Goal: Communication & Community: Answer question/provide support

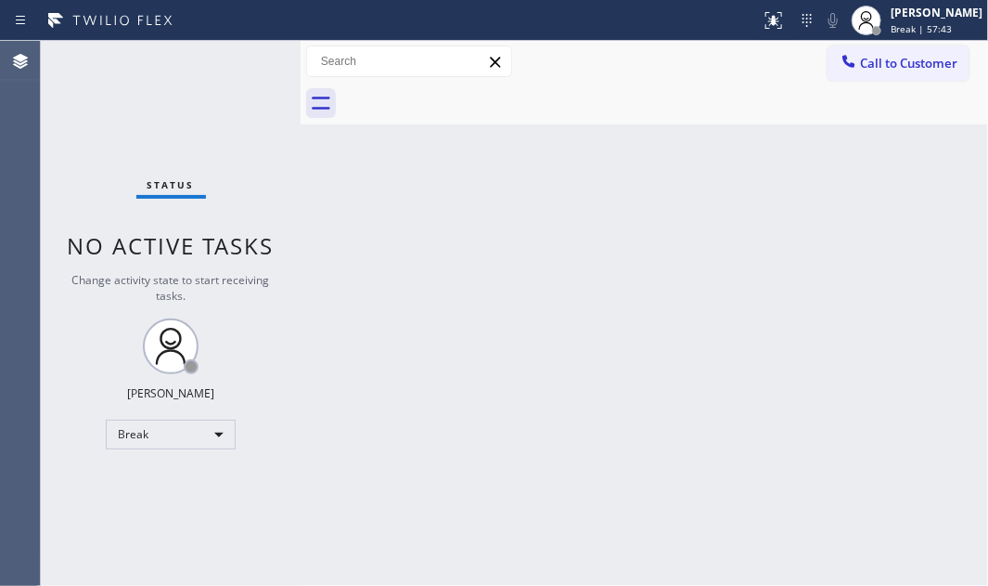
click at [251, 147] on div "Status No active tasks Change activity state to start receiving tasks. [PERSON_…" at bounding box center [171, 313] width 260 height 545
click at [201, 438] on div "Break" at bounding box center [171, 434] width 130 height 30
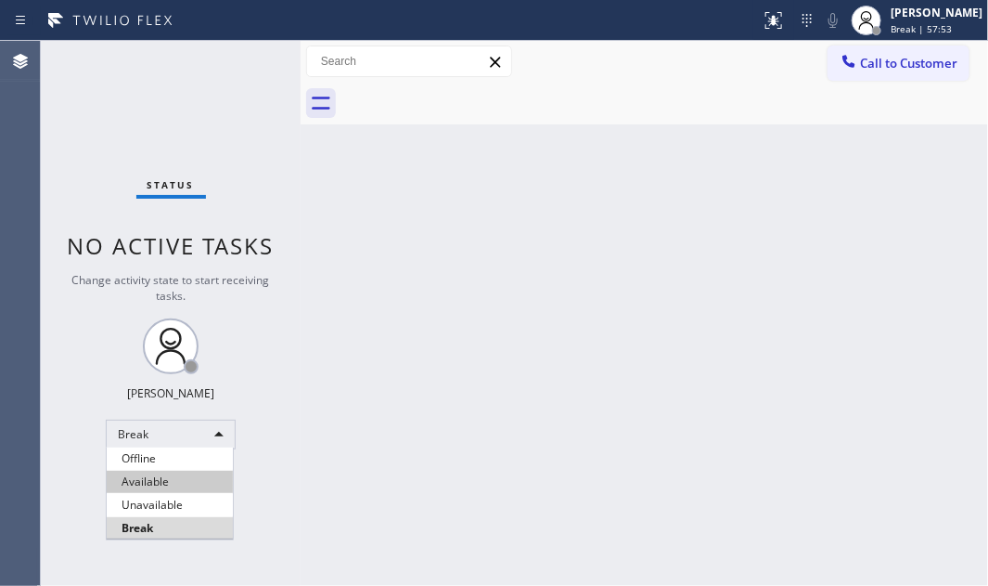
click at [132, 477] on li "Available" at bounding box center [170, 481] width 126 height 22
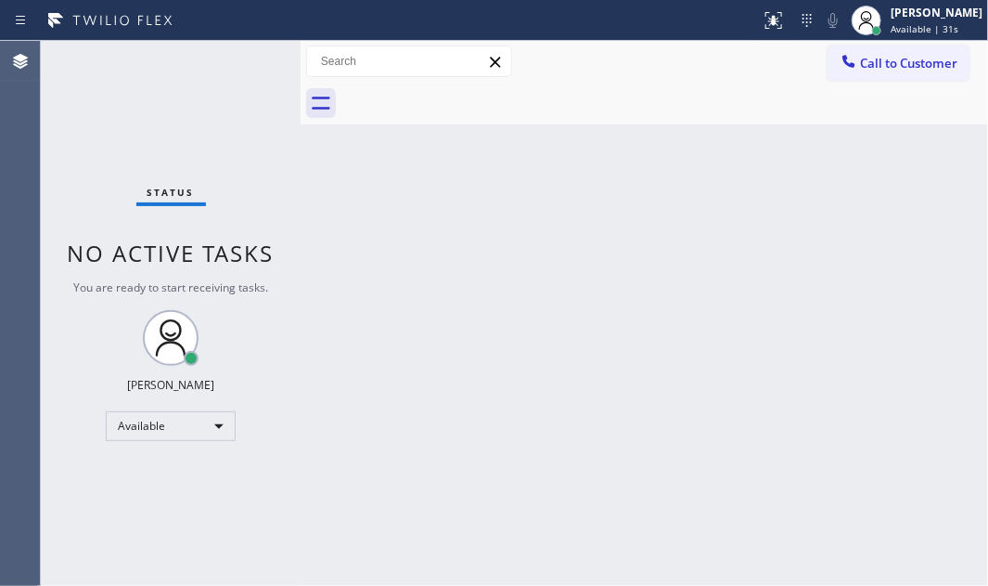
click at [363, 342] on div "Back to Dashboard Change Sender ID Customers Technicians Select a contact Outbo…" at bounding box center [645, 313] width 688 height 545
click at [290, 474] on div "Status No active tasks You are ready to start receiving tasks. [PERSON_NAME] Av…" at bounding box center [171, 313] width 260 height 545
click at [608, 329] on div "Back to Dashboard Change Sender ID Customers Technicians Select a contact Outbo…" at bounding box center [645, 313] width 688 height 545
click at [234, 123] on div "Status No active tasks You are ready to start receiving tasks. [PERSON_NAME] Av…" at bounding box center [171, 313] width 260 height 545
click at [316, 260] on div "Back to Dashboard Change Sender ID Customers Technicians Select a contact Outbo…" at bounding box center [645, 313] width 688 height 545
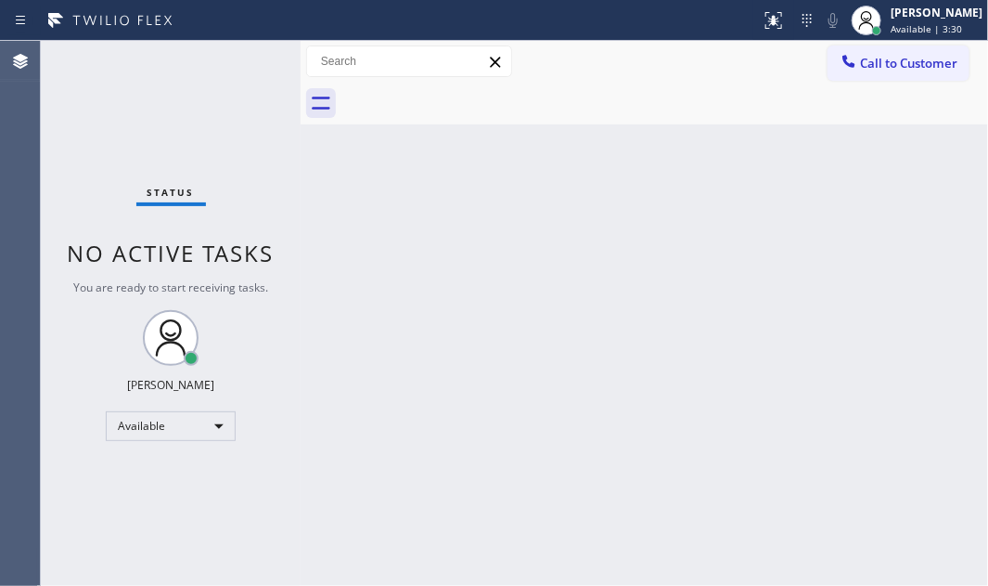
click at [332, 222] on div "Back to Dashboard Change Sender ID Customers Technicians Select a contact Outbo…" at bounding box center [645, 313] width 688 height 545
click at [381, 295] on div "Back to Dashboard Change Sender ID Customers Technicians Select a contact Outbo…" at bounding box center [645, 313] width 688 height 545
click at [405, 277] on div "Back to Dashboard Change Sender ID Customers Technicians Select a contact Outbo…" at bounding box center [645, 313] width 688 height 545
click at [390, 270] on div "Back to Dashboard Change Sender ID Customers Technicians Select a contact Outbo…" at bounding box center [645, 313] width 688 height 545
click at [472, 265] on div "Back to Dashboard Change Sender ID Customers Technicians Select a contact Outbo…" at bounding box center [645, 313] width 688 height 545
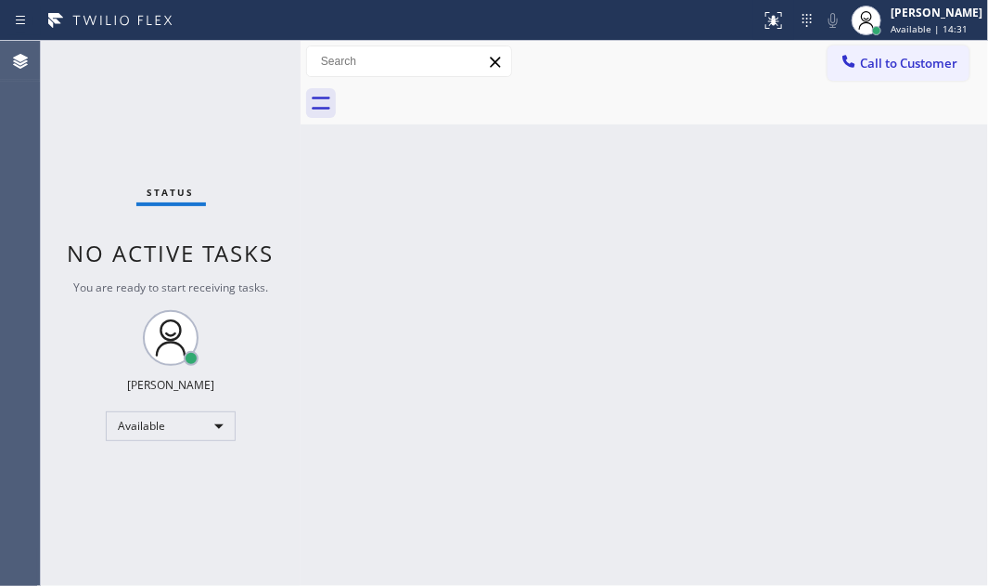
click at [203, 130] on div "Status No active tasks You are ready to start receiving tasks. [PERSON_NAME] Av…" at bounding box center [171, 313] width 260 height 545
click at [465, 367] on div "Back to Dashboard Change Sender ID Customers Technicians Select a contact Outbo…" at bounding box center [645, 313] width 688 height 545
click at [548, 252] on div "Back to Dashboard Change Sender ID Customers Technicians Select a contact Outbo…" at bounding box center [645, 313] width 688 height 545
click at [625, 257] on div "Back to Dashboard Change Sender ID Customers Technicians Select a contact Outbo…" at bounding box center [645, 313] width 688 height 545
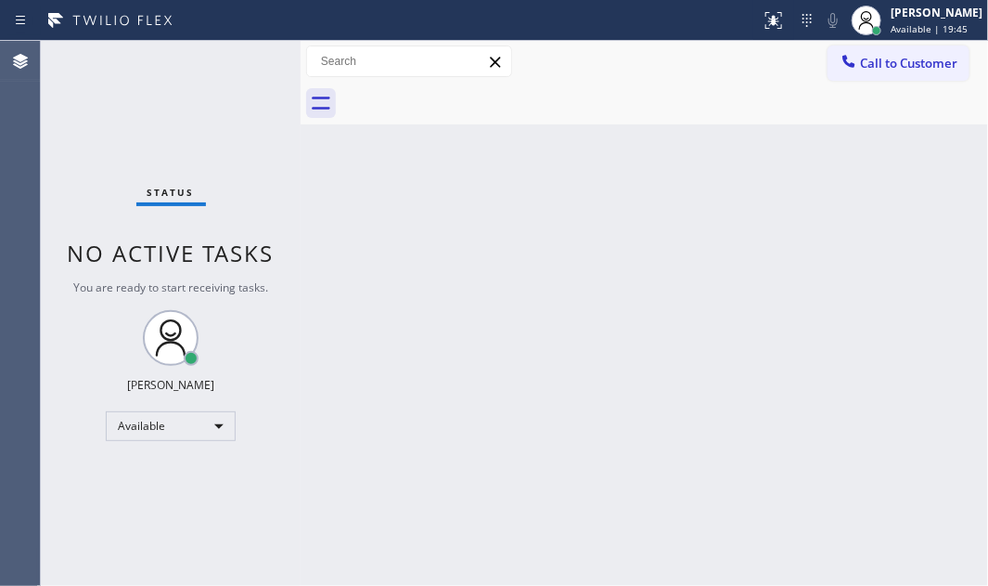
click at [204, 56] on div "Status No active tasks You are ready to start receiving tasks. [PERSON_NAME] Av…" at bounding box center [171, 313] width 260 height 545
click at [211, 62] on div "Status No active tasks You are ready to start receiving tasks. [PERSON_NAME] Av…" at bounding box center [171, 313] width 260 height 545
click at [229, 60] on div "Status No active tasks You are ready to start receiving tasks. [PERSON_NAME] Av…" at bounding box center [171, 313] width 260 height 545
click at [220, 57] on div "Status No active tasks You are ready to start receiving tasks. [PERSON_NAME] Av…" at bounding box center [171, 313] width 260 height 545
click at [223, 93] on div "Status No active tasks You are ready to start receiving tasks. [PERSON_NAME] Av…" at bounding box center [171, 313] width 260 height 545
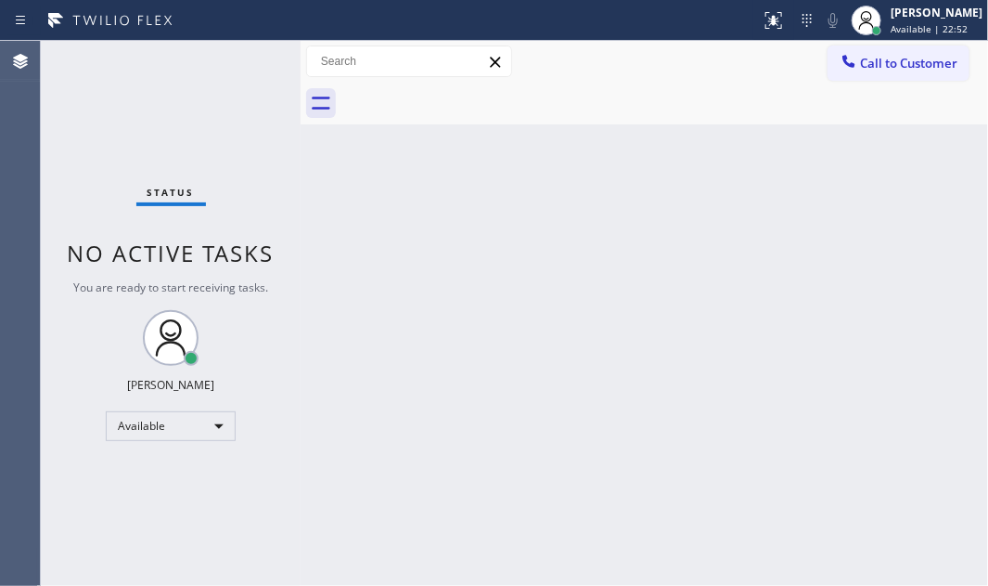
click at [223, 92] on div "Status No active tasks You are ready to start receiving tasks. [PERSON_NAME] Av…" at bounding box center [171, 313] width 260 height 545
click at [172, 192] on span "Status" at bounding box center [171, 192] width 47 height 13
click at [436, 213] on div "Back to Dashboard Change Sender ID Customers Technicians Select a contact Outbo…" at bounding box center [645, 313] width 688 height 545
click at [380, 384] on div "Back to Dashboard Change Sender ID Customers Technicians Select a contact Outbo…" at bounding box center [645, 313] width 688 height 545
click at [356, 270] on div "Back to Dashboard Change Sender ID Customers Technicians Select a contact Outbo…" at bounding box center [645, 313] width 688 height 545
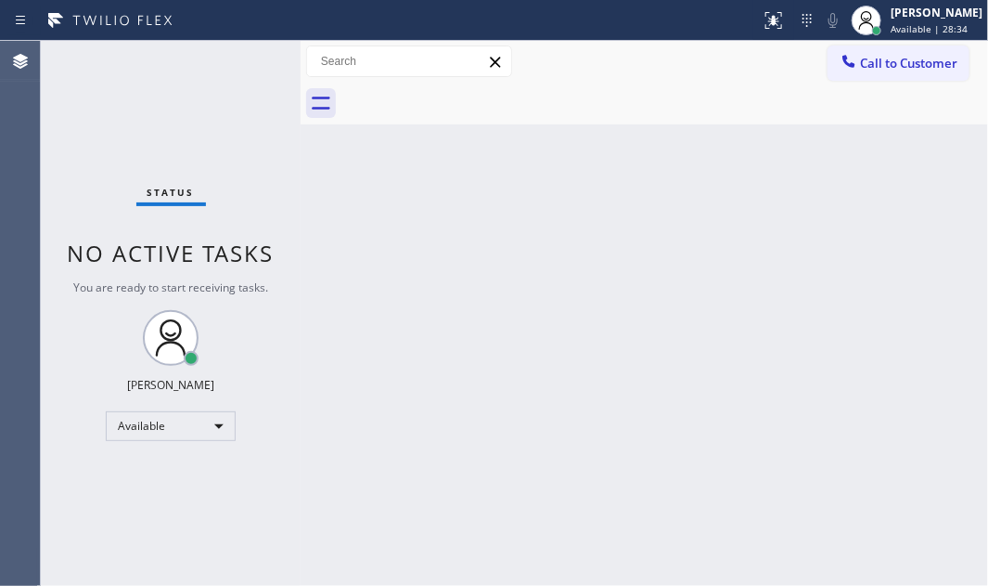
click at [356, 269] on div "Back to Dashboard Change Sender ID Customers Technicians Select a contact Outbo…" at bounding box center [645, 313] width 688 height 545
click at [222, 71] on div "Status No active tasks You are ready to start receiving tasks. [PERSON_NAME] Av…" at bounding box center [171, 313] width 260 height 545
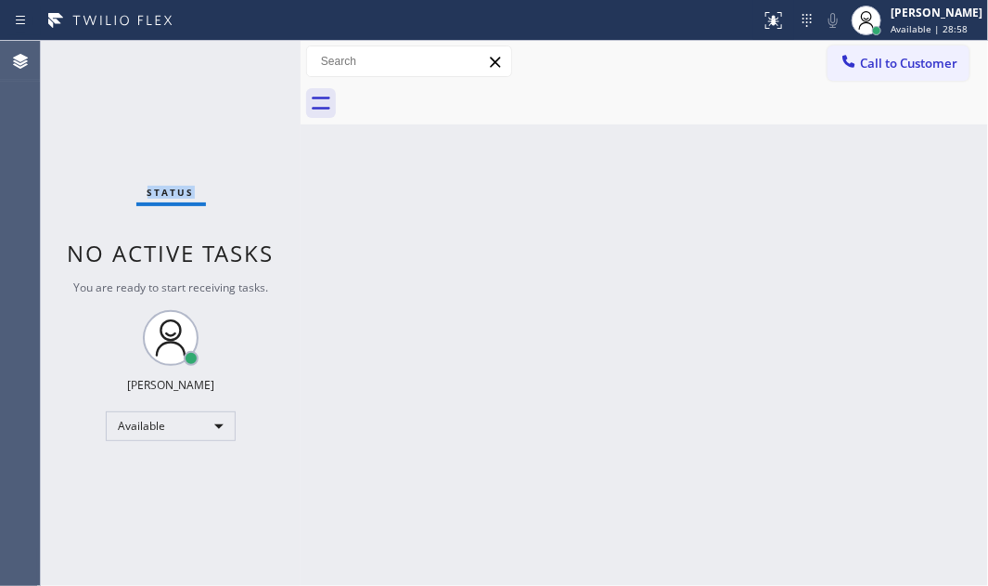
click at [222, 71] on div "Status No active tasks You are ready to start receiving tasks. [PERSON_NAME] Av…" at bounding box center [171, 313] width 260 height 545
click at [248, 66] on div "Status No active tasks You are ready to start receiving tasks. [PERSON_NAME] Av…" at bounding box center [171, 313] width 260 height 545
click at [230, 168] on div "Status No active tasks You are ready to start receiving tasks. [PERSON_NAME] Av…" at bounding box center [171, 313] width 260 height 545
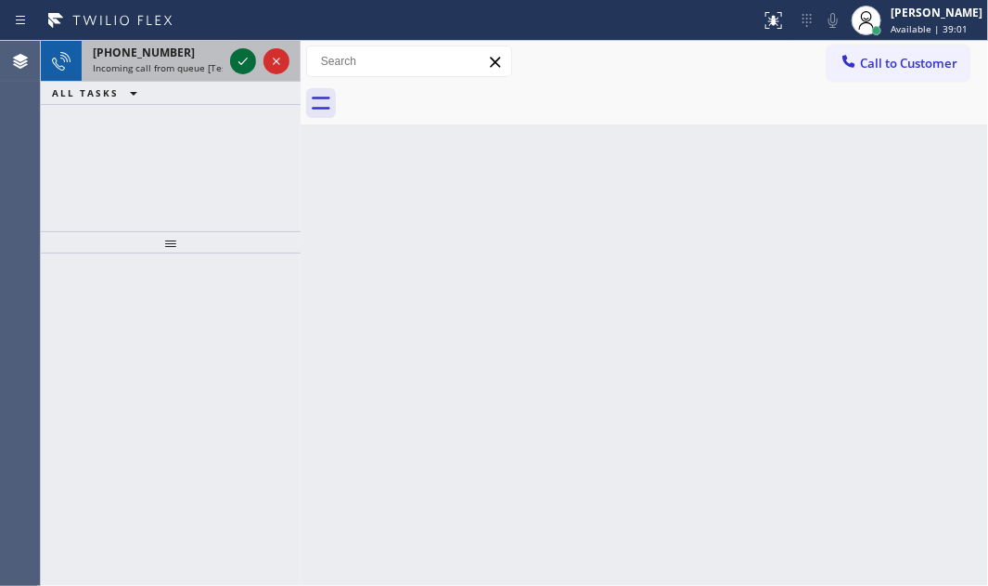
click at [249, 62] on icon at bounding box center [243, 61] width 22 height 22
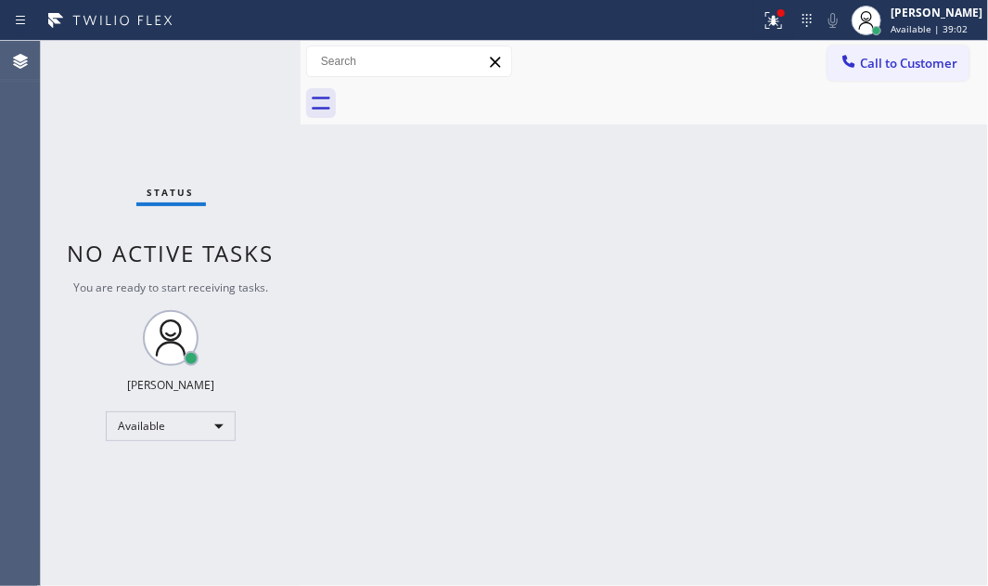
drag, startPoint x: 575, startPoint y: 428, endPoint x: 710, endPoint y: 173, distance: 288.5
click at [588, 417] on div "Back to Dashboard Change Sender ID Customers Technicians Select a contact Outbo…" at bounding box center [645, 313] width 688 height 545
drag, startPoint x: 761, startPoint y: 16, endPoint x: 743, endPoint y: 69, distance: 55.8
click at [761, 17] on div at bounding box center [774, 20] width 41 height 41
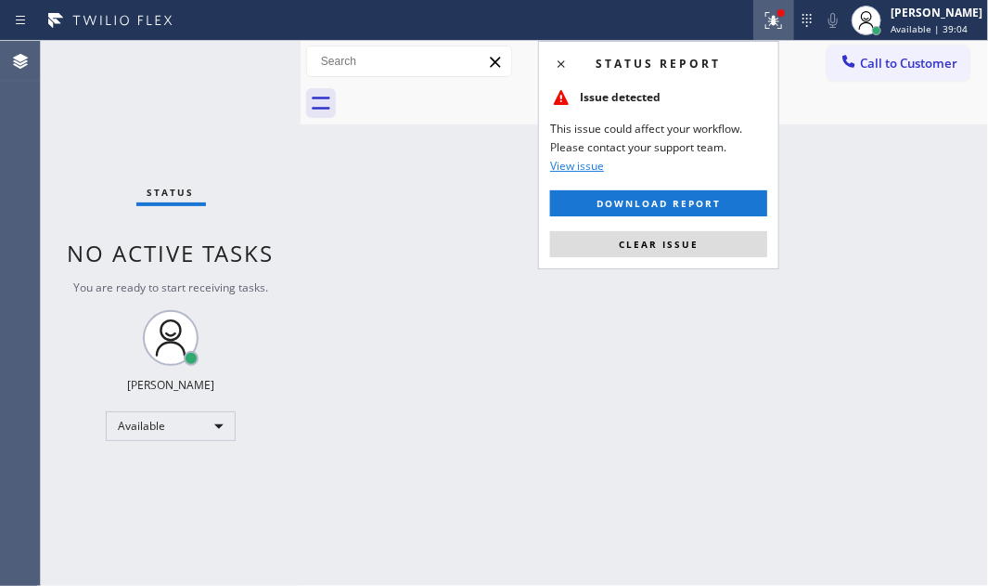
click at [726, 226] on div "Status report Issue detected This issue could affect your workflow. Please cont…" at bounding box center [658, 155] width 241 height 228
click at [724, 241] on button "Clear issue" at bounding box center [658, 244] width 217 height 26
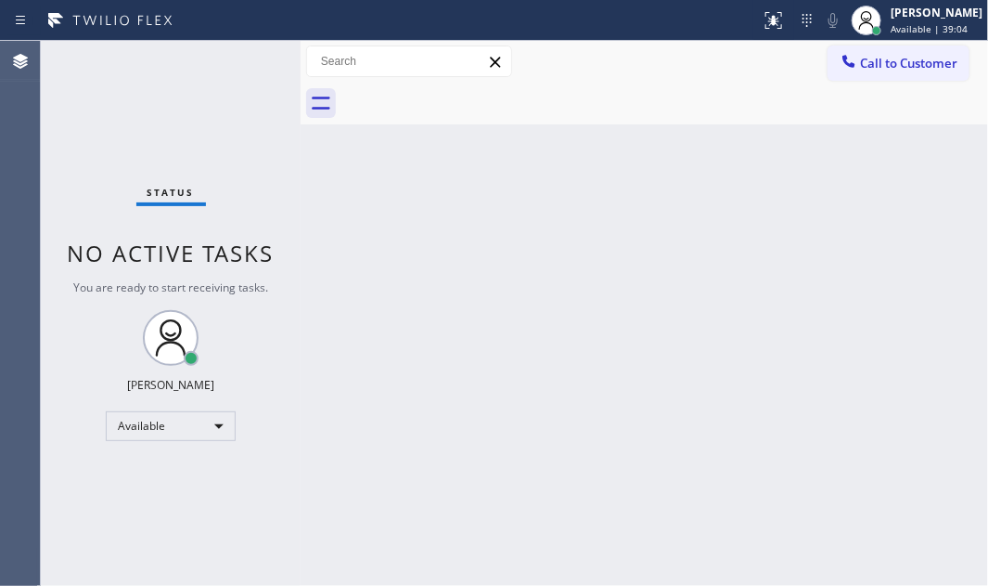
click at [724, 238] on div "Back to Dashboard Change Sender ID Customers Technicians Select a contact Outbo…" at bounding box center [645, 313] width 688 height 545
click at [251, 65] on div "Status No active tasks You are ready to start receiving tasks. [PERSON_NAME] Av…" at bounding box center [171, 313] width 260 height 545
click at [239, 65] on div "Status No active tasks You are ready to start receiving tasks. [PERSON_NAME] Av…" at bounding box center [171, 313] width 260 height 545
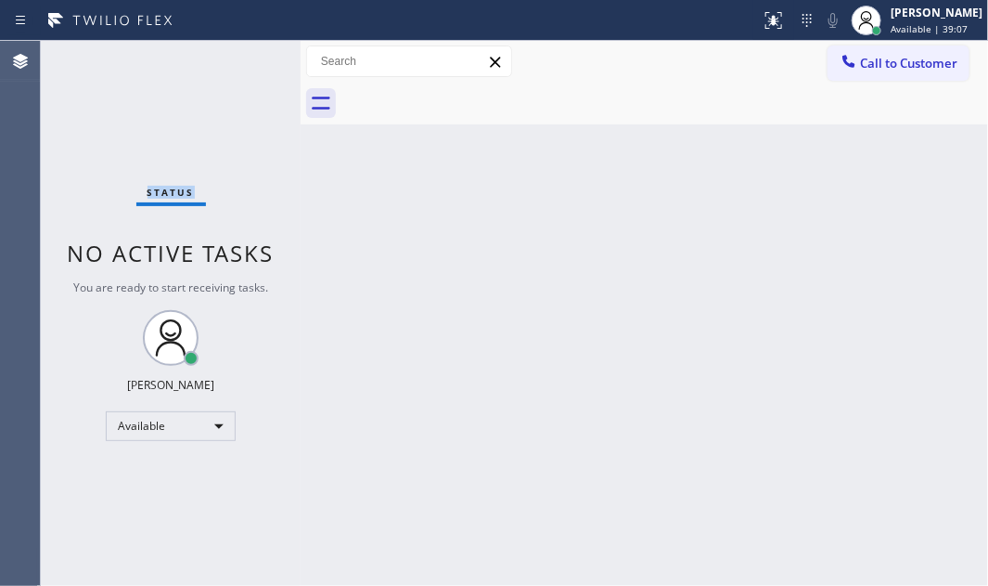
click at [239, 65] on div "Status No active tasks You are ready to start receiving tasks. [PERSON_NAME] Av…" at bounding box center [171, 313] width 260 height 545
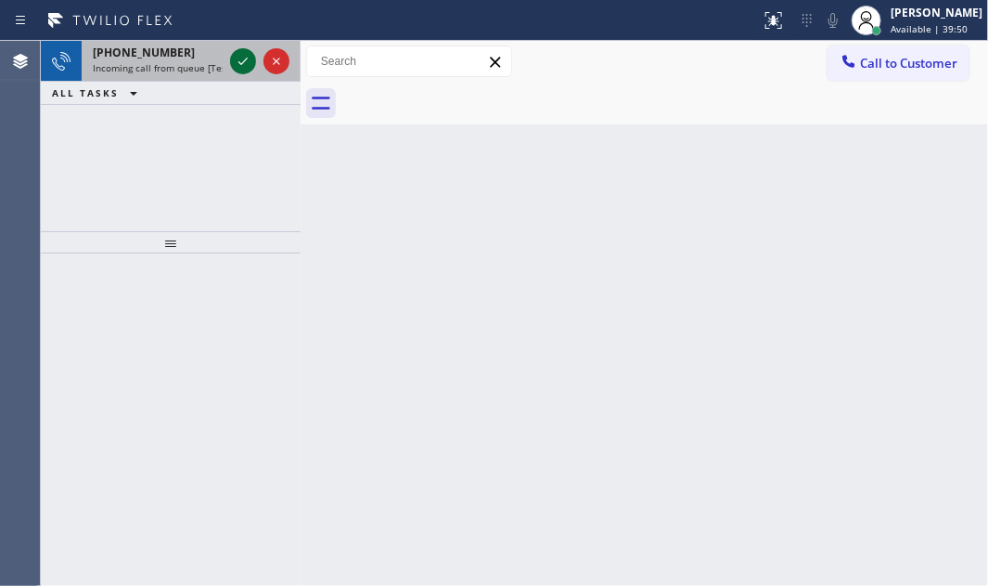
click at [249, 59] on icon at bounding box center [243, 61] width 22 height 22
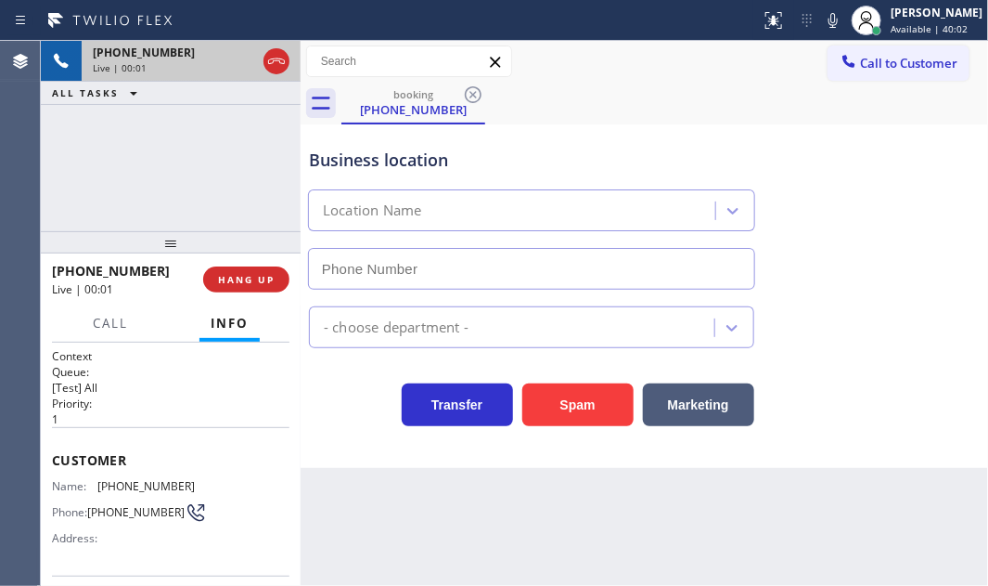
type input "[PHONE_NUMBER]"
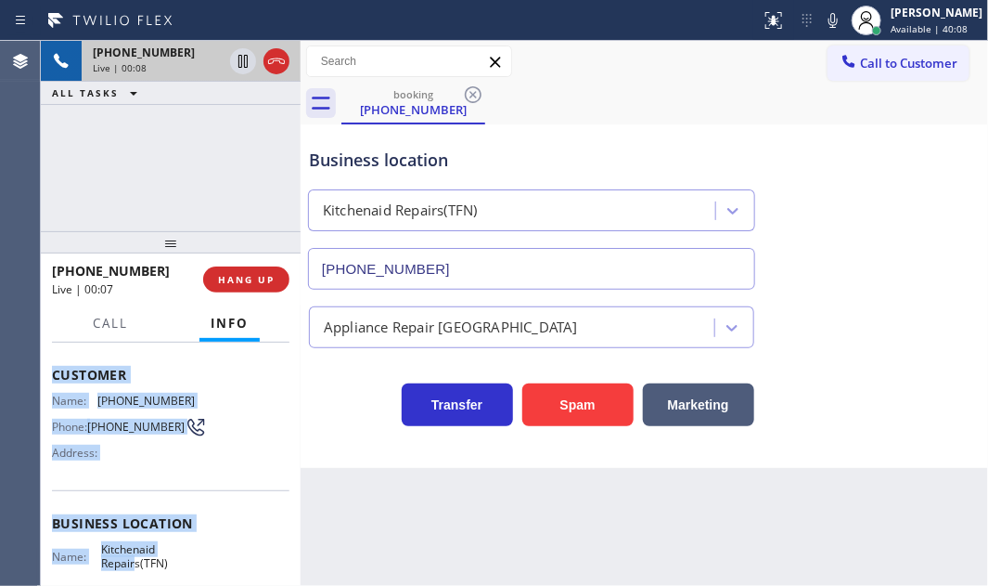
scroll to position [168, 0]
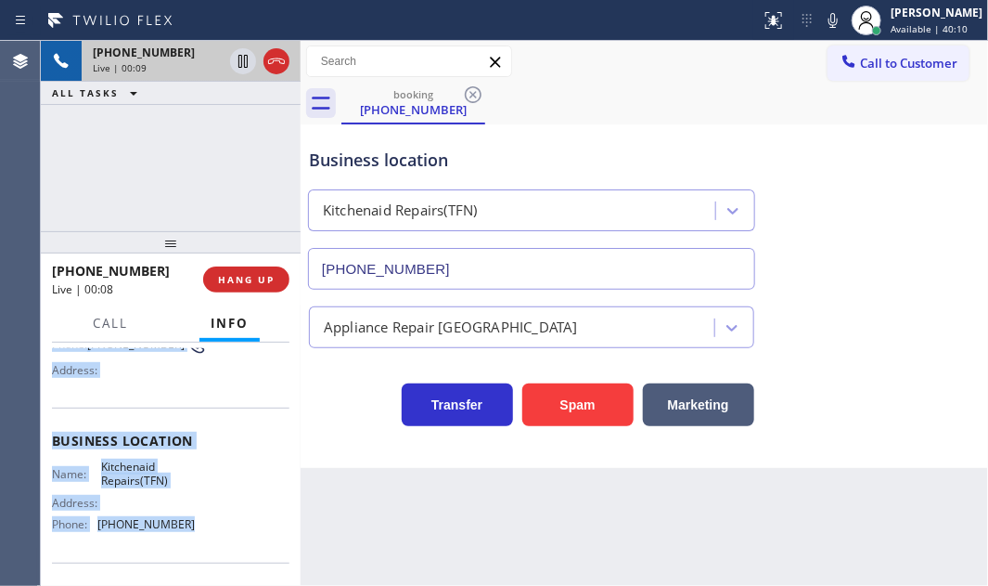
drag, startPoint x: 58, startPoint y: 454, endPoint x: 198, endPoint y: 533, distance: 160.0
click at [198, 533] on div "Context Queue: [Test] All Priority: 1 Customer Name: [PHONE_NUMBER] Phone: [PHO…" at bounding box center [171, 463] width 260 height 243
copy div "Customer Name: [PHONE_NUMBER] Phone: [PHONE_NUMBER] Address: Business location …"
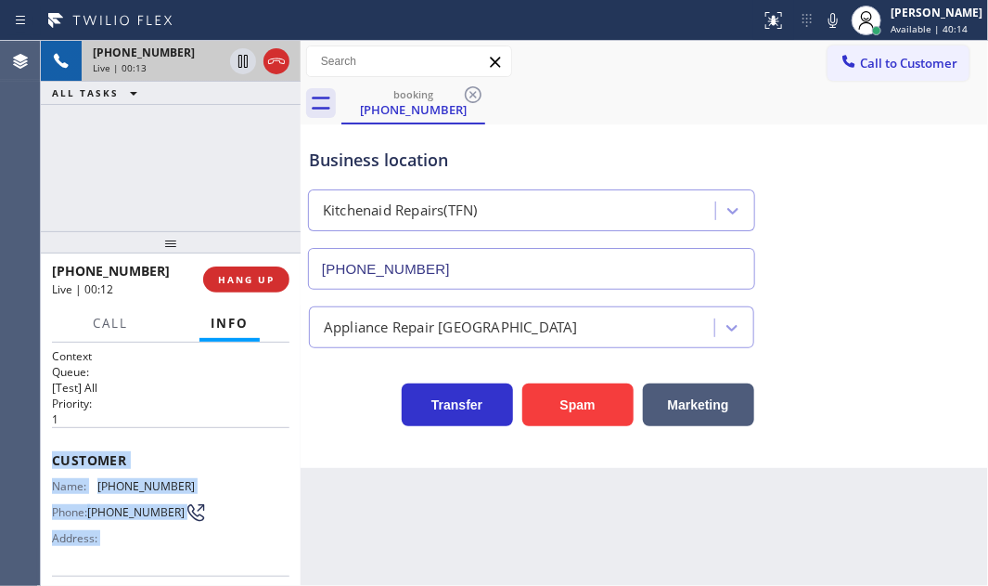
scroll to position [294, 0]
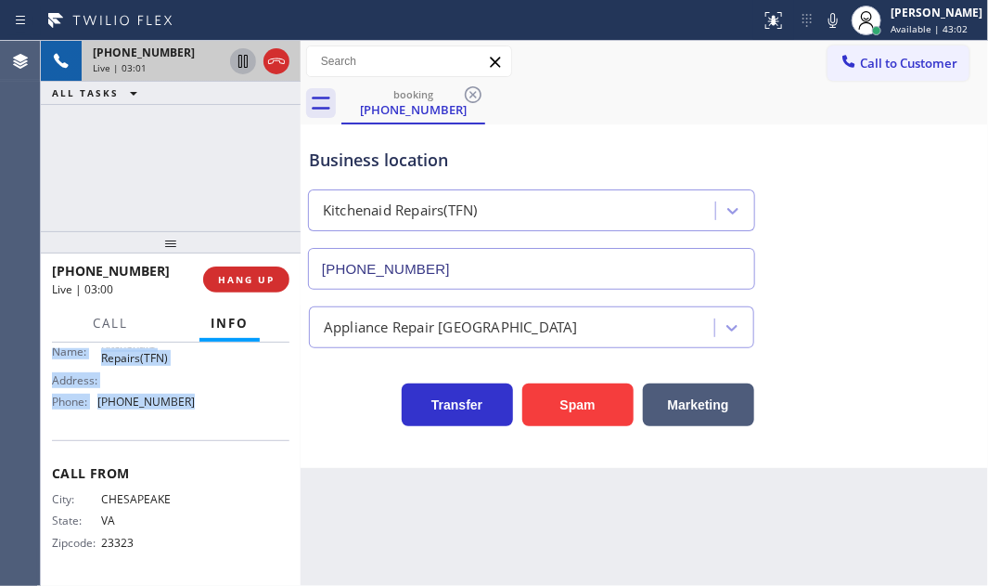
click at [241, 63] on icon at bounding box center [243, 61] width 22 height 22
click at [240, 64] on icon at bounding box center [243, 61] width 22 height 22
click at [283, 63] on icon at bounding box center [276, 61] width 22 height 22
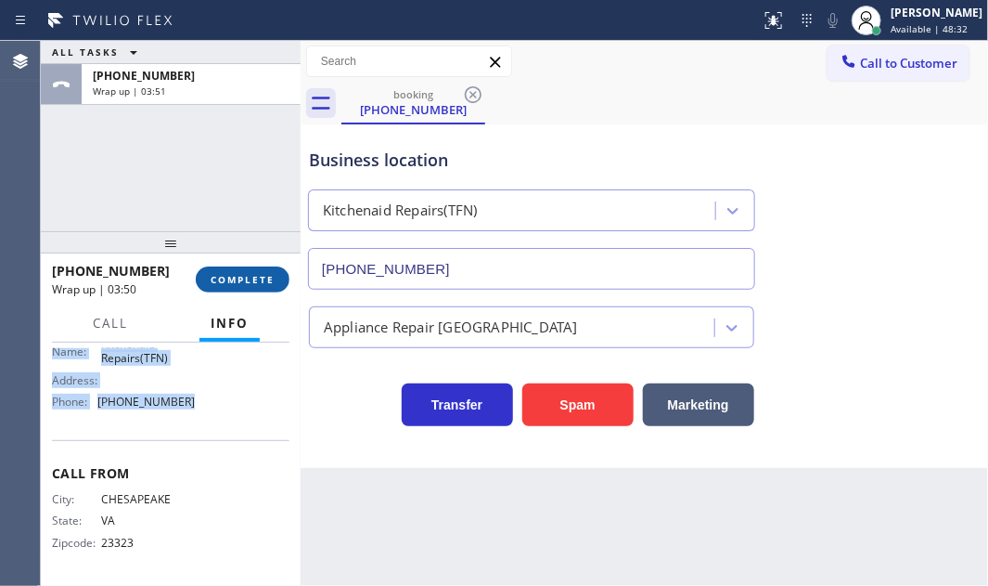
click at [251, 275] on span "COMPLETE" at bounding box center [243, 279] width 64 height 13
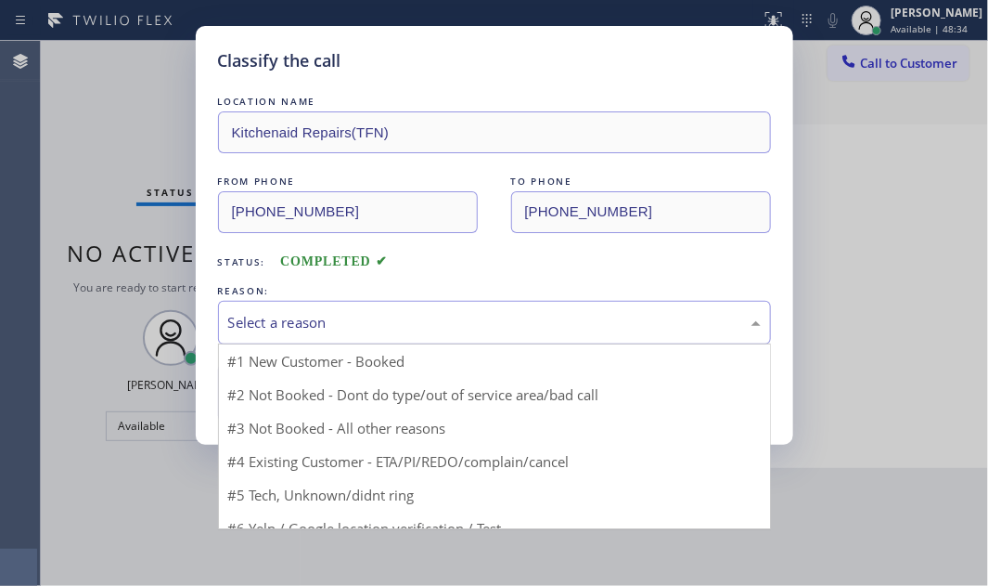
click at [382, 318] on div "Select a reason" at bounding box center [494, 322] width 533 height 21
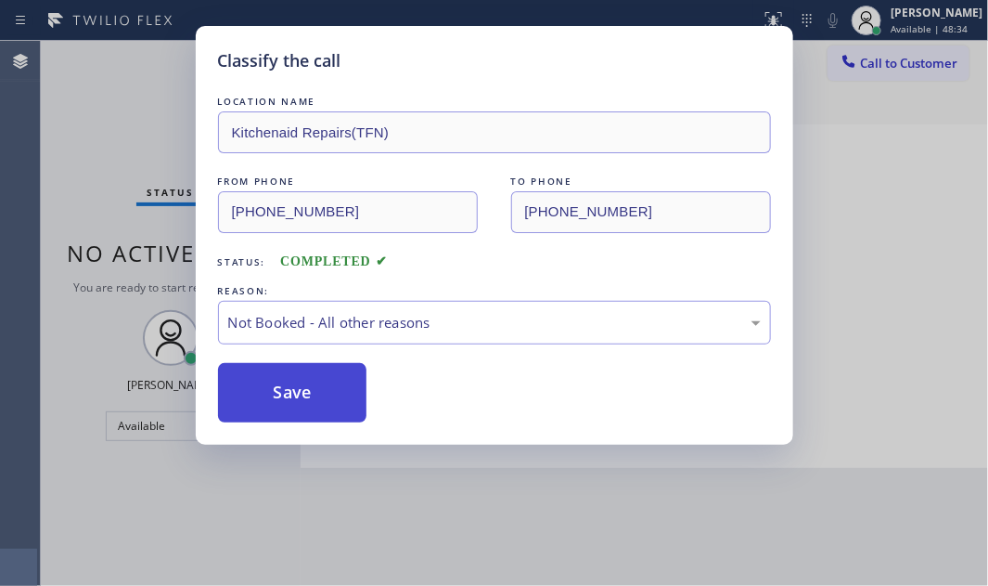
click at [282, 388] on button "Save" at bounding box center [292, 392] width 149 height 59
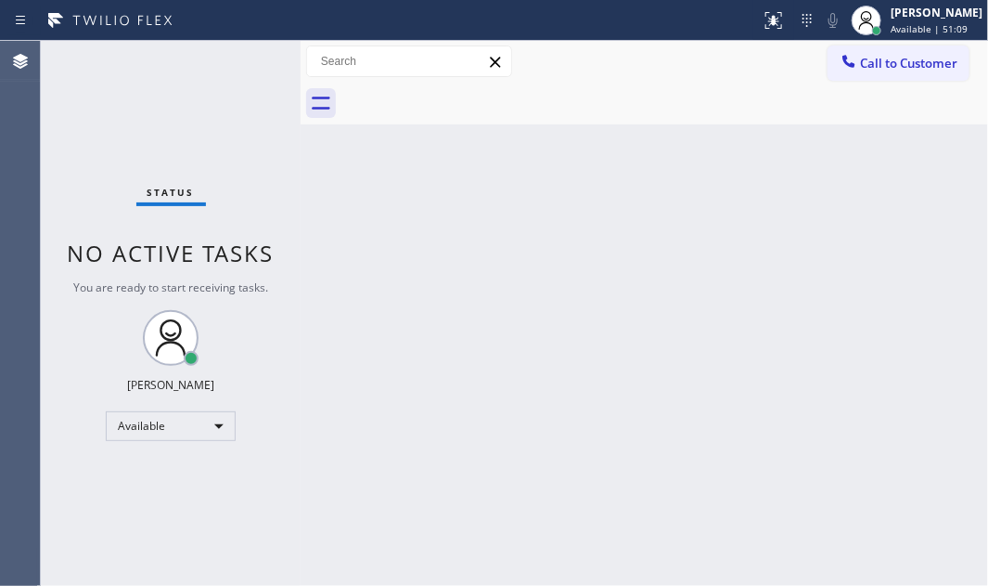
click at [753, 294] on div "Back to Dashboard Change Sender ID Customers Technicians Select a contact Outbo…" at bounding box center [645, 313] width 688 height 545
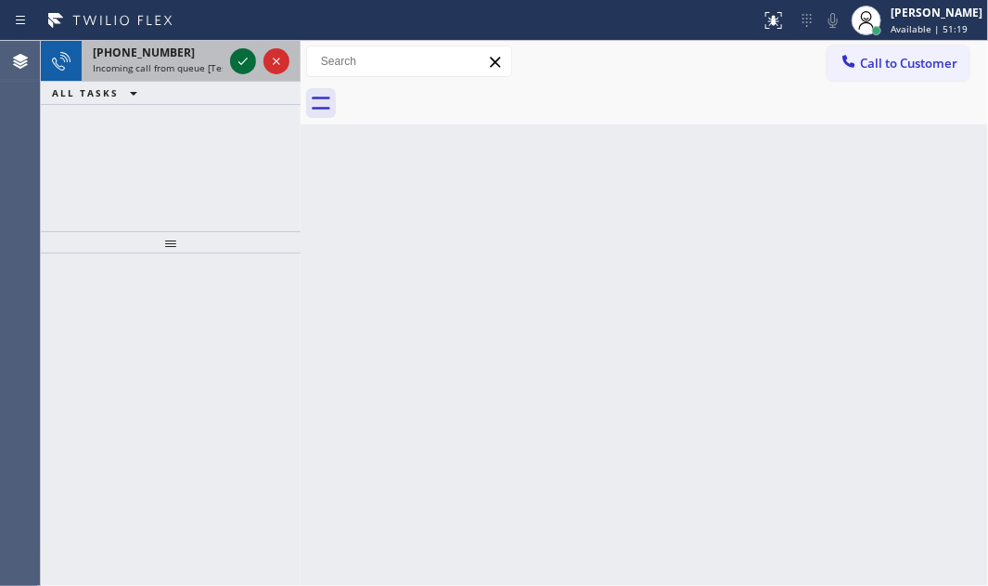
click at [247, 61] on icon at bounding box center [243, 61] width 22 height 22
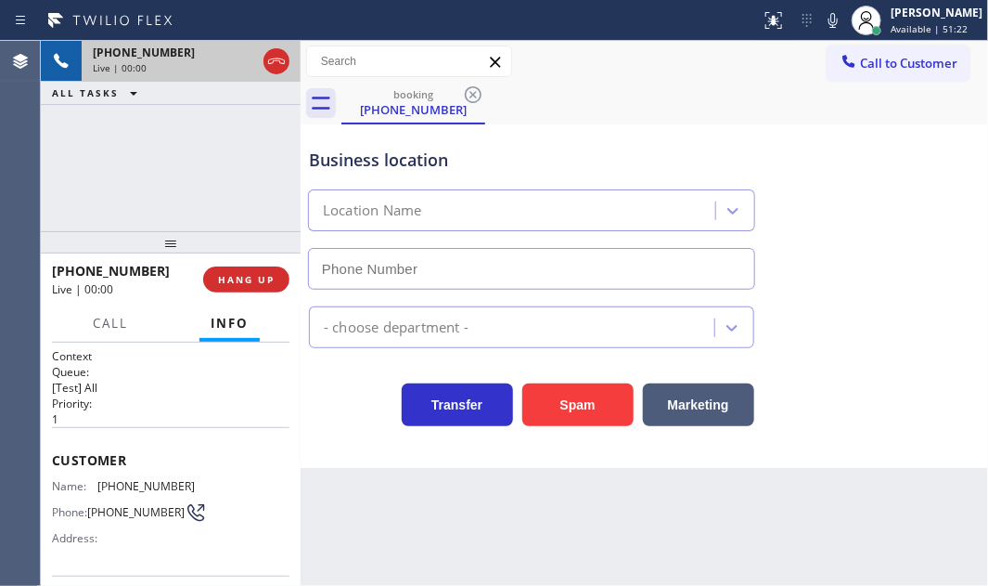
type input "[PHONE_NUMBER]"
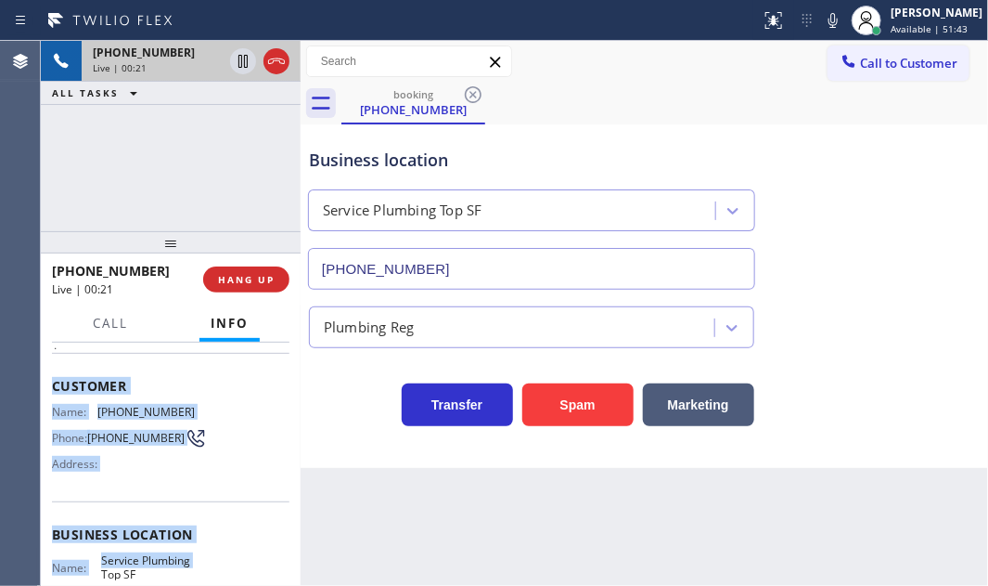
scroll to position [168, 0]
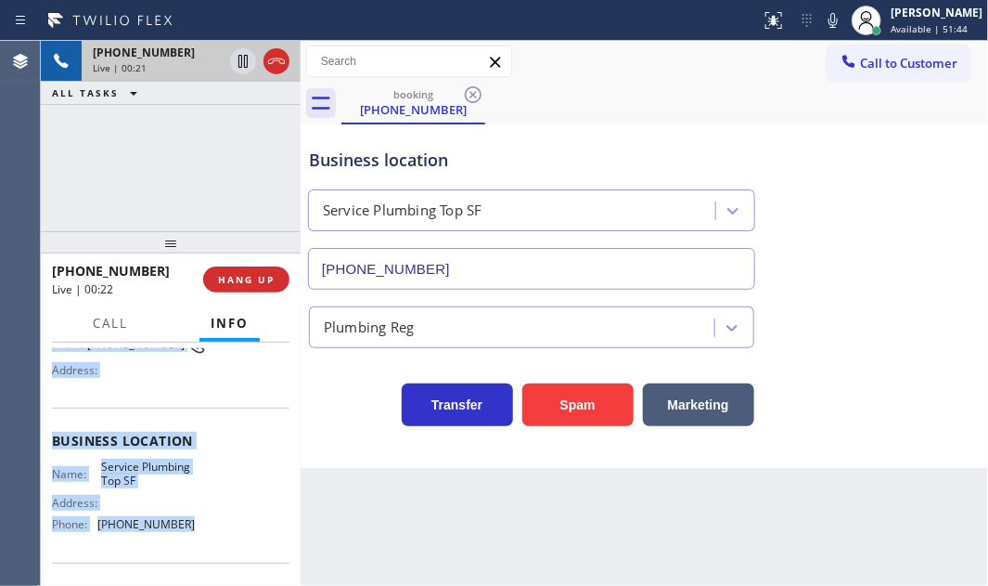
drag, startPoint x: 62, startPoint y: 464, endPoint x: 201, endPoint y: 529, distance: 153.6
click at [201, 529] on div "Context Queue: [Test] All Priority: 1 Customer Name: [PHONE_NUMBER] Phone: [PHO…" at bounding box center [171, 463] width 260 height 243
click at [238, 287] on button "HANG UP" at bounding box center [246, 279] width 86 height 26
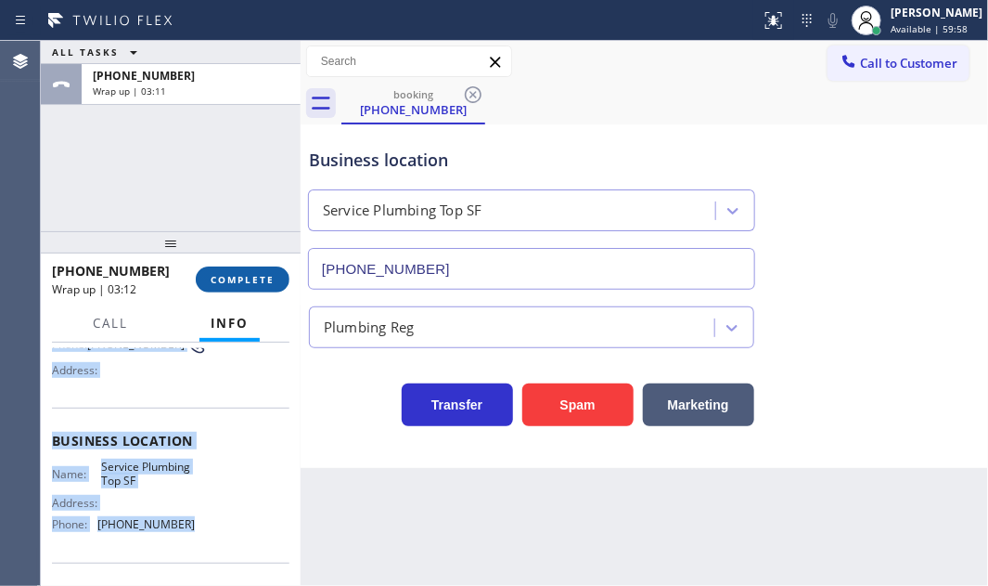
click at [263, 281] on span "COMPLETE" at bounding box center [243, 279] width 64 height 13
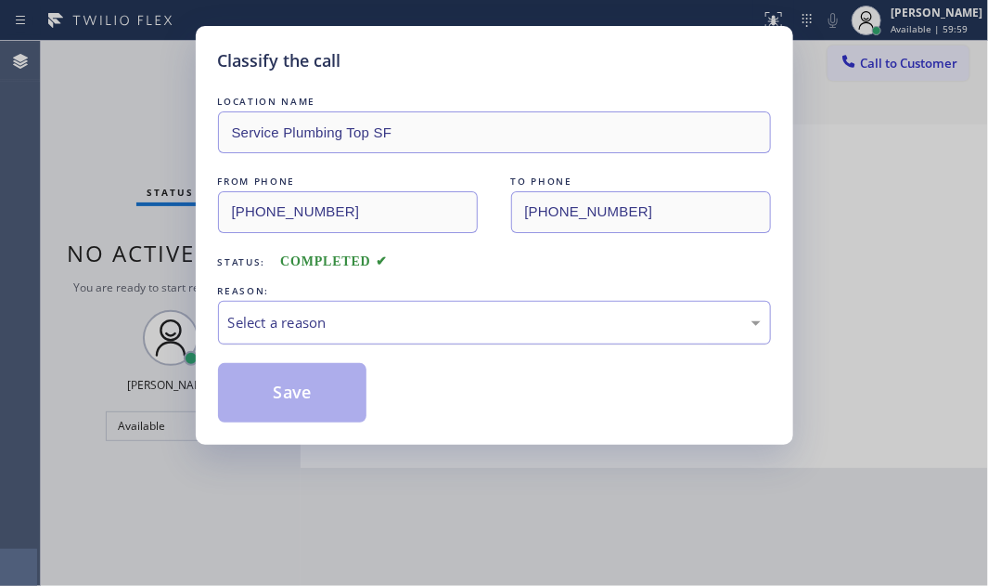
click at [454, 324] on div "Select a reason" at bounding box center [494, 322] width 533 height 21
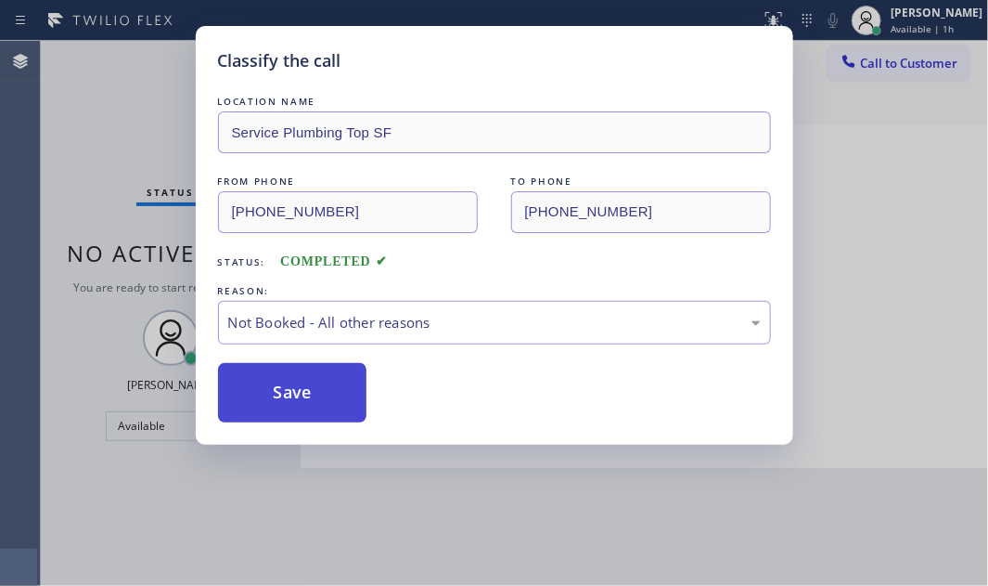
click at [264, 392] on button "Save" at bounding box center [292, 392] width 149 height 59
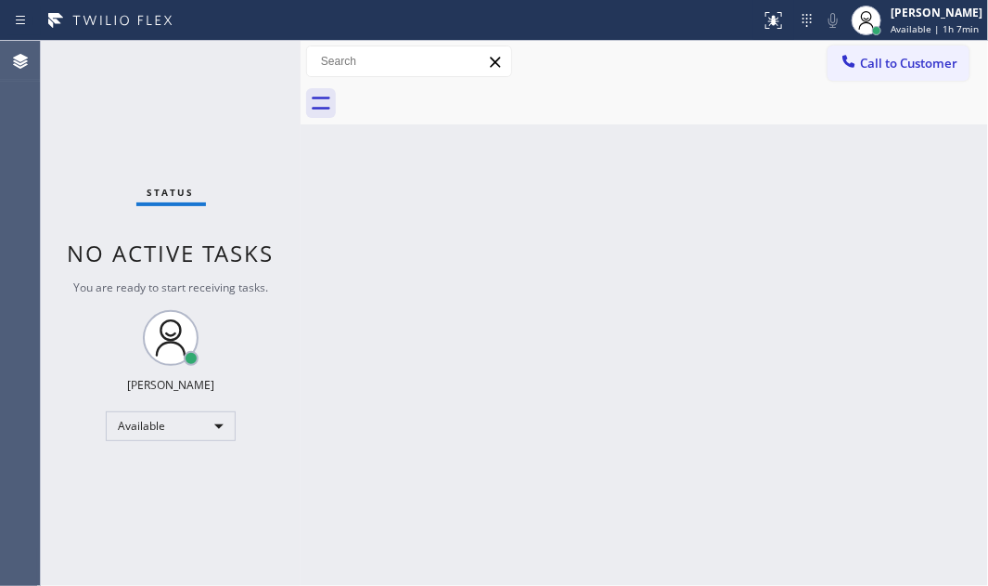
click at [612, 204] on div "Back to Dashboard Change Sender ID Customers Technicians Select a contact Outbo…" at bounding box center [645, 313] width 688 height 545
click at [737, 155] on div "Back to Dashboard Change Sender ID Customers Technicians Select a contact Outbo…" at bounding box center [645, 313] width 688 height 545
click at [738, 158] on div "Back to Dashboard Change Sender ID Customers Technicians Select a contact Outbo…" at bounding box center [645, 313] width 688 height 545
click at [224, 89] on div "Status No active tasks You are ready to start receiving tasks. [PERSON_NAME] Av…" at bounding box center [171, 313] width 260 height 545
click at [228, 157] on div "Status No active tasks You are ready to start receiving tasks. [PERSON_NAME] Av…" at bounding box center [171, 313] width 260 height 545
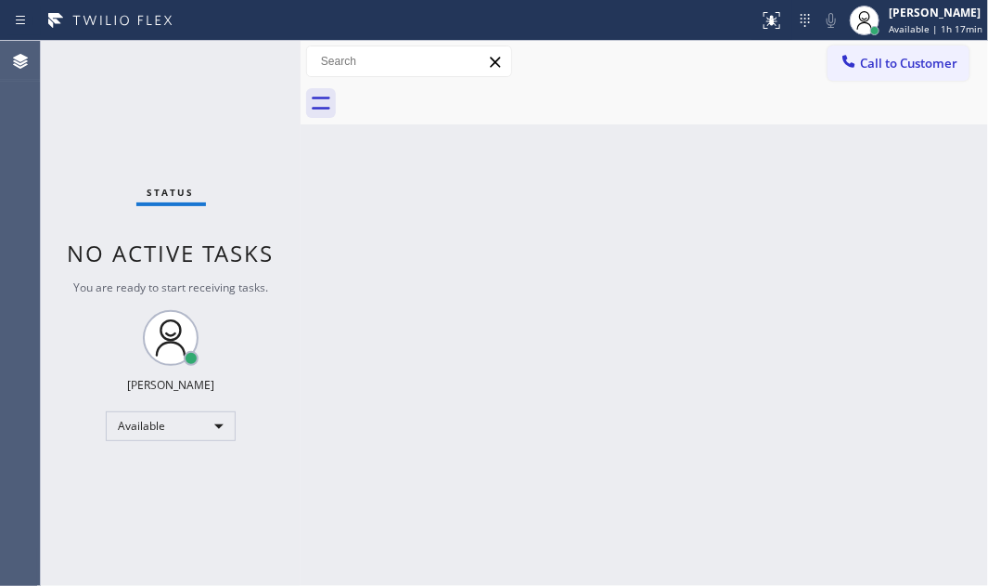
click at [229, 65] on div "Status No active tasks You are ready to start receiving tasks. [PERSON_NAME] Av…" at bounding box center [171, 313] width 260 height 545
click at [236, 64] on div "Status No active tasks You are ready to start receiving tasks. [PERSON_NAME] Av…" at bounding box center [171, 313] width 260 height 545
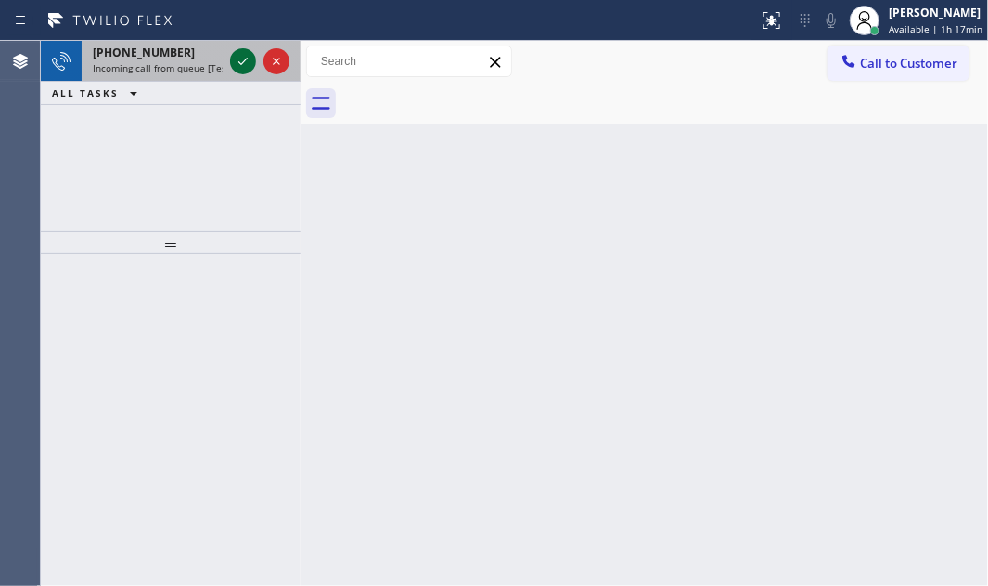
click at [236, 60] on icon at bounding box center [243, 61] width 22 height 22
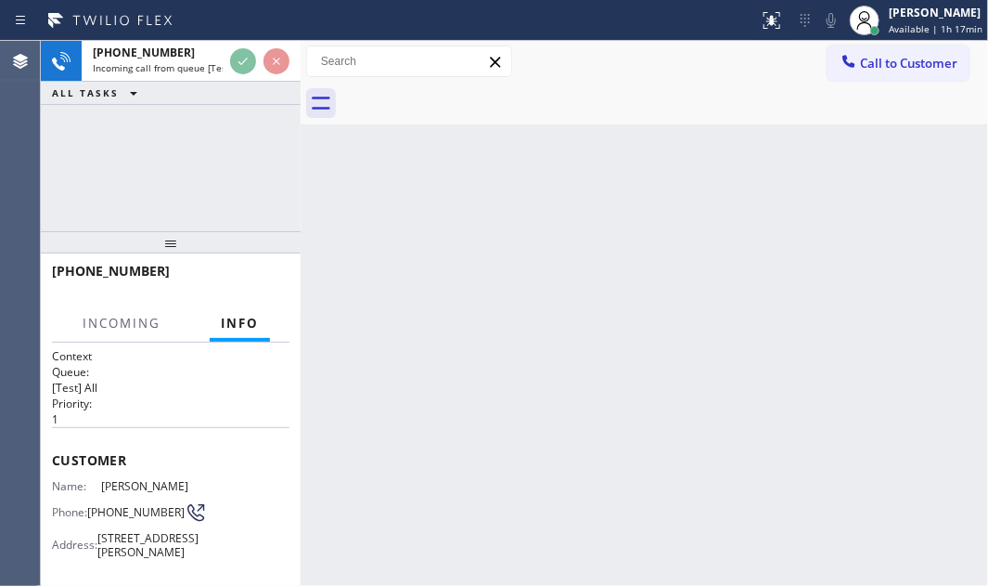
click at [380, 316] on div "Back to Dashboard Change Sender ID Customers Technicians Select a contact Outbo…" at bounding box center [645, 313] width 688 height 545
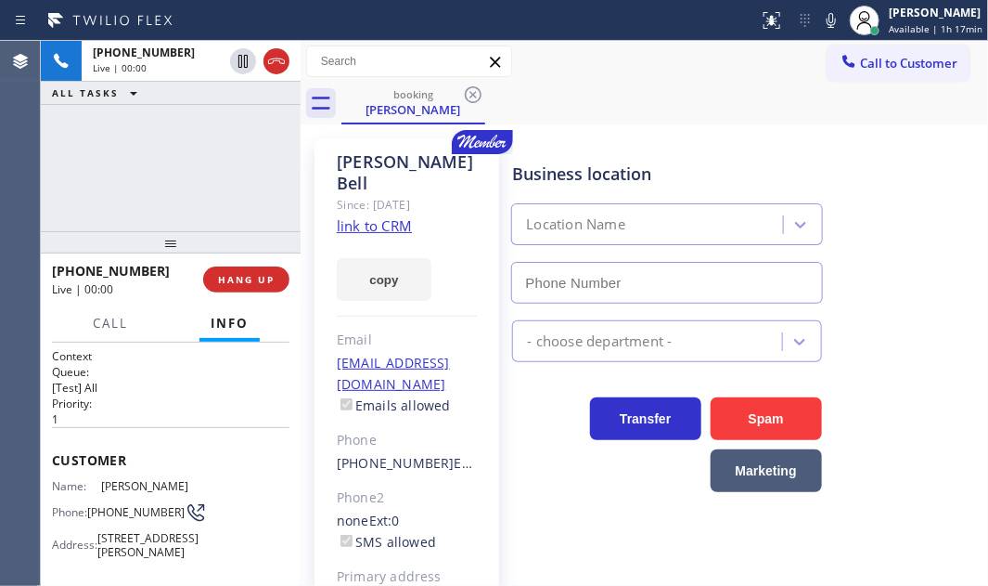
type input "[PHONE_NUMBER]"
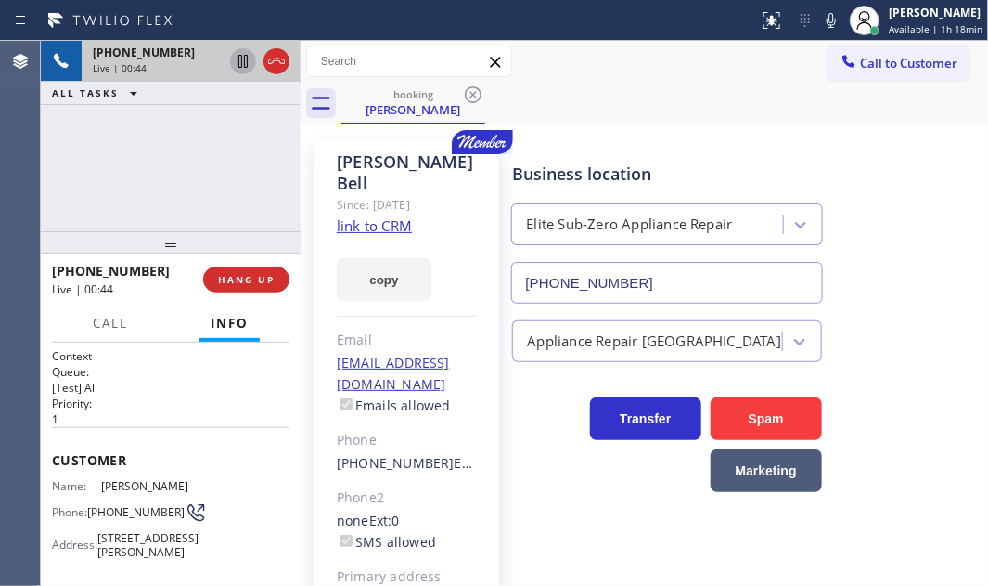
click at [242, 64] on icon at bounding box center [243, 61] width 22 height 22
click at [235, 60] on icon at bounding box center [243, 61] width 22 height 22
click at [252, 276] on span "HANG UP" at bounding box center [246, 279] width 57 height 13
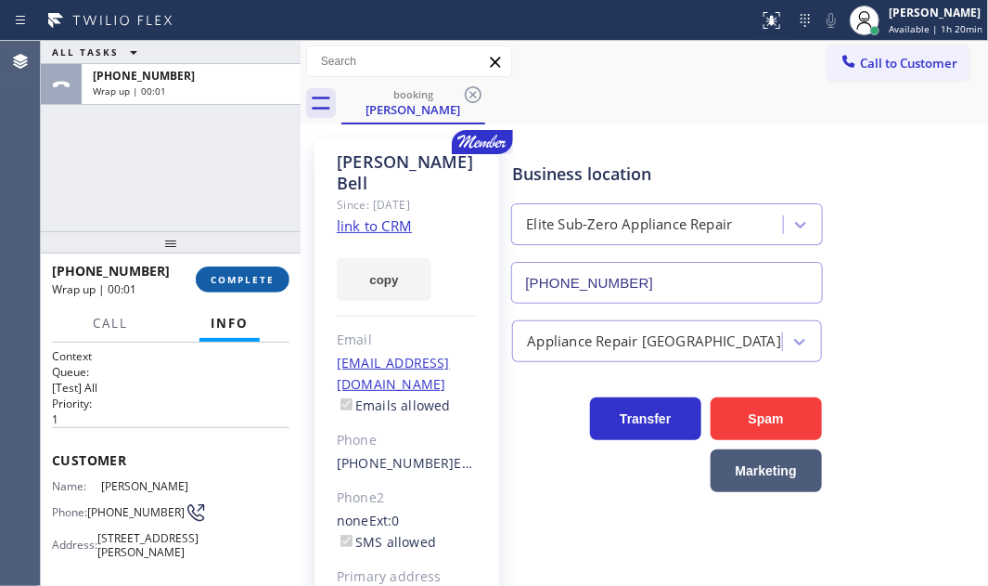
click at [249, 279] on span "COMPLETE" at bounding box center [243, 279] width 64 height 13
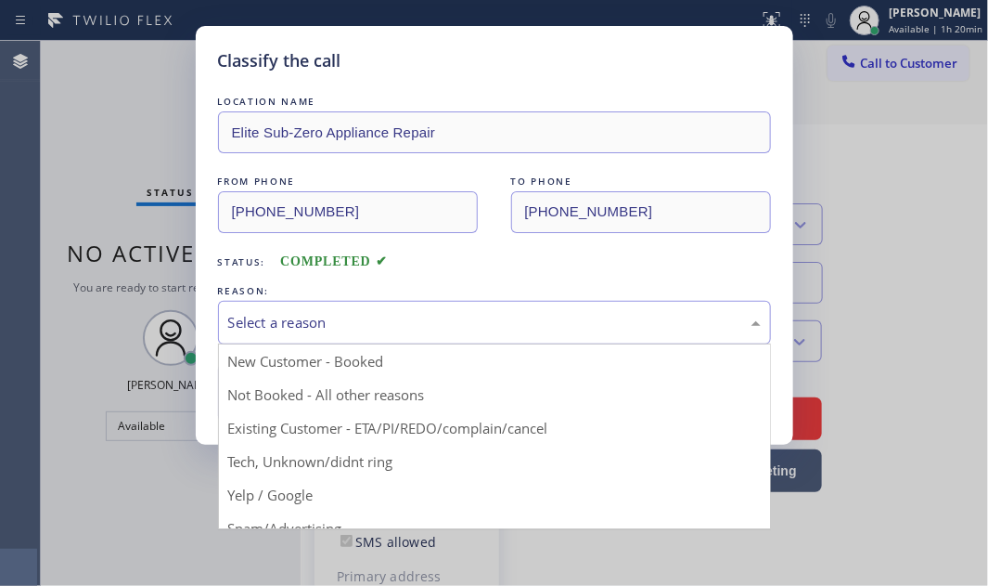
click at [463, 332] on div "Select a reason" at bounding box center [494, 323] width 553 height 44
drag, startPoint x: 266, startPoint y: 421, endPoint x: 266, endPoint y: 397, distance: 24.1
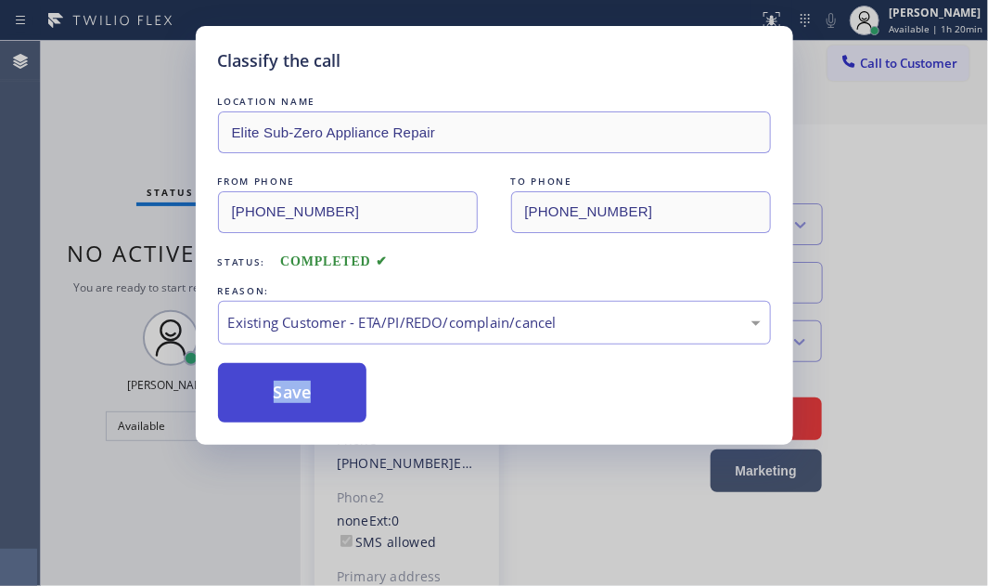
click at [266, 387] on button "Save" at bounding box center [292, 392] width 149 height 59
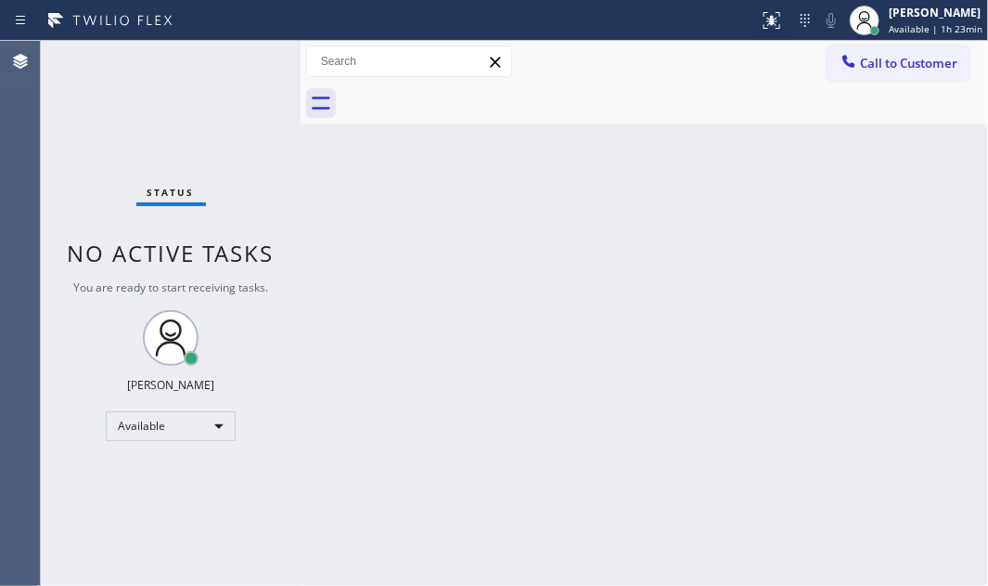
click at [241, 68] on div "Status No active tasks You are ready to start receiving tasks. [PERSON_NAME] Av…" at bounding box center [171, 313] width 260 height 545
drag, startPoint x: 224, startPoint y: 65, endPoint x: 215, endPoint y: 78, distance: 15.4
click at [222, 72] on div "Status No active tasks You are ready to start receiving tasks. [PERSON_NAME] Av…" at bounding box center [171, 313] width 260 height 545
click at [659, 215] on div "Back to Dashboard Change Sender ID Customers Technicians Select a contact Outbo…" at bounding box center [645, 313] width 688 height 545
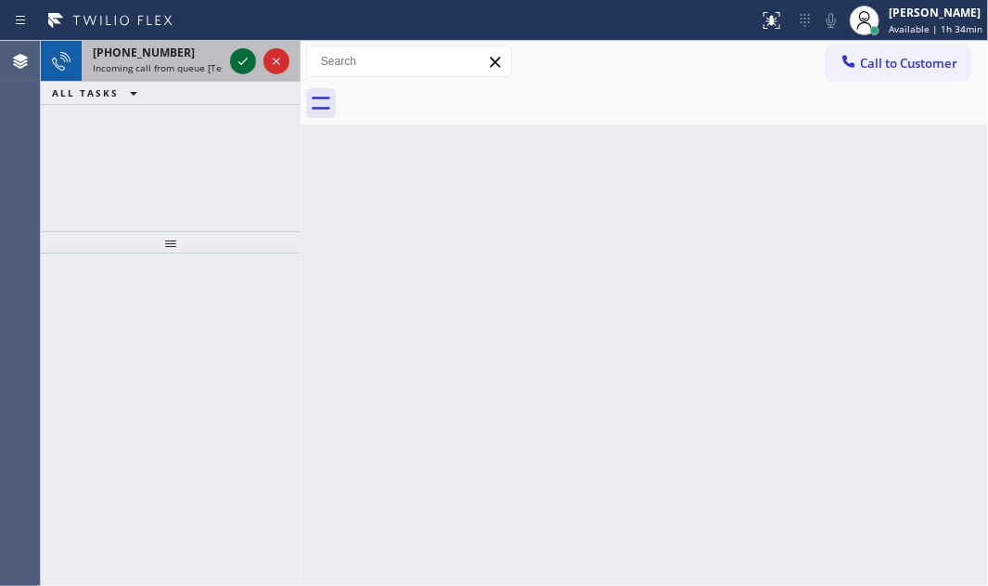
click at [246, 62] on icon at bounding box center [243, 61] width 22 height 22
click at [237, 61] on icon at bounding box center [243, 61] width 22 height 22
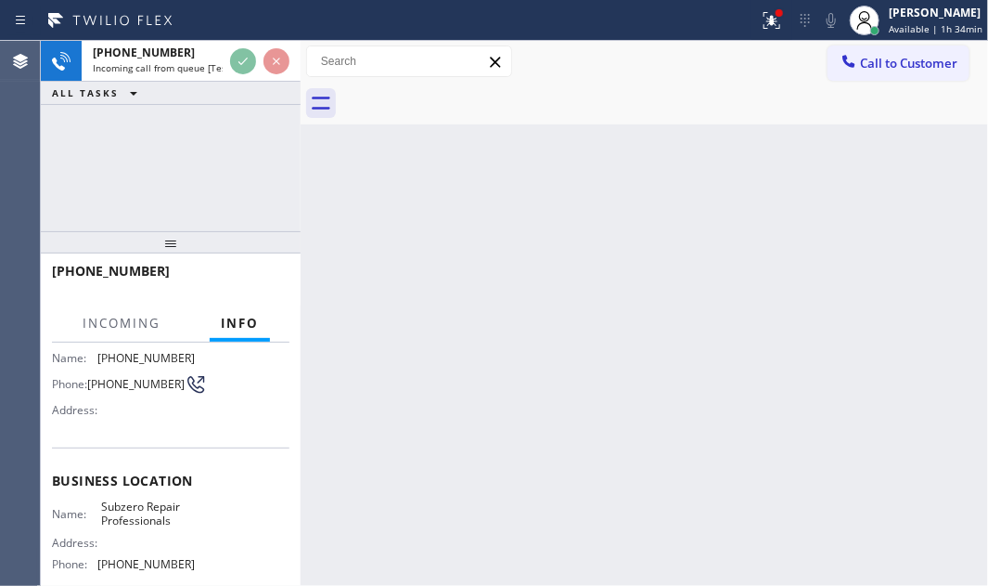
scroll to position [252, 0]
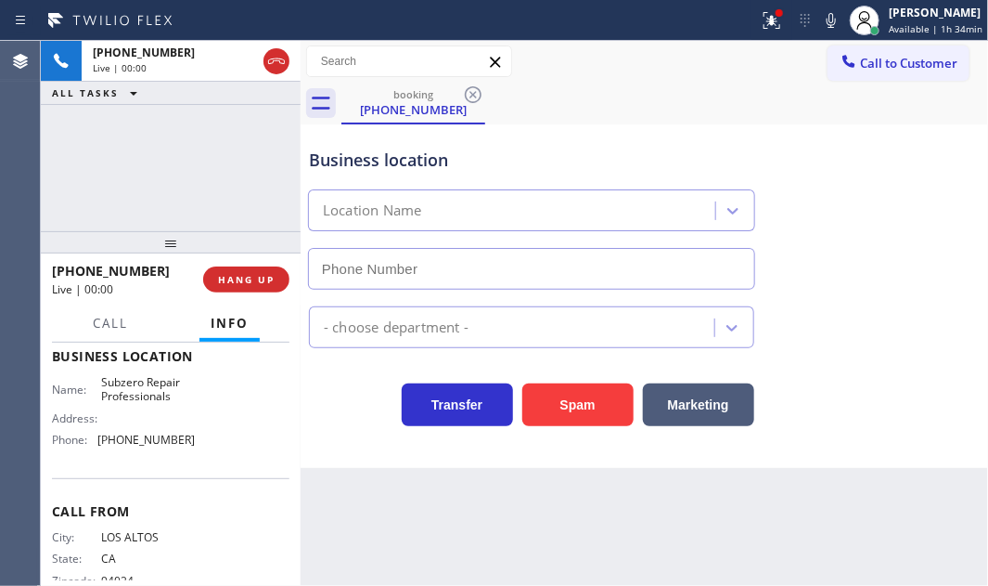
type input "[PHONE_NUMBER]"
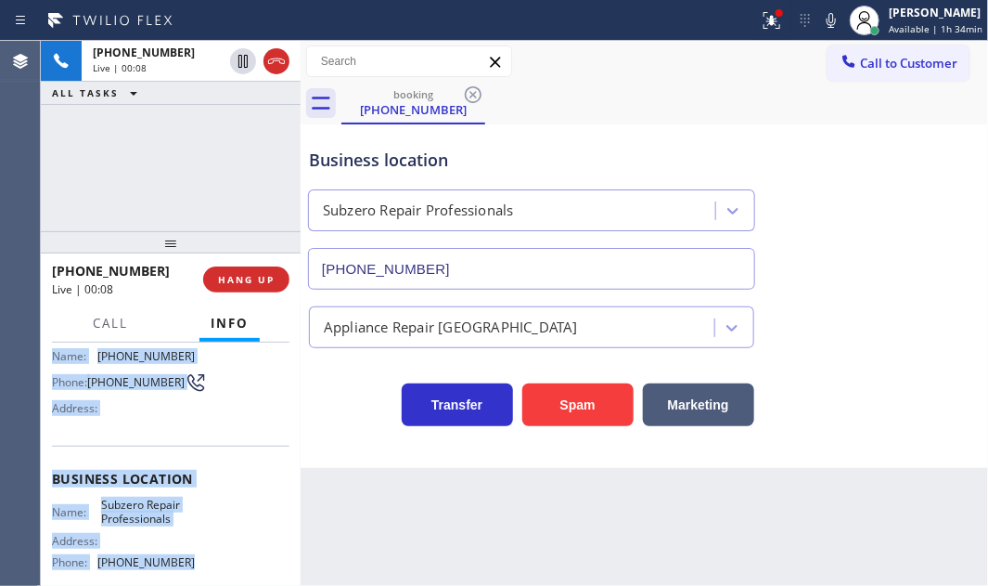
scroll to position [168, 0]
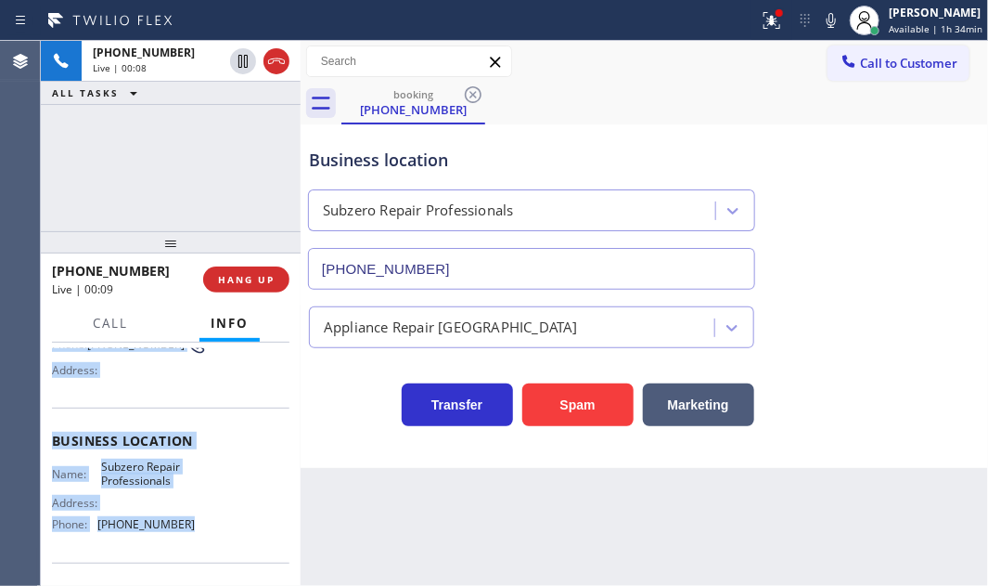
drag, startPoint x: 50, startPoint y: 370, endPoint x: 186, endPoint y: 522, distance: 203.8
click at [186, 522] on div "Context Queue: [Test] All Priority: 1 Customer Name: [PHONE_NUMBER] Phone: [PHO…" at bounding box center [171, 463] width 260 height 243
copy div "Customer Name: [PHONE_NUMBER] Phone: [PHONE_NUMBER] Address: Business location …"
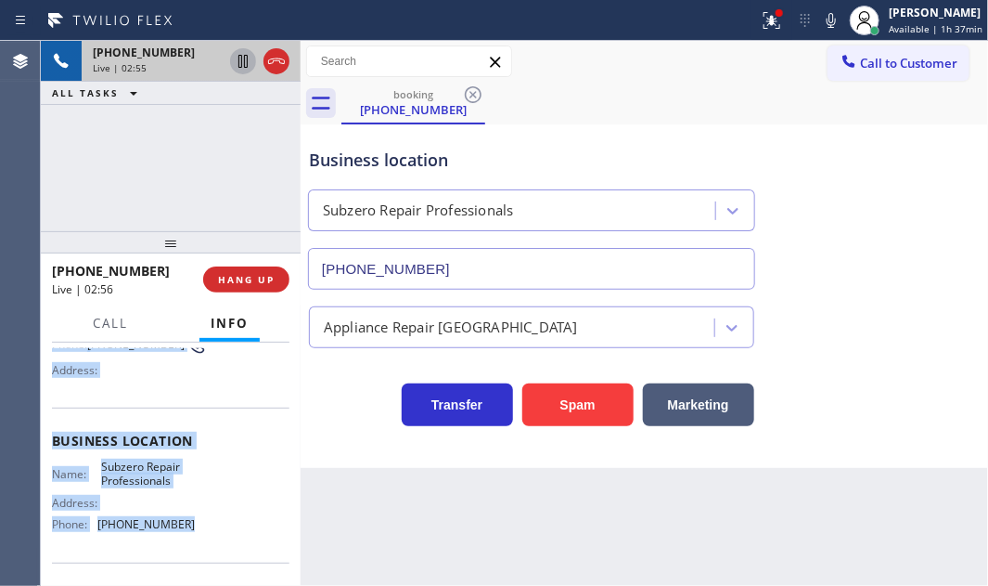
click at [248, 65] on icon at bounding box center [243, 61] width 22 height 22
click at [247, 59] on icon at bounding box center [243, 61] width 13 height 13
click at [272, 62] on icon at bounding box center [276, 61] width 22 height 22
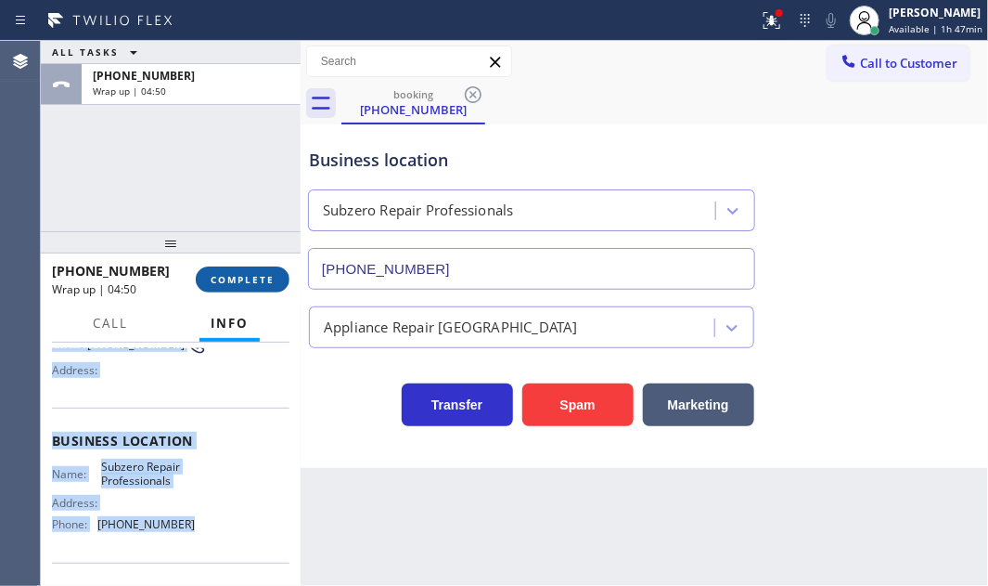
click at [251, 272] on button "COMPLETE" at bounding box center [243, 279] width 94 height 26
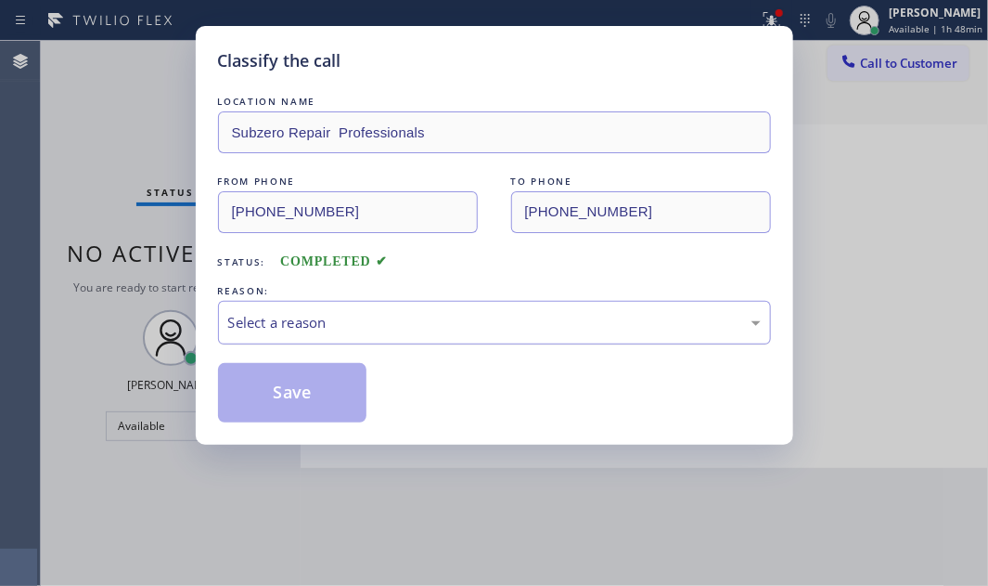
click at [433, 301] on div "Select a reason" at bounding box center [494, 323] width 553 height 44
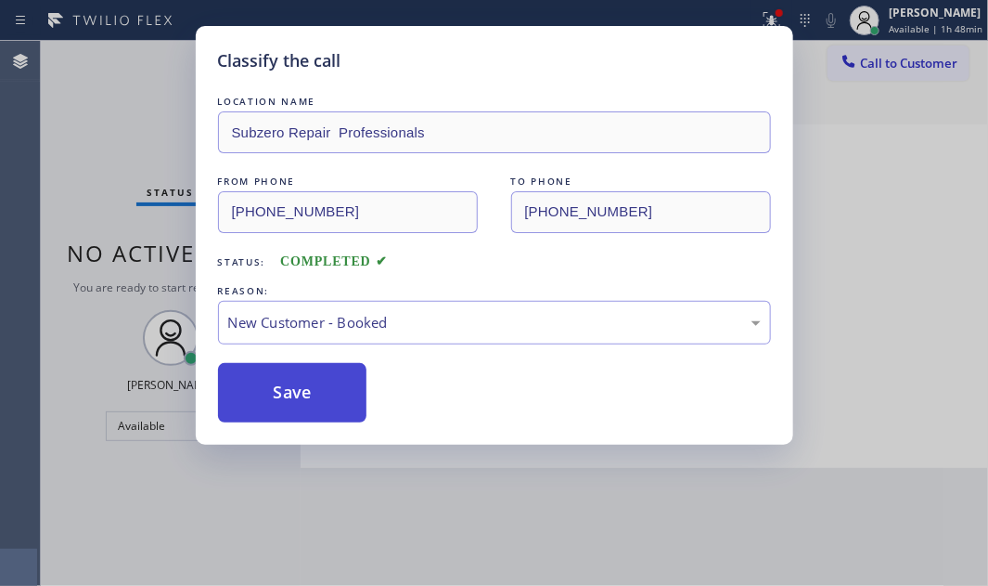
click at [314, 390] on button "Save" at bounding box center [292, 392] width 149 height 59
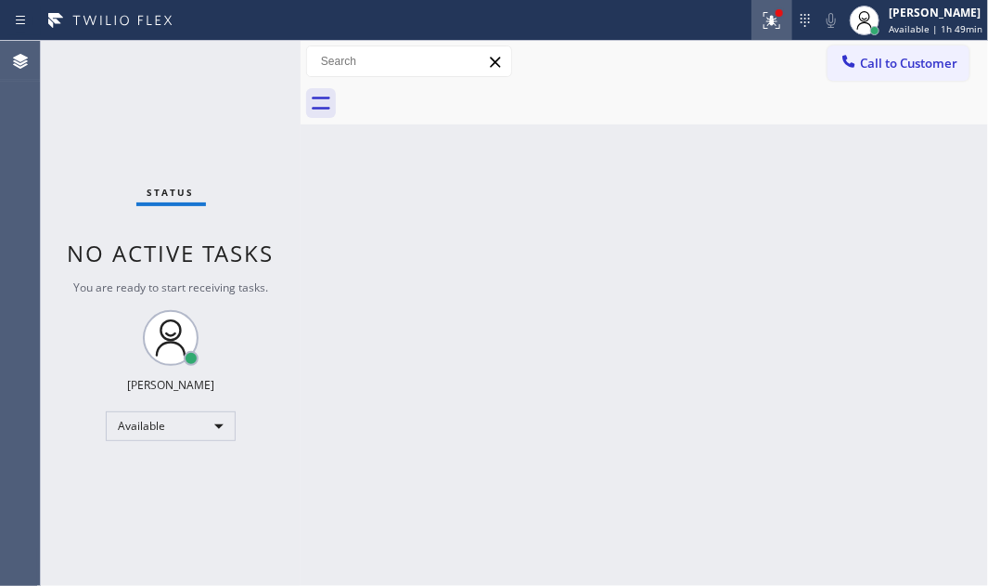
click at [764, 19] on icon at bounding box center [769, 18] width 11 height 13
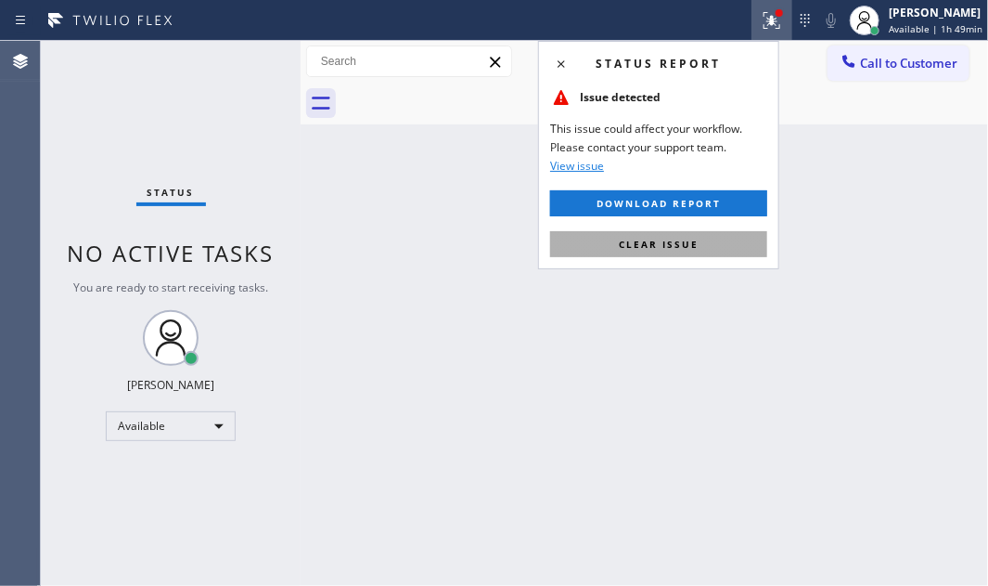
click at [711, 248] on button "Clear issue" at bounding box center [658, 244] width 217 height 26
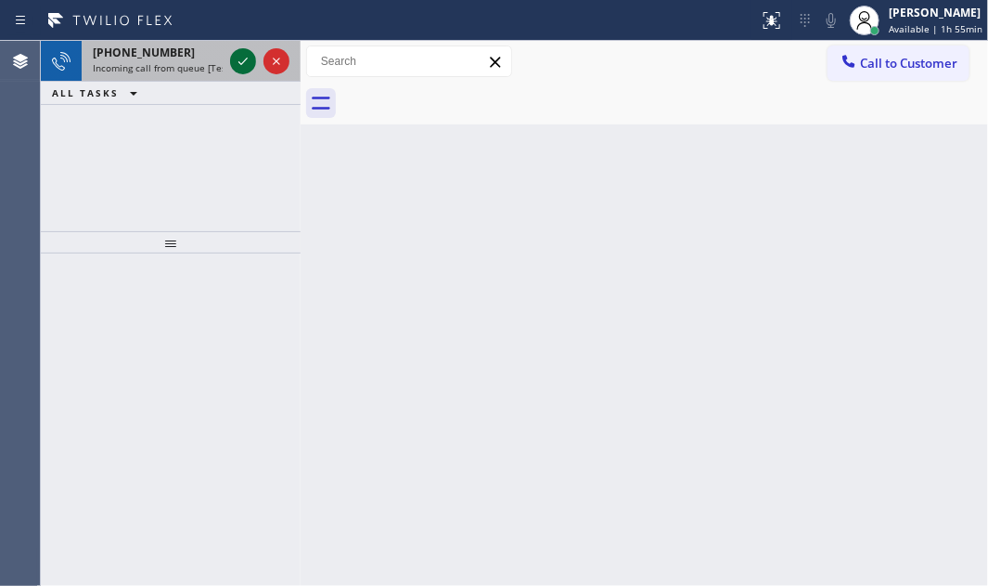
drag, startPoint x: 243, startPoint y: 68, endPoint x: 246, endPoint y: 57, distance: 11.5
click at [246, 57] on icon at bounding box center [243, 61] width 22 height 22
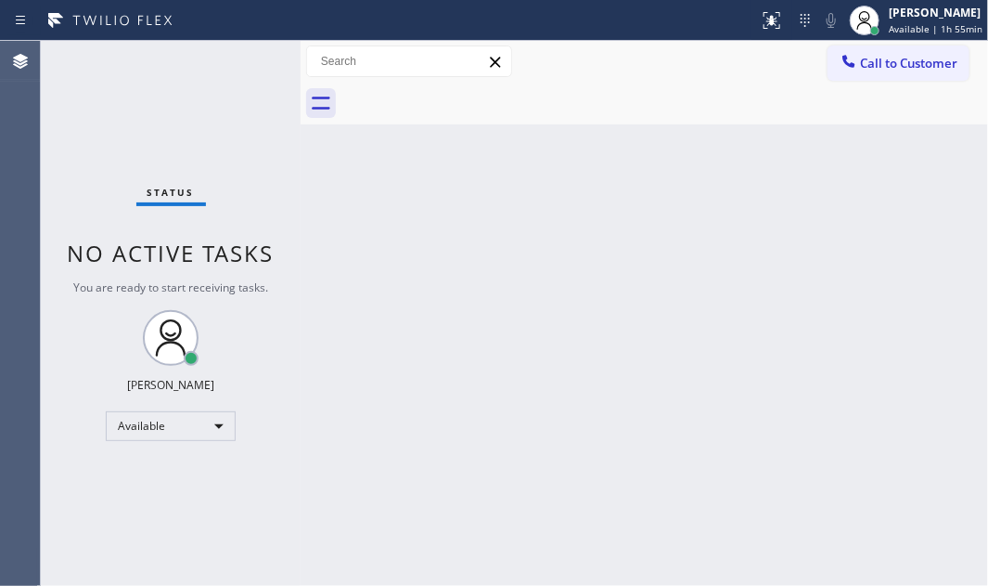
click at [245, 57] on div "Status No active tasks You are ready to start receiving tasks. [PERSON_NAME] Av…" at bounding box center [171, 313] width 260 height 545
drag, startPoint x: 761, startPoint y: 19, endPoint x: 764, endPoint y: 54, distance: 35.4
click at [762, 19] on icon at bounding box center [772, 20] width 22 height 22
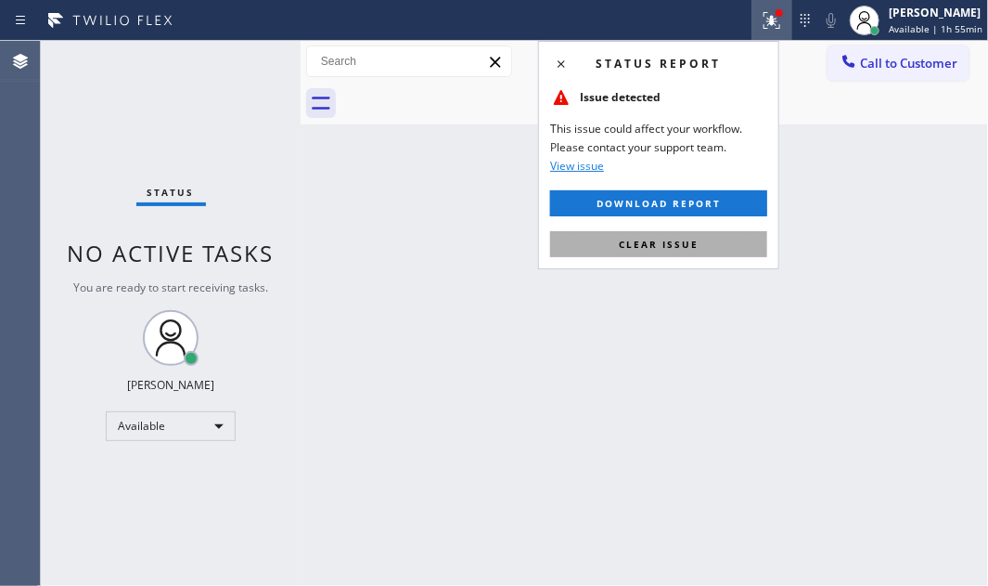
click at [669, 241] on span "Clear issue" at bounding box center [659, 244] width 80 height 13
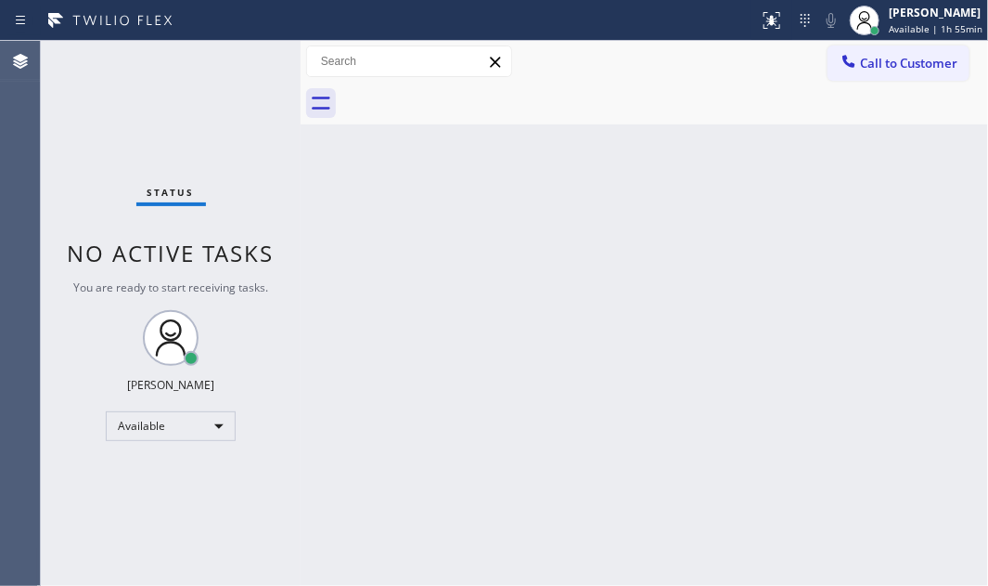
click at [614, 414] on div "Back to Dashboard Change Sender ID Customers Technicians Select a contact Outbo…" at bounding box center [645, 313] width 688 height 545
click at [251, 55] on div "Status No active tasks You are ready to start receiving tasks. [PERSON_NAME] Av…" at bounding box center [171, 313] width 260 height 545
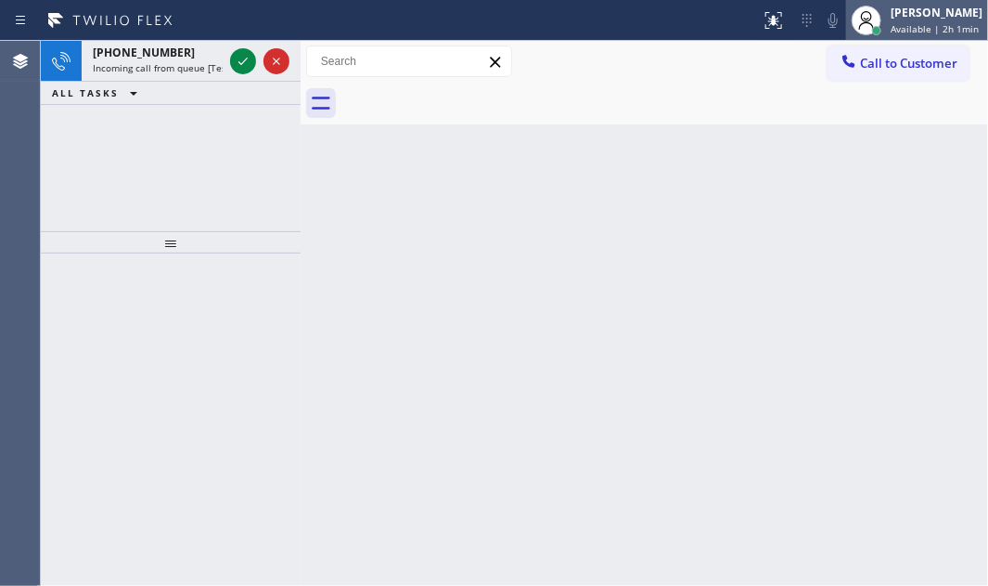
click at [922, 14] on div "[PERSON_NAME]" at bounding box center [937, 13] width 92 height 16
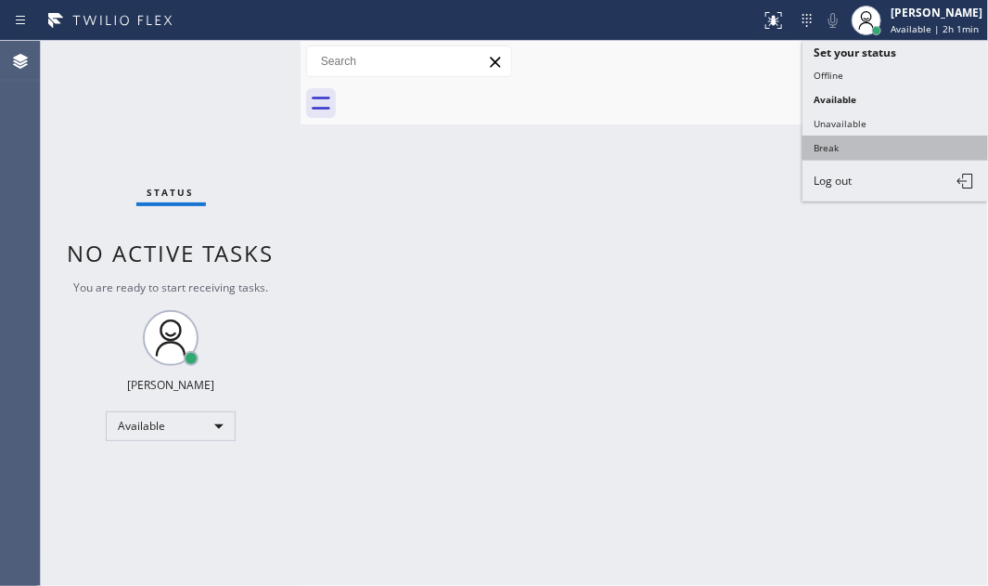
click at [833, 140] on button "Break" at bounding box center [896, 147] width 186 height 24
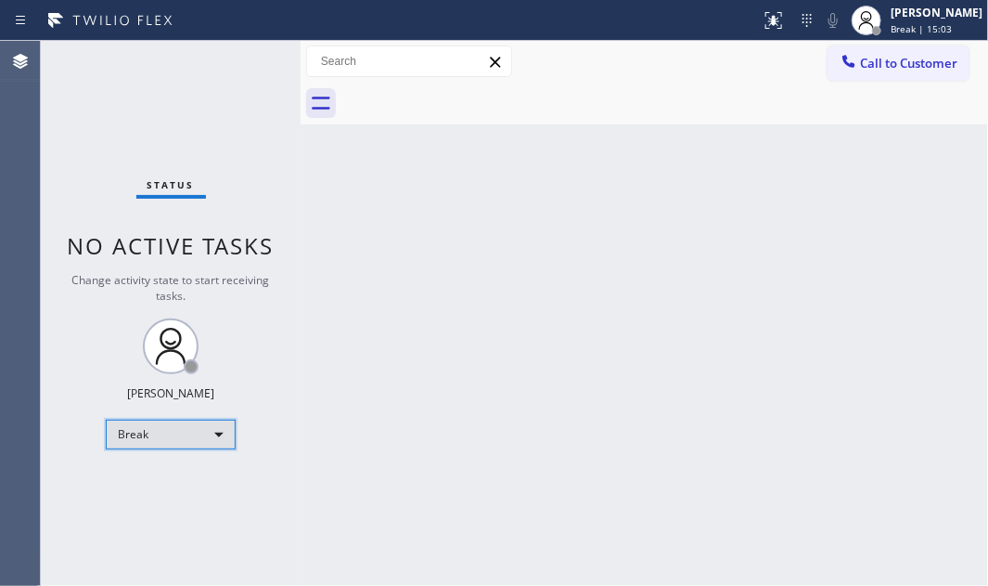
click at [201, 425] on div "Break" at bounding box center [171, 434] width 130 height 30
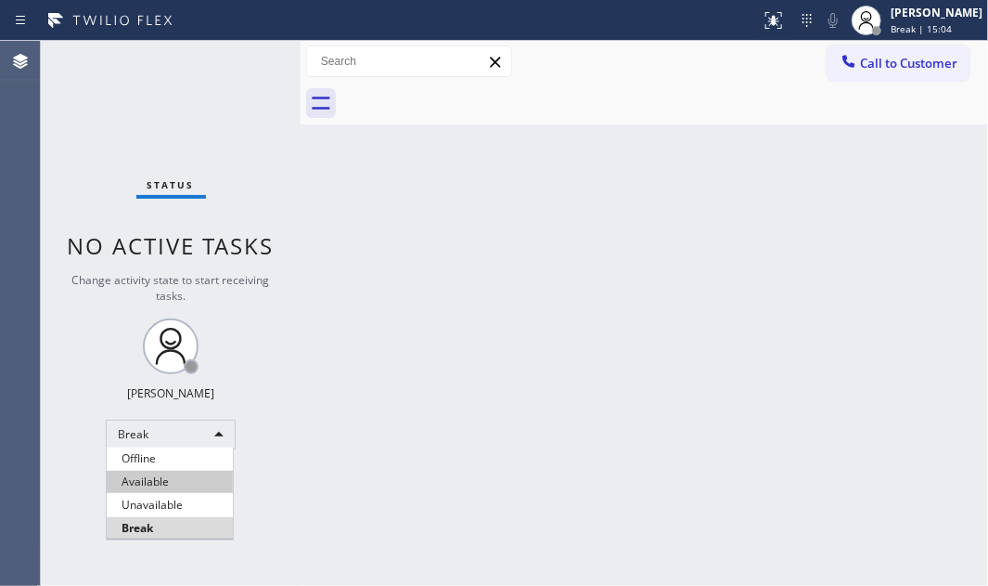
click at [159, 476] on li "Available" at bounding box center [170, 481] width 126 height 22
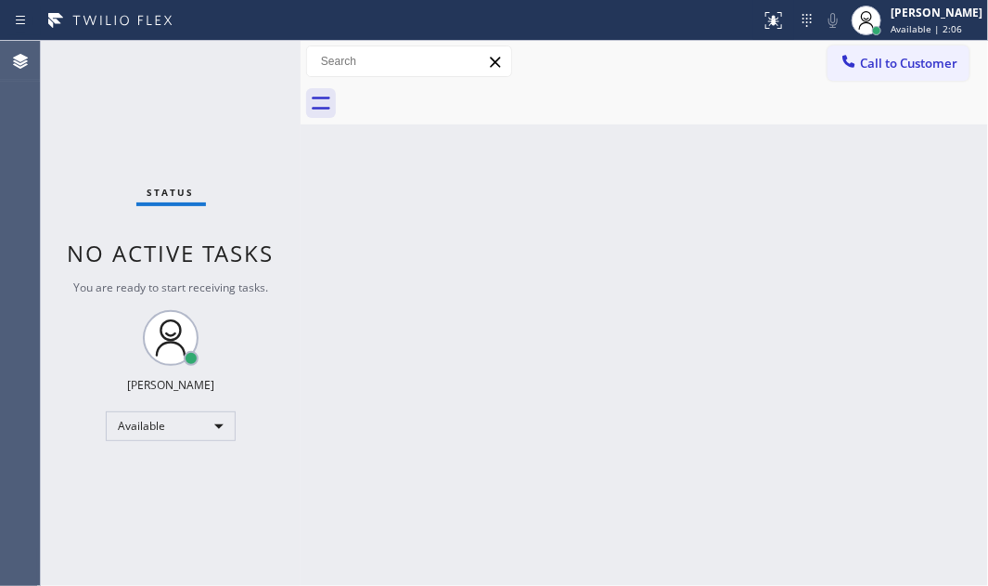
click at [234, 60] on div "Status No active tasks You are ready to start receiving tasks. [PERSON_NAME] Av…" at bounding box center [171, 313] width 260 height 545
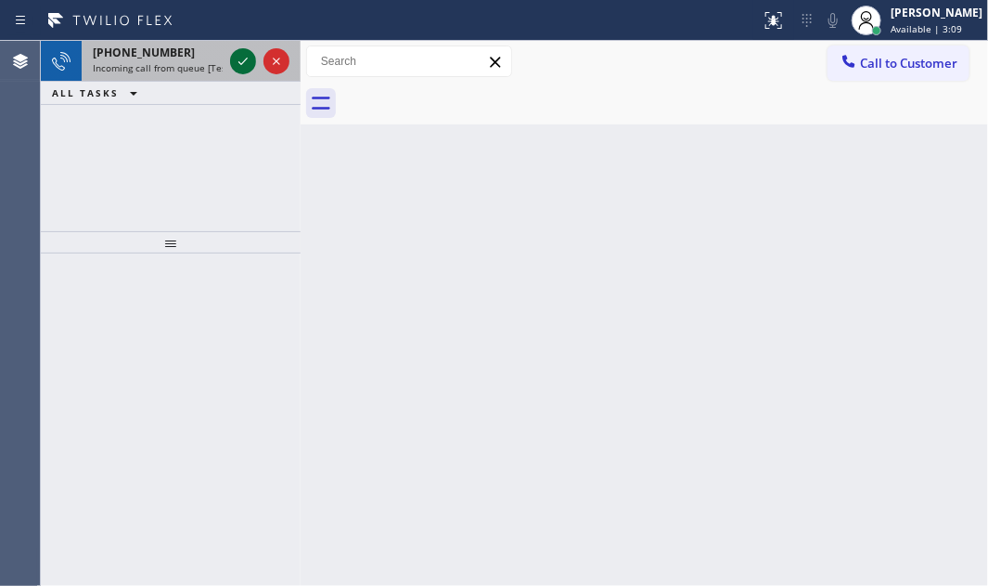
click at [247, 62] on icon at bounding box center [243, 61] width 22 height 22
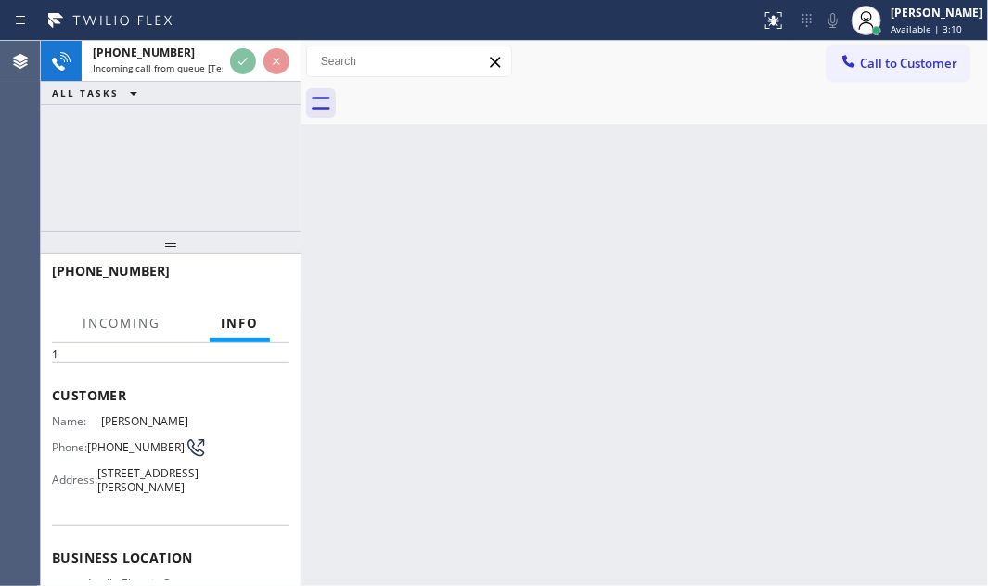
scroll to position [252, 0]
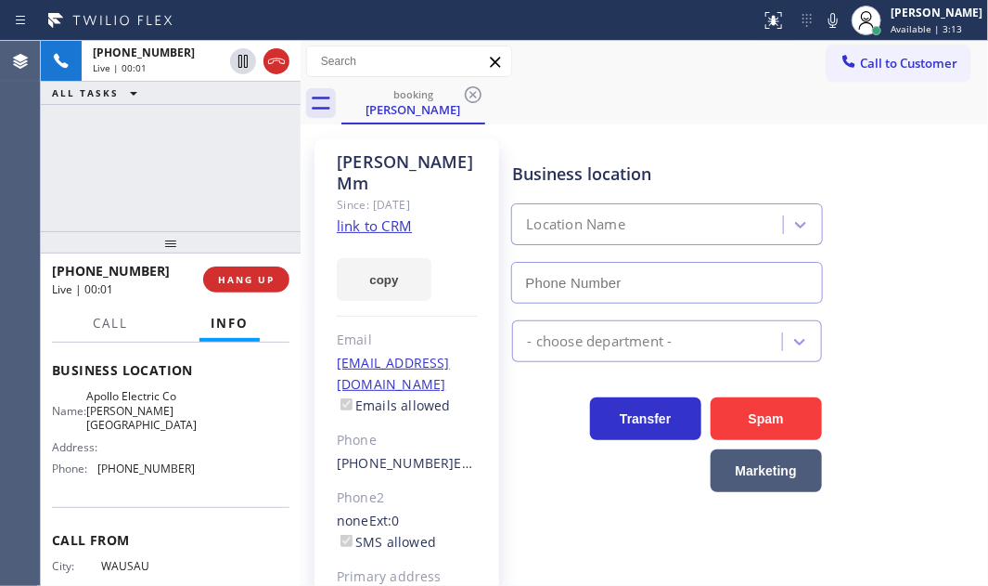
type input "[PHONE_NUMBER]"
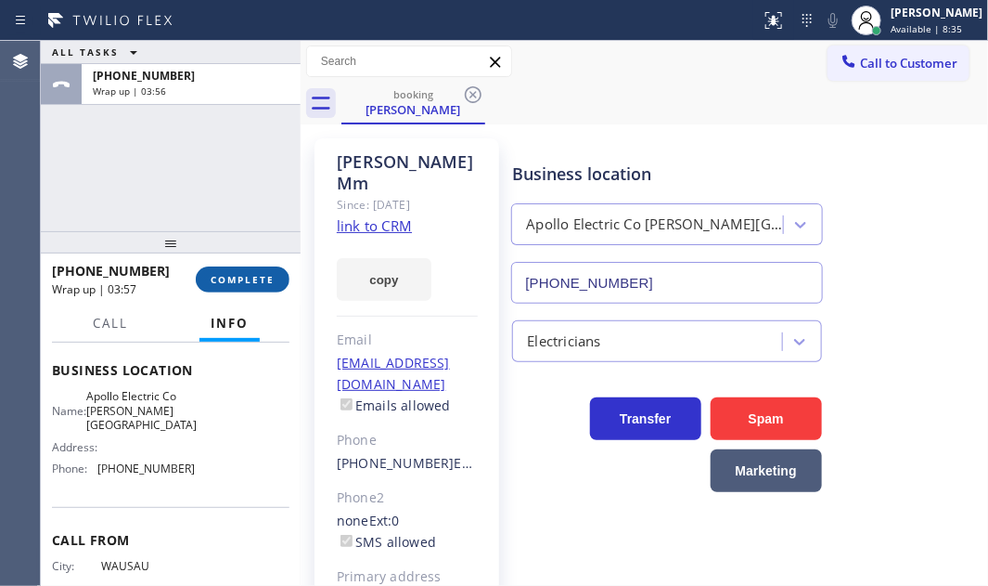
click at [255, 278] on span "COMPLETE" at bounding box center [243, 279] width 64 height 13
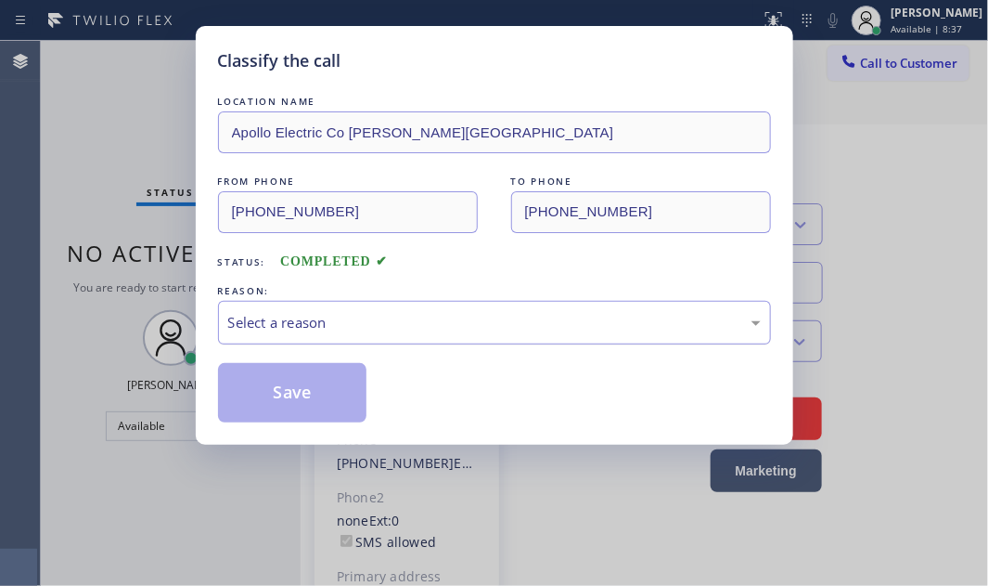
click at [414, 324] on div "Select a reason" at bounding box center [494, 322] width 533 height 21
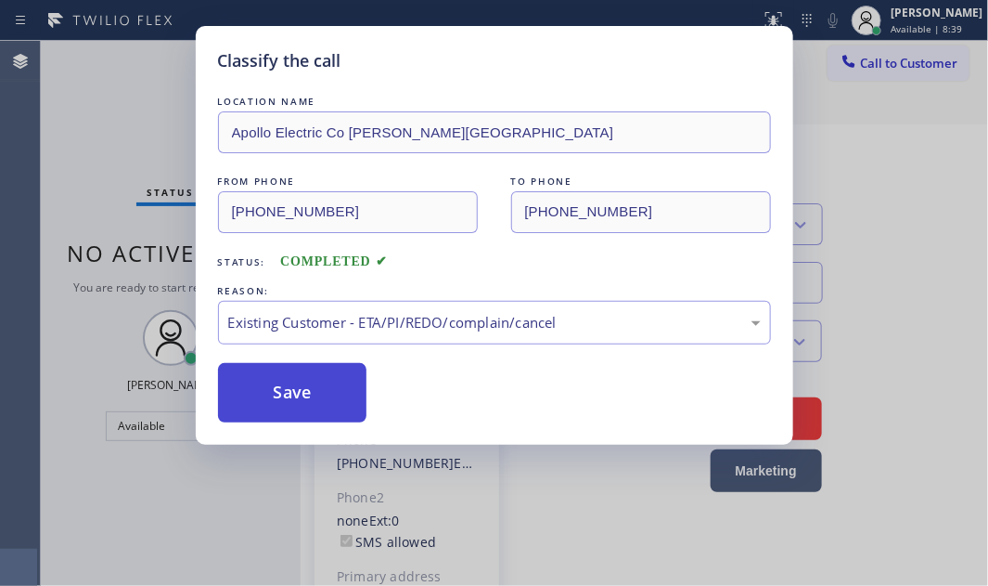
click at [319, 384] on button "Save" at bounding box center [292, 392] width 149 height 59
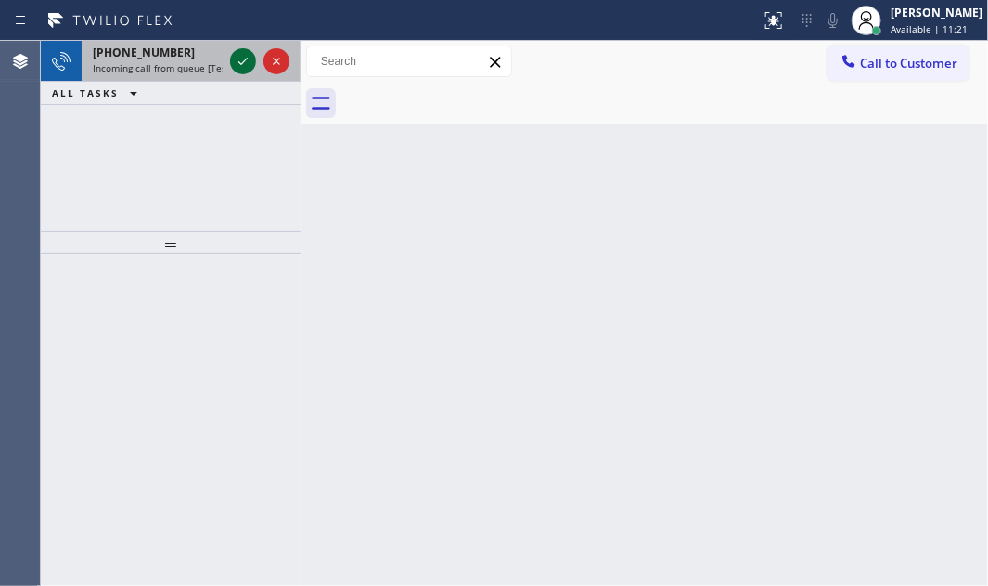
click at [239, 61] on icon at bounding box center [243, 61] width 22 height 22
click at [244, 65] on icon at bounding box center [243, 61] width 22 height 22
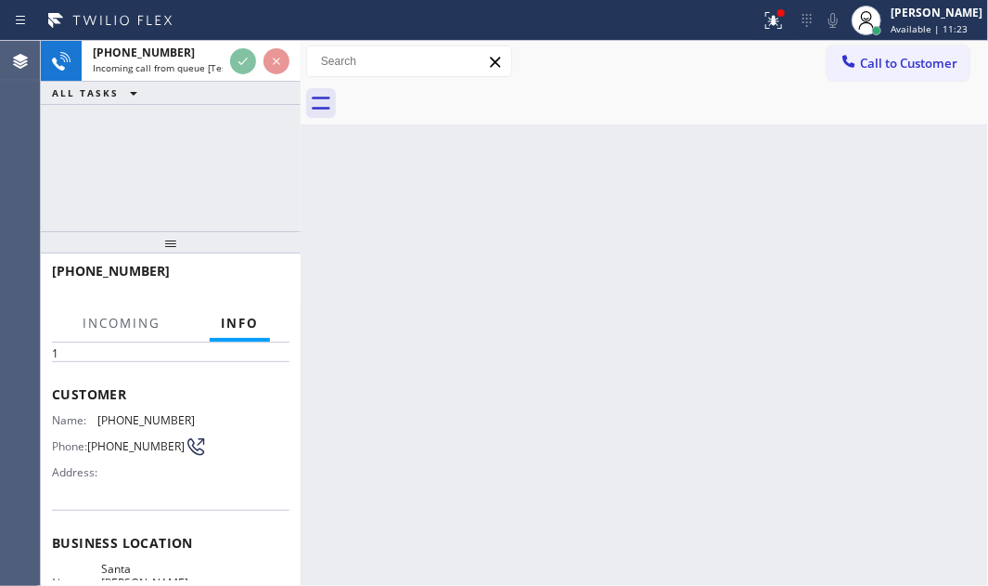
scroll to position [168, 0]
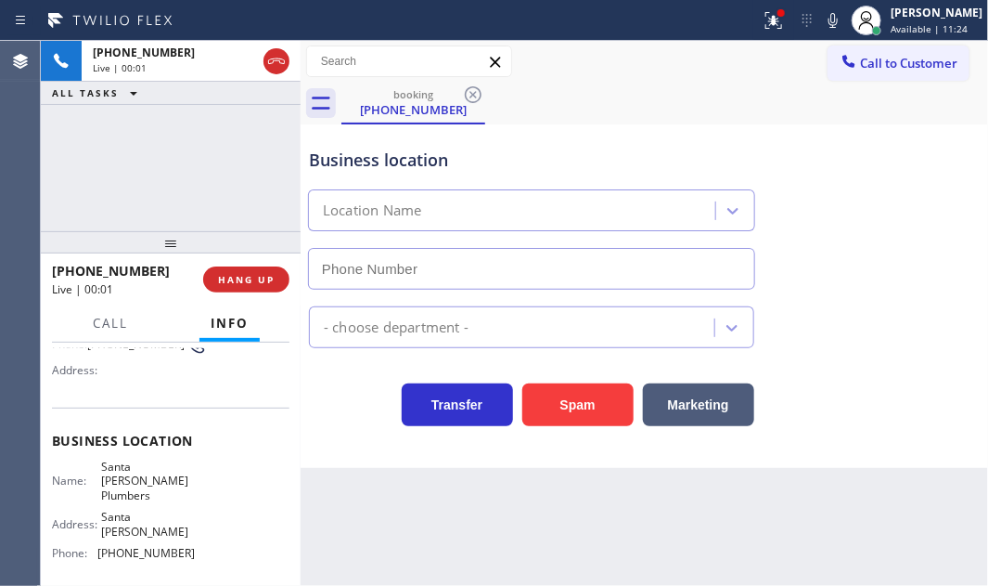
type input "[PHONE_NUMBER]"
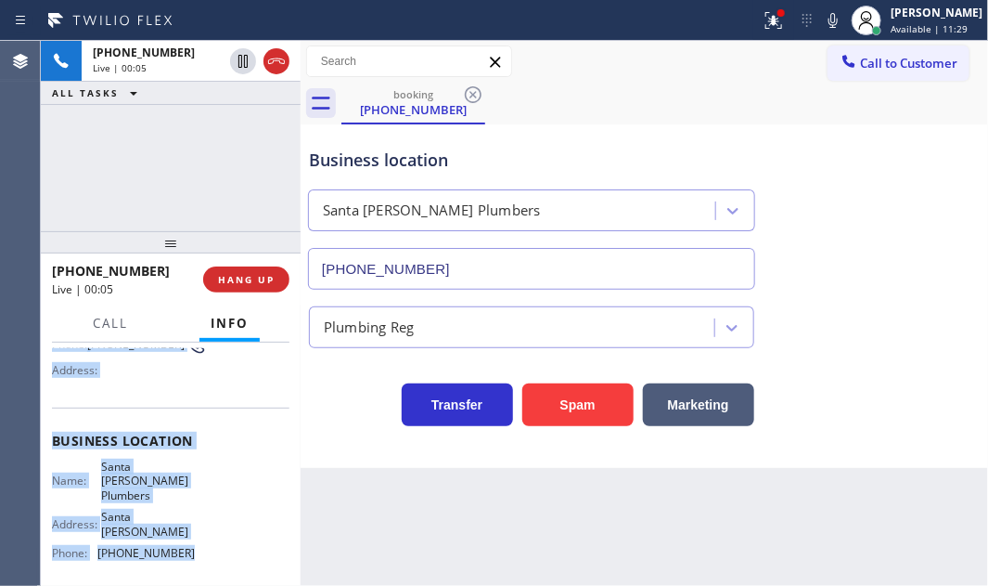
drag, startPoint x: 52, startPoint y: 453, endPoint x: 188, endPoint y: 536, distance: 160.0
click at [188, 536] on div "Context Queue: [Test] All Priority: 1 Customer Name: [PHONE_NUMBER] Phone: [PHO…" at bounding box center [171, 455] width 238 height 551
copy div "Customer Name: [PHONE_NUMBER] Phone: [PHONE_NUMBER] Address: Business location …"
click at [766, 28] on icon at bounding box center [774, 20] width 22 height 22
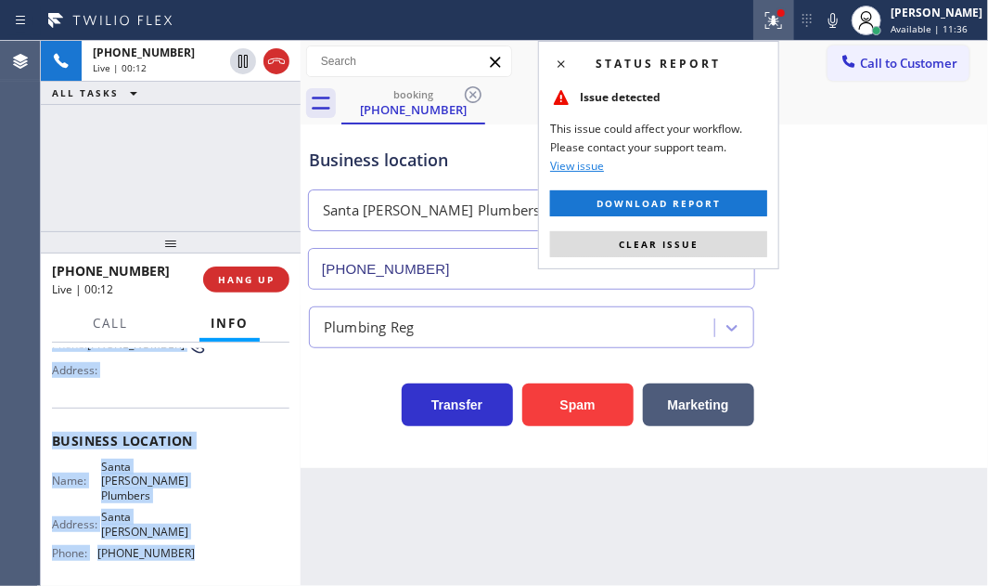
drag, startPoint x: 688, startPoint y: 241, endPoint x: 893, endPoint y: 171, distance: 216.9
click at [689, 241] on span "Clear issue" at bounding box center [659, 244] width 80 height 13
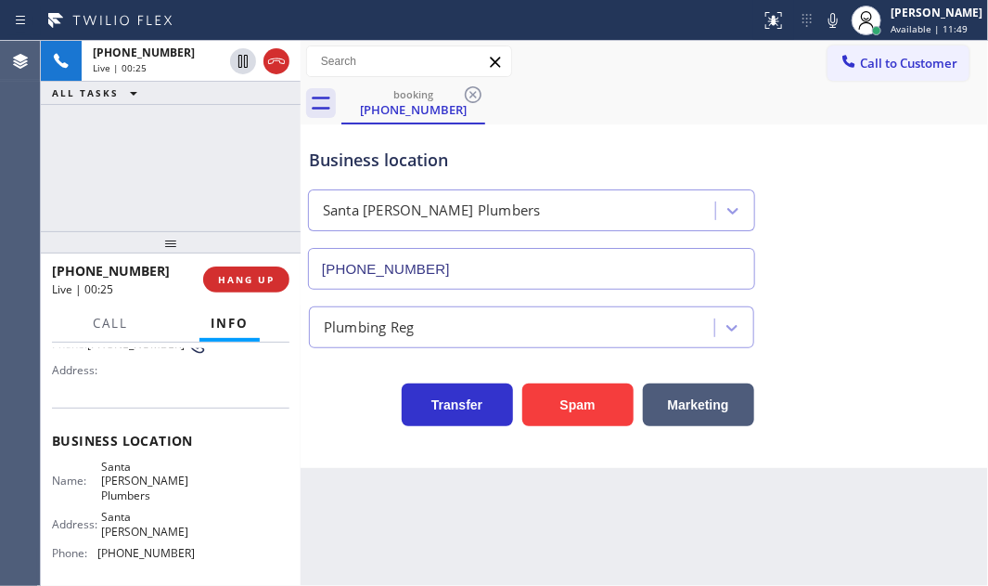
click at [720, 109] on div "booking [PHONE_NUMBER]" at bounding box center [665, 104] width 647 height 42
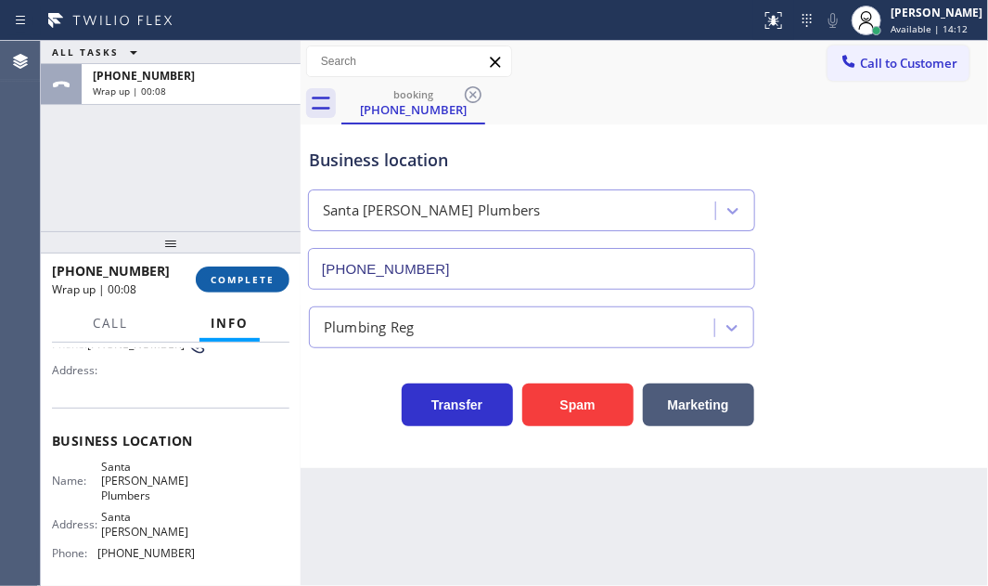
click at [258, 277] on span "COMPLETE" at bounding box center [243, 279] width 64 height 13
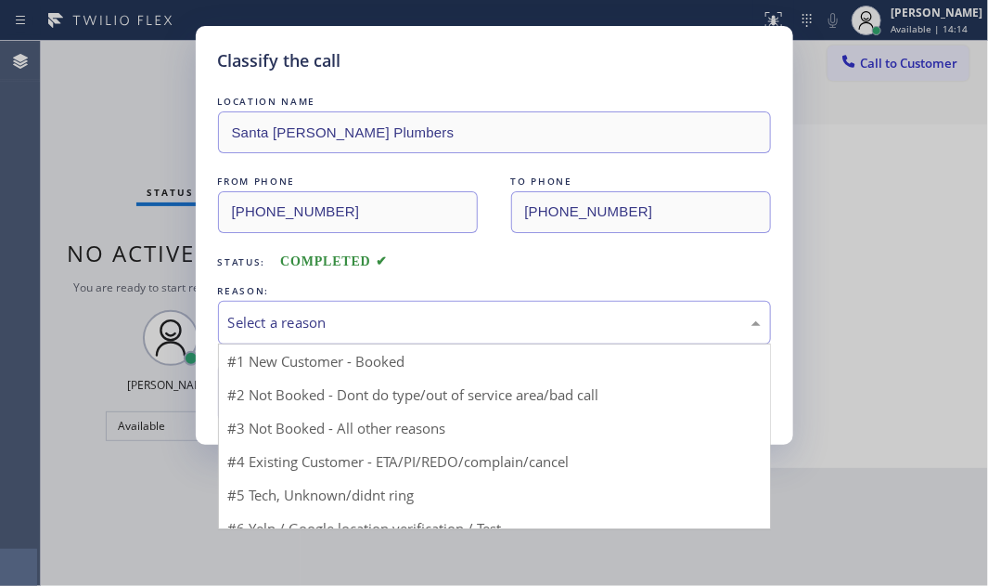
click at [454, 314] on div "Select a reason" at bounding box center [494, 322] width 533 height 21
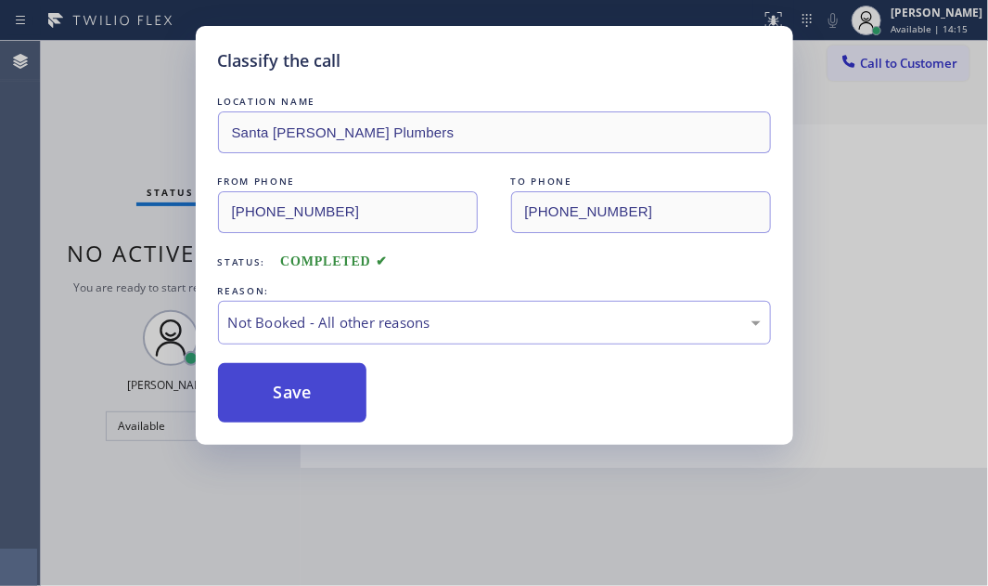
click at [288, 379] on button "Save" at bounding box center [292, 392] width 149 height 59
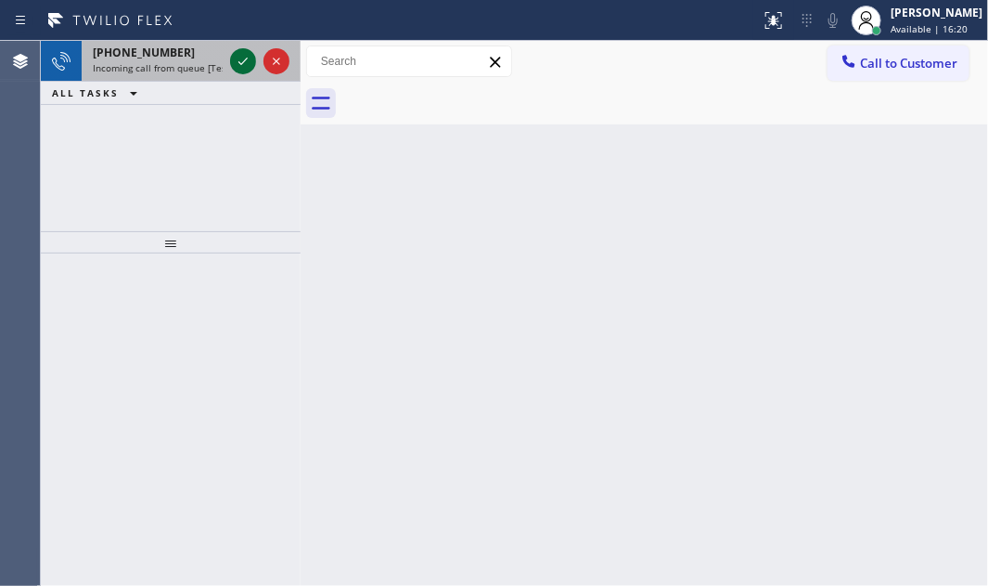
click at [236, 58] on icon at bounding box center [243, 61] width 22 height 22
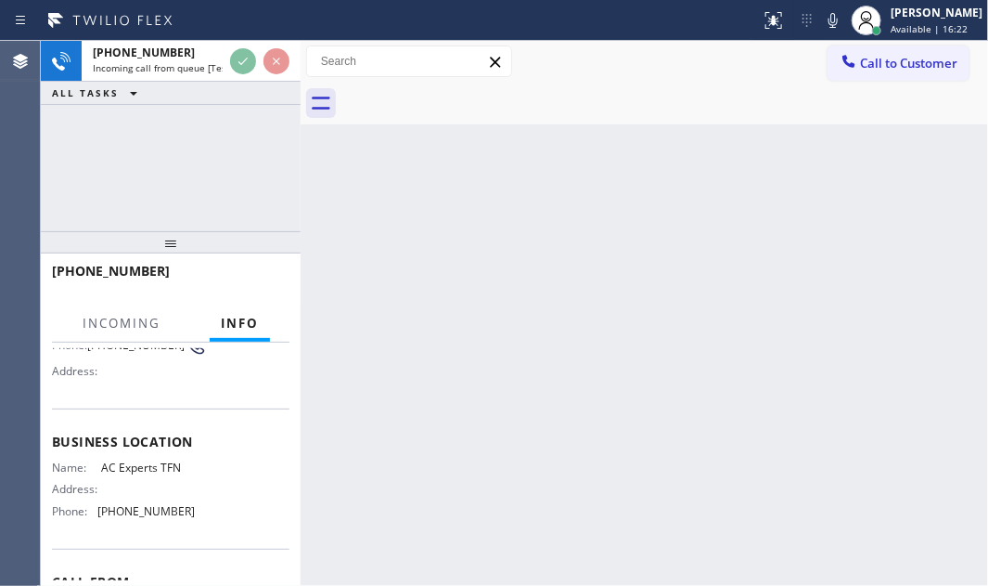
scroll to position [168, 0]
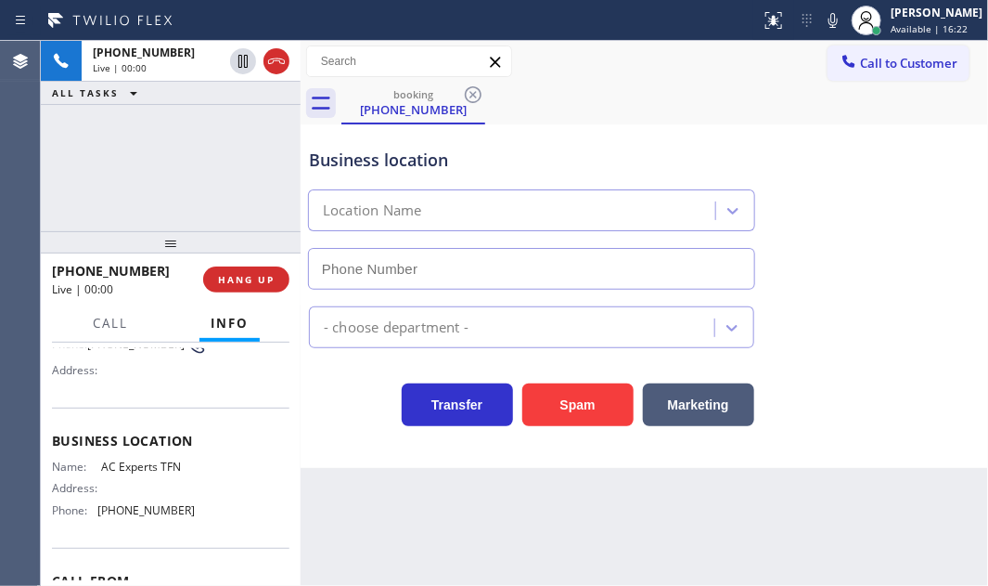
type input "[PHONE_NUMBER]"
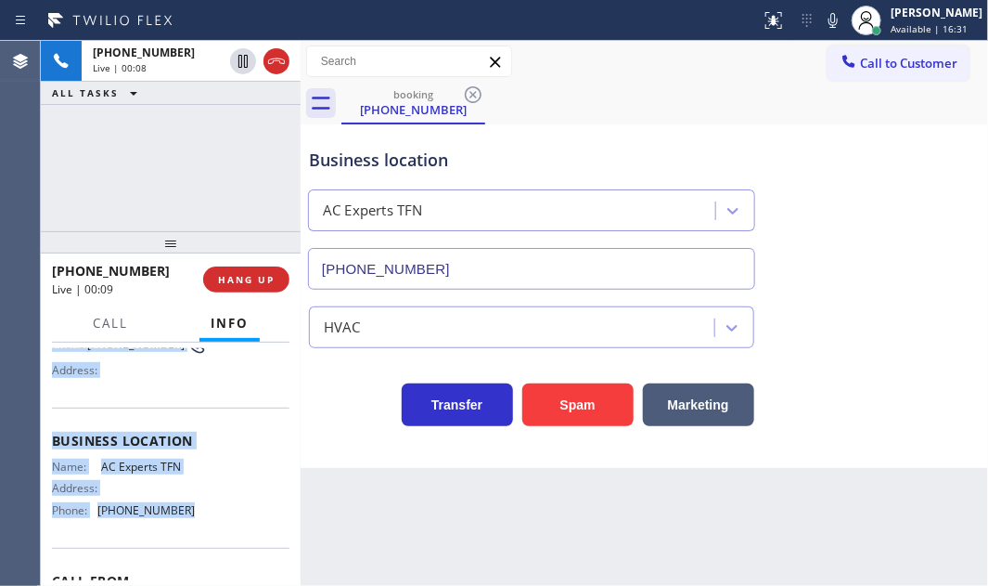
drag, startPoint x: 48, startPoint y: 452, endPoint x: 189, endPoint y: 530, distance: 161.2
click at [187, 531] on div "Context Queue: [Test] [PaidAds] All Priority: 3 Customer Name: [PHONE_NUMBER] P…" at bounding box center [171, 463] width 260 height 243
copy div "Customer Name: [PHONE_NUMBER] Phone: [PHONE_NUMBER] Address: Business location …"
drag, startPoint x: 238, startPoint y: 64, endPoint x: 579, endPoint y: 295, distance: 412.3
click at [238, 63] on icon at bounding box center [243, 61] width 22 height 22
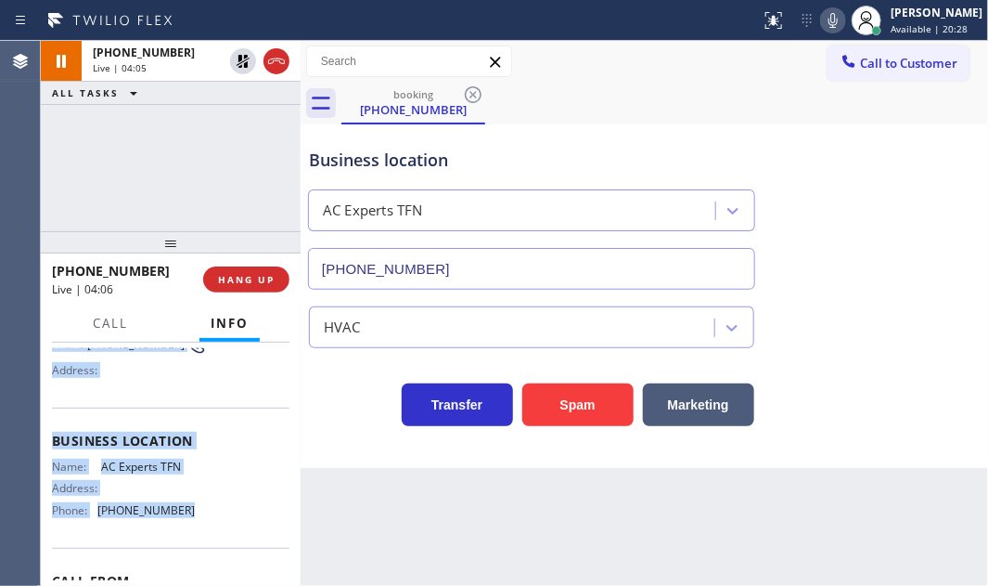
click at [829, 27] on icon at bounding box center [833, 20] width 9 height 15
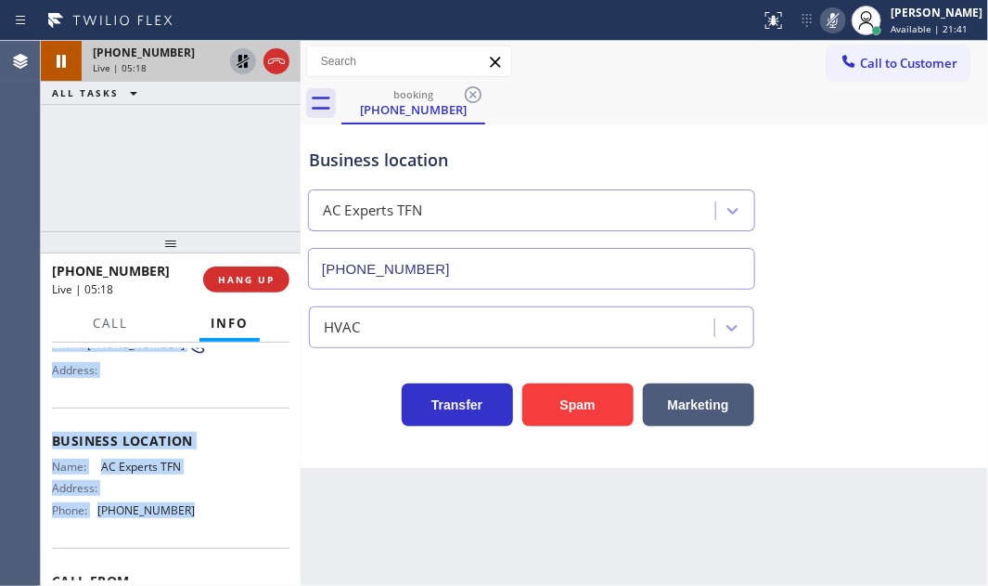
click at [237, 61] on icon at bounding box center [243, 61] width 22 height 22
click at [829, 19] on icon at bounding box center [833, 20] width 9 height 15
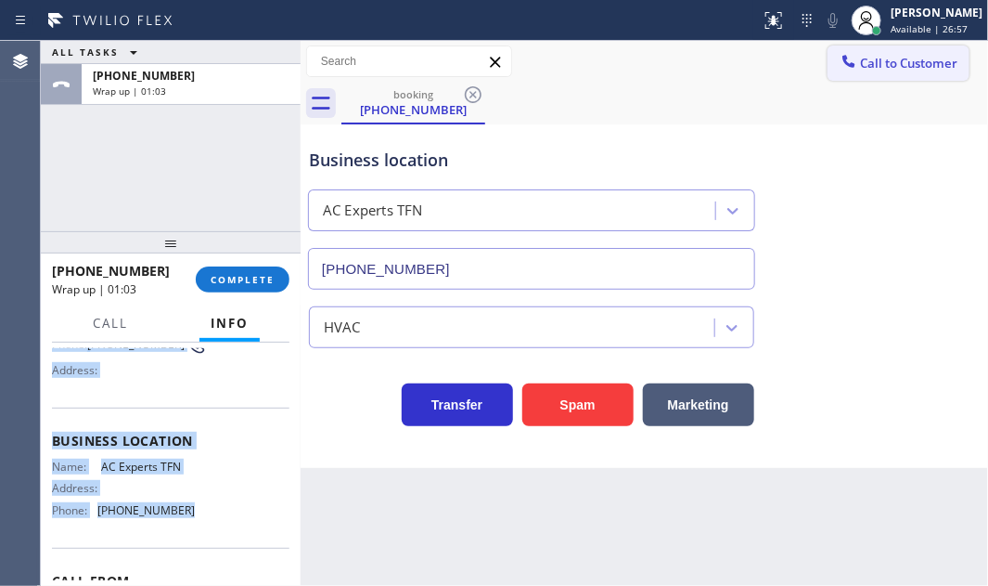
click at [881, 67] on span "Call to Customer" at bounding box center [908, 63] width 97 height 17
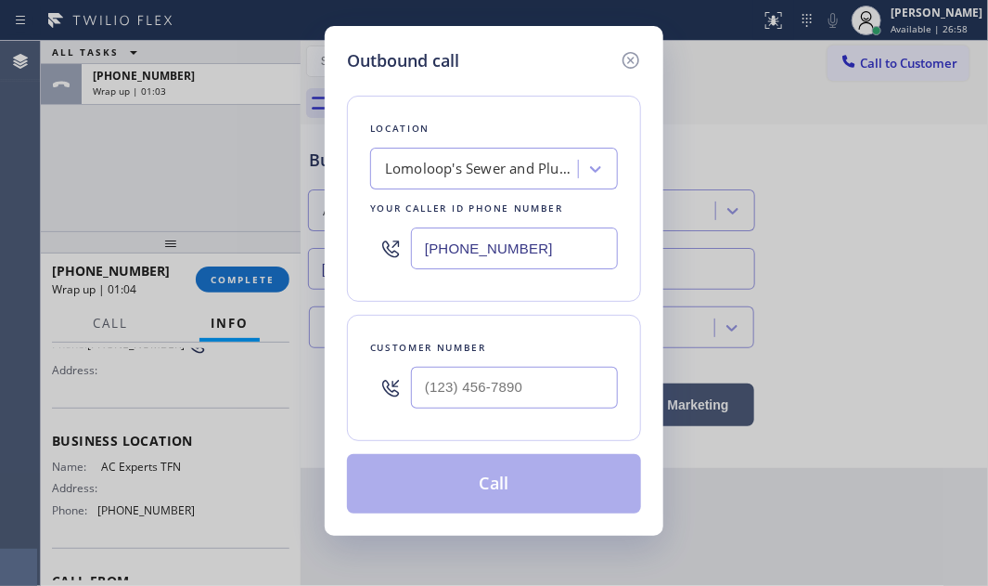
click at [536, 250] on input "[PHONE_NUMBER]" at bounding box center [514, 248] width 207 height 42
paste input "888) 493-2313"
type input "[PHONE_NUMBER]"
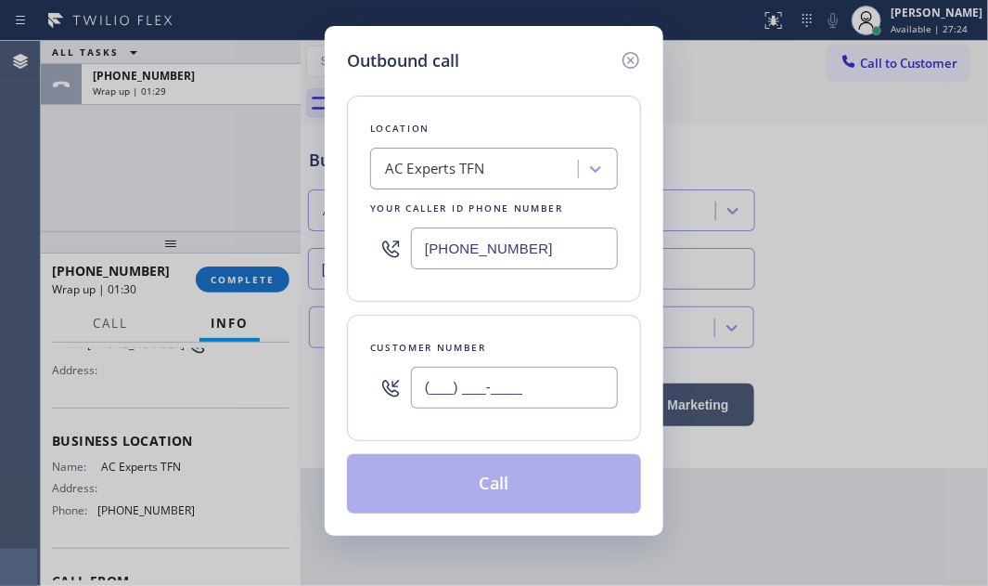
click at [551, 391] on input "(___) ___-____" at bounding box center [514, 388] width 207 height 42
paste input "888) 493-2313"
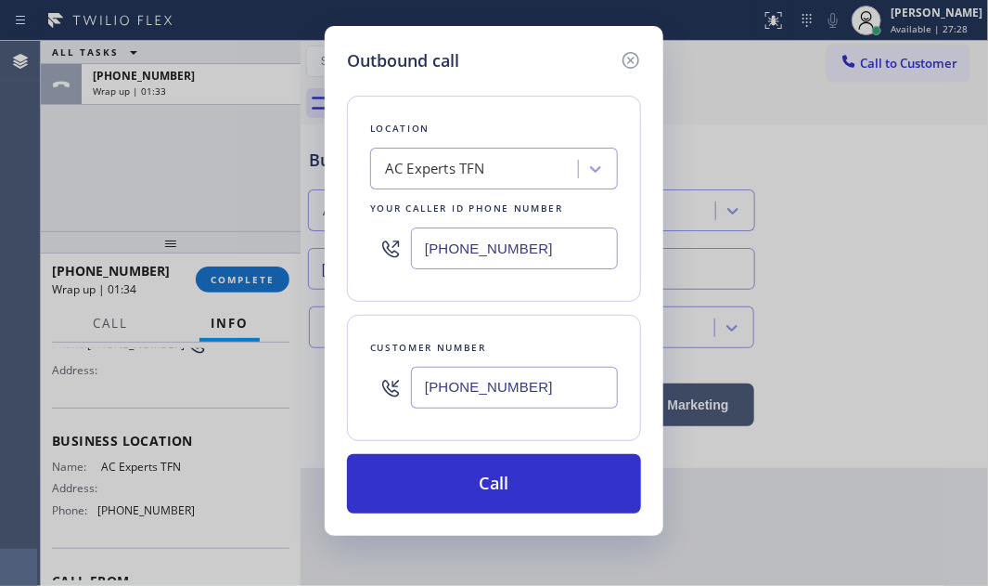
drag, startPoint x: 555, startPoint y: 381, endPoint x: 394, endPoint y: 382, distance: 160.5
click at [394, 382] on div "[PHONE_NUMBER]" at bounding box center [494, 387] width 248 height 60
paste input "18) 231-6305"
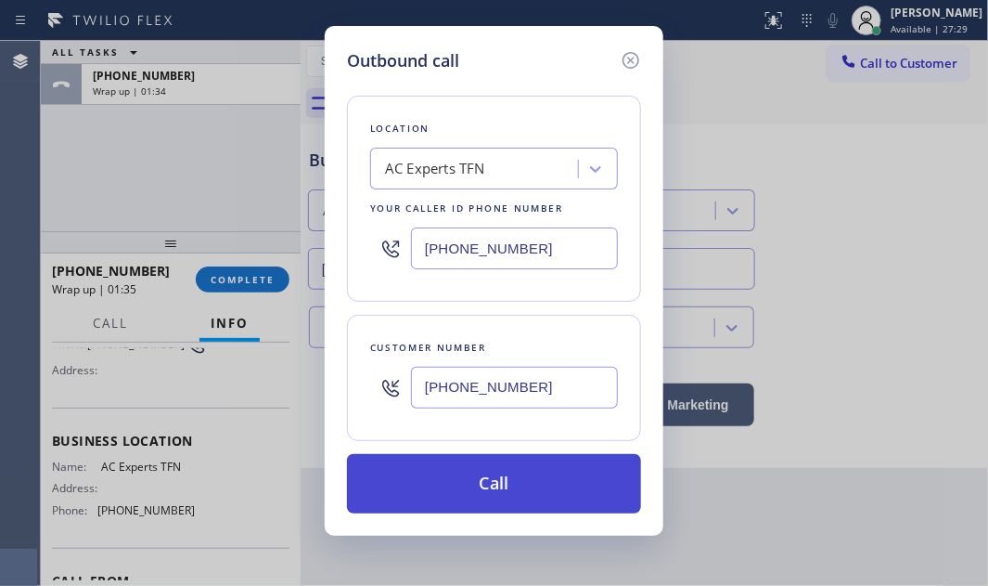
click at [538, 475] on button "Call" at bounding box center [494, 483] width 294 height 59
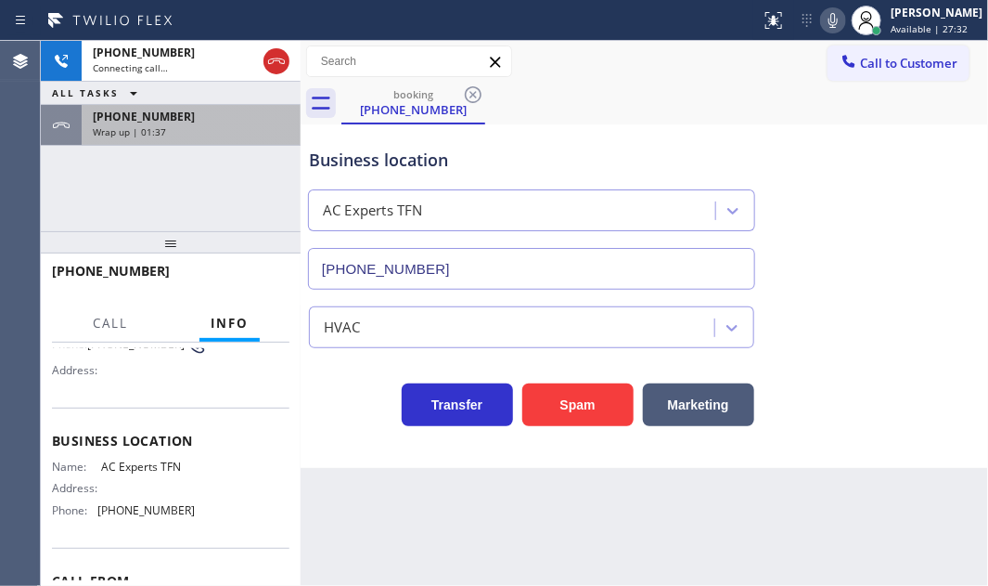
click at [187, 134] on div "Wrap up | 01:37" at bounding box center [191, 131] width 197 height 13
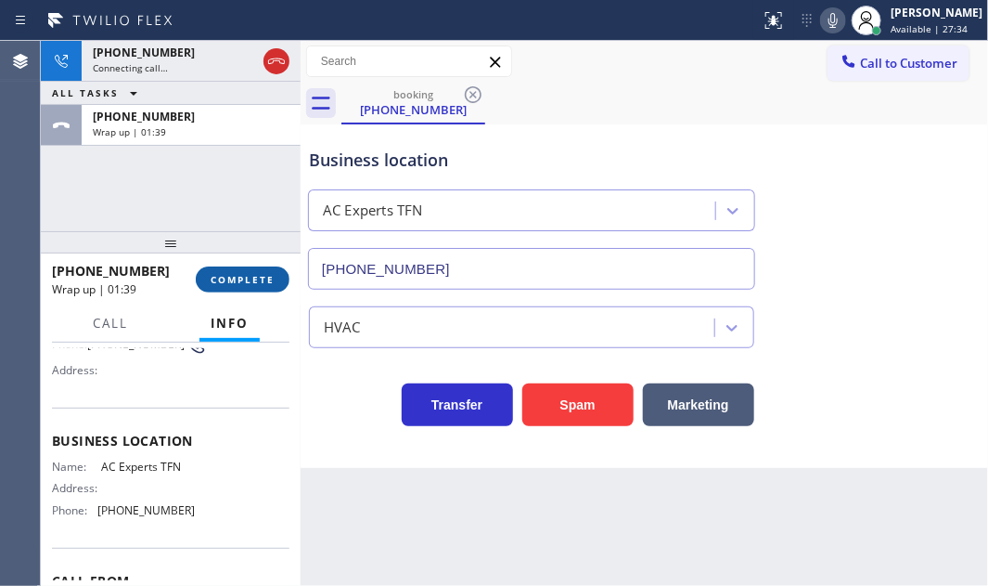
click at [260, 284] on span "COMPLETE" at bounding box center [243, 279] width 64 height 13
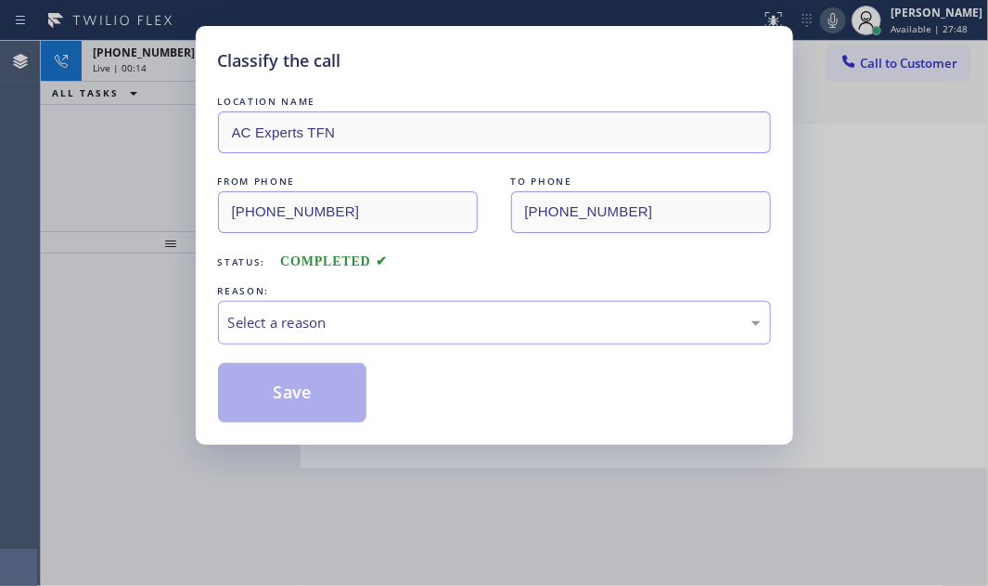
click at [162, 72] on div "Classify the call LOCATION NAME AC Experts TFN FROM PHONE [PHONE_NUMBER] TO PHO…" at bounding box center [494, 293] width 988 height 586
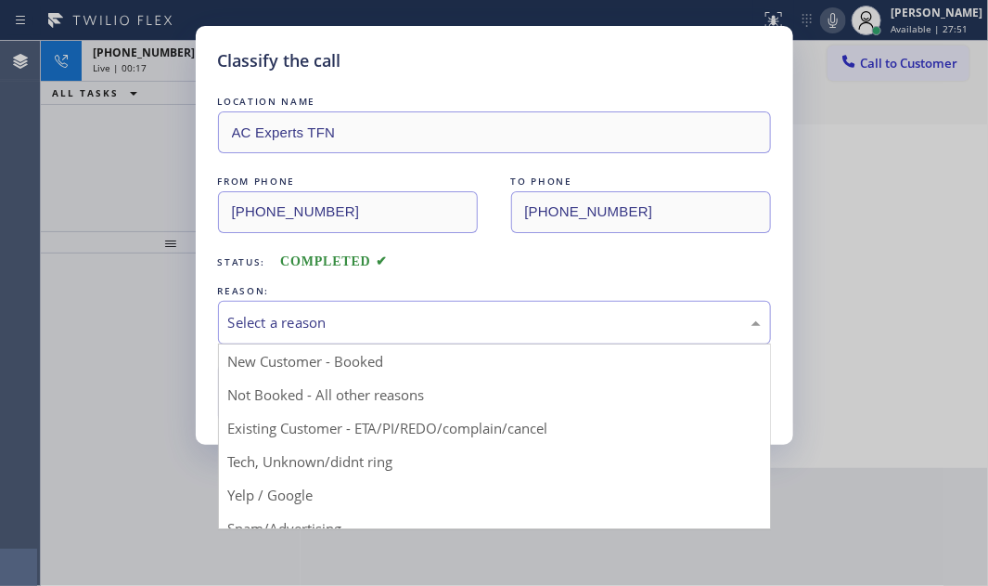
click at [351, 316] on div "Select a reason" at bounding box center [494, 322] width 533 height 21
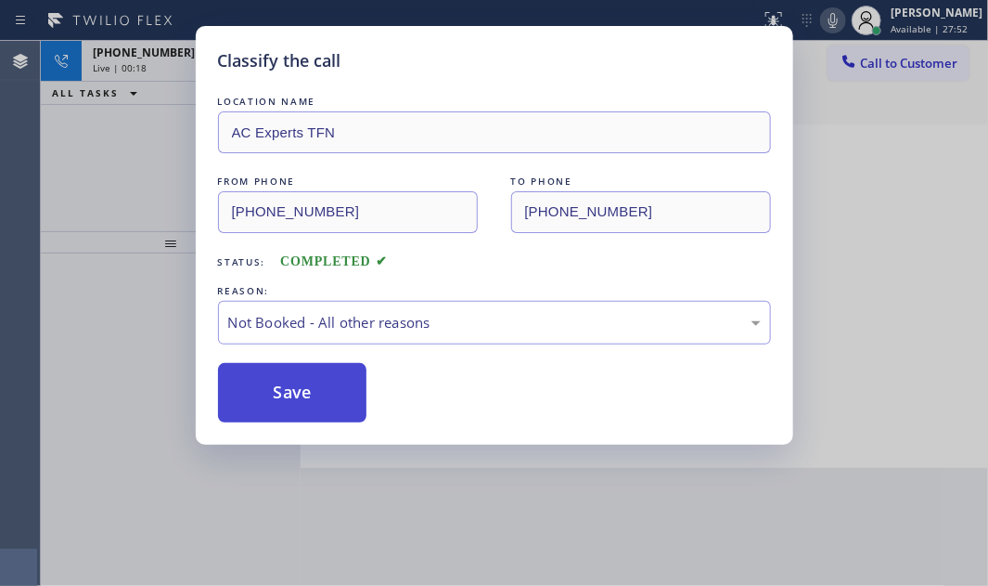
click at [253, 380] on button "Save" at bounding box center [292, 392] width 149 height 59
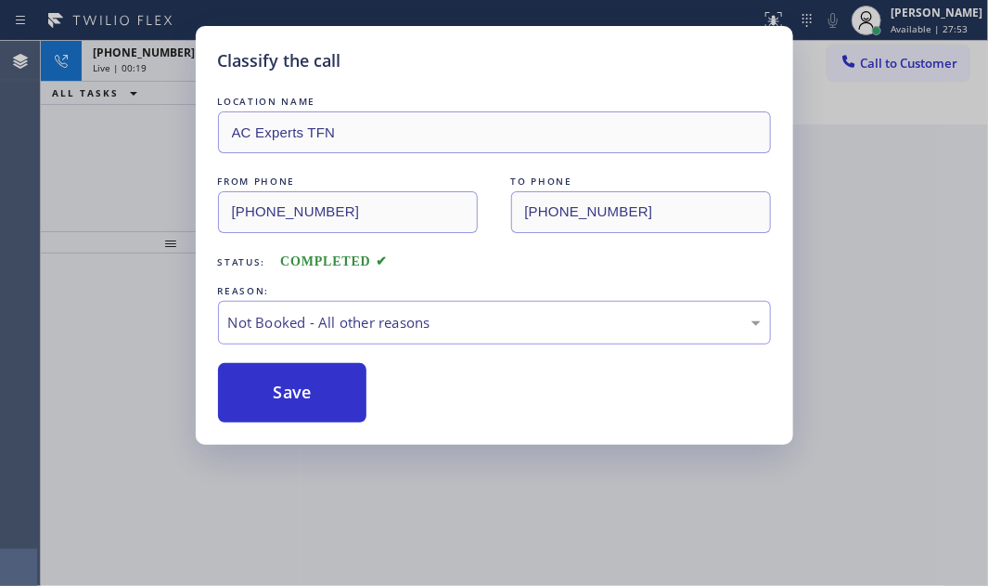
drag, startPoint x: 141, startPoint y: 135, endPoint x: 703, endPoint y: 135, distance: 561.4
click at [164, 132] on div "Classify the call LOCATION NAME AC Experts TFN FROM PHONE [PHONE_NUMBER] TO PHO…" at bounding box center [494, 293] width 988 height 586
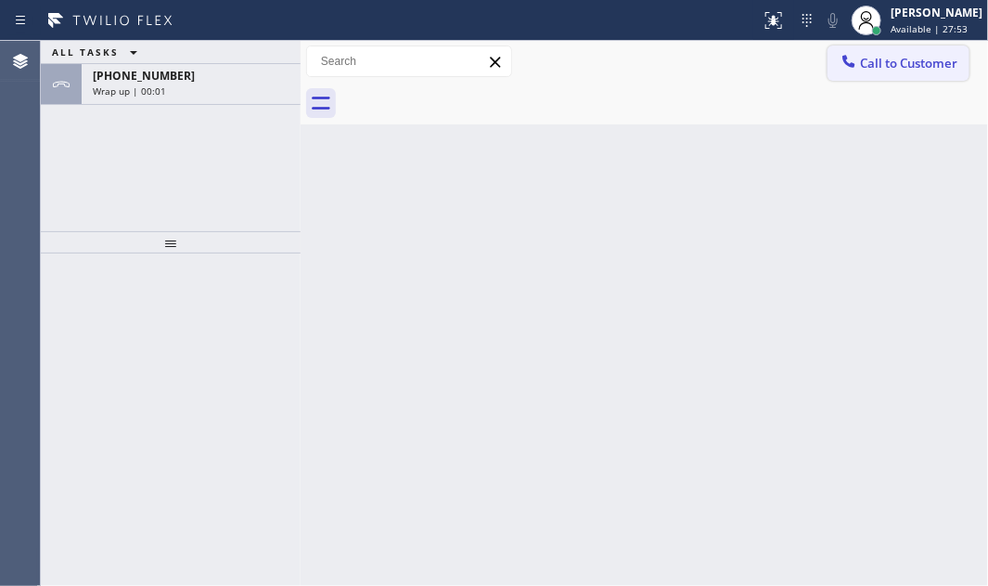
drag, startPoint x: 911, startPoint y: 62, endPoint x: 939, endPoint y: 102, distance: 48.7
click at [912, 63] on span "Call to Customer" at bounding box center [908, 63] width 97 height 17
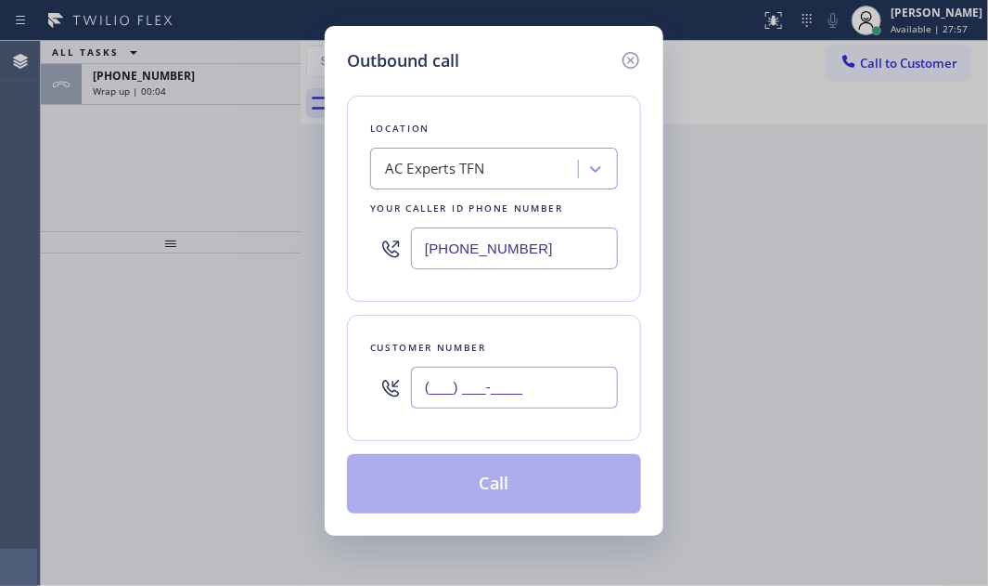
click at [493, 391] on input "(___) ___-____" at bounding box center [514, 388] width 207 height 42
paste input "818) 231-6305"
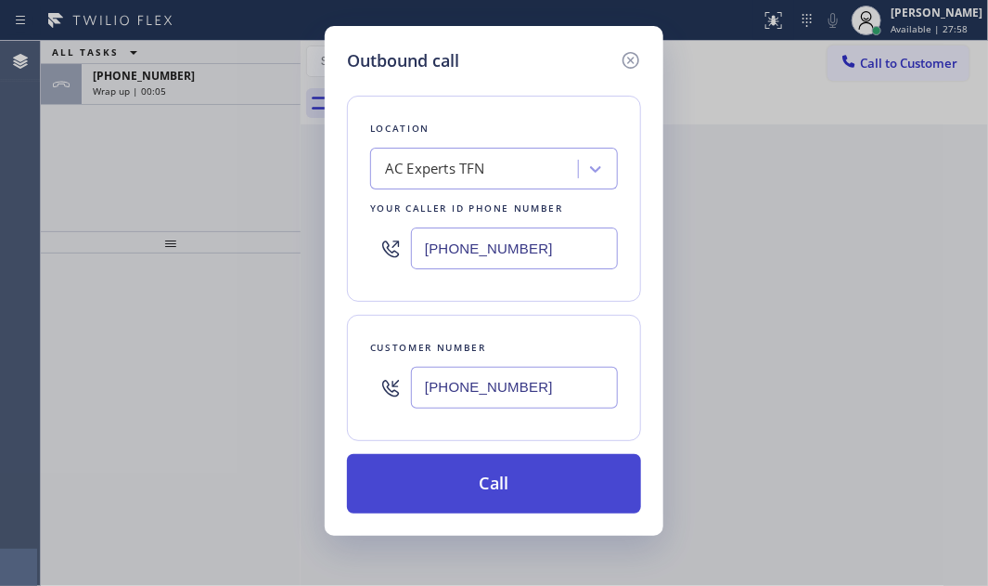
type input "[PHONE_NUMBER]"
click at [511, 473] on button "Call" at bounding box center [494, 483] width 294 height 59
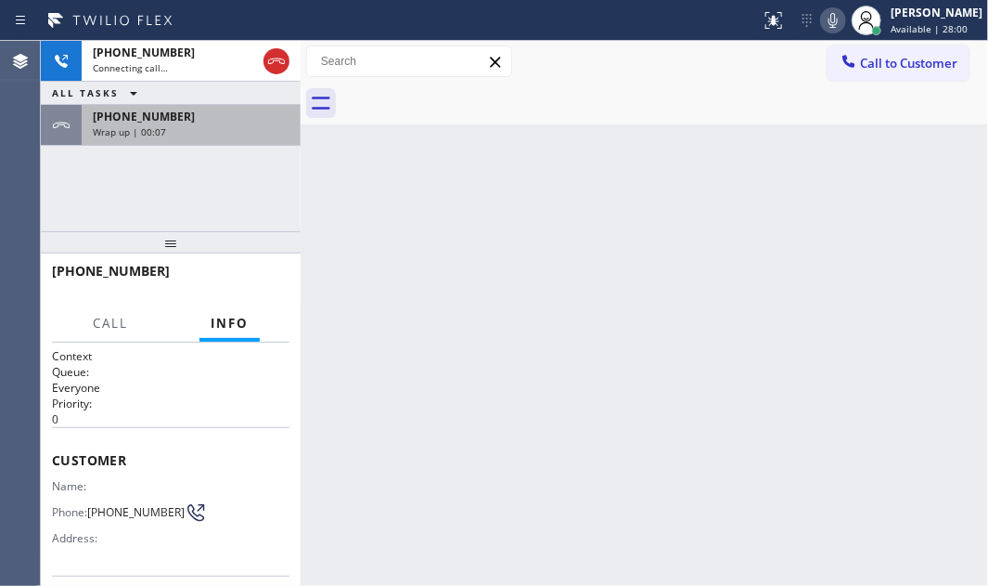
click at [227, 138] on div "[PHONE_NUMBER] Wrap up | 00:07" at bounding box center [188, 125] width 212 height 41
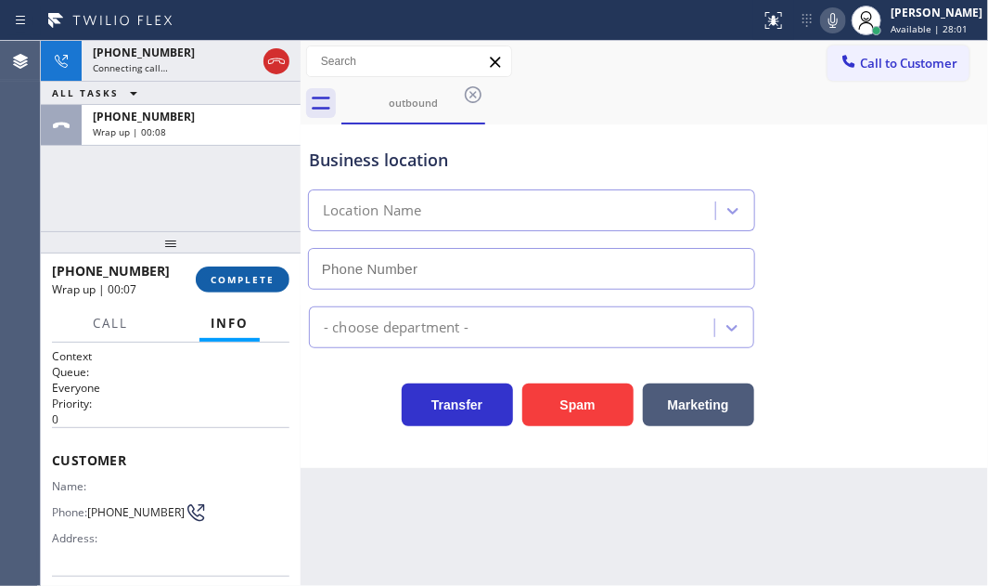
click at [263, 278] on span "COMPLETE" at bounding box center [243, 279] width 64 height 13
type input "[PHONE_NUMBER]"
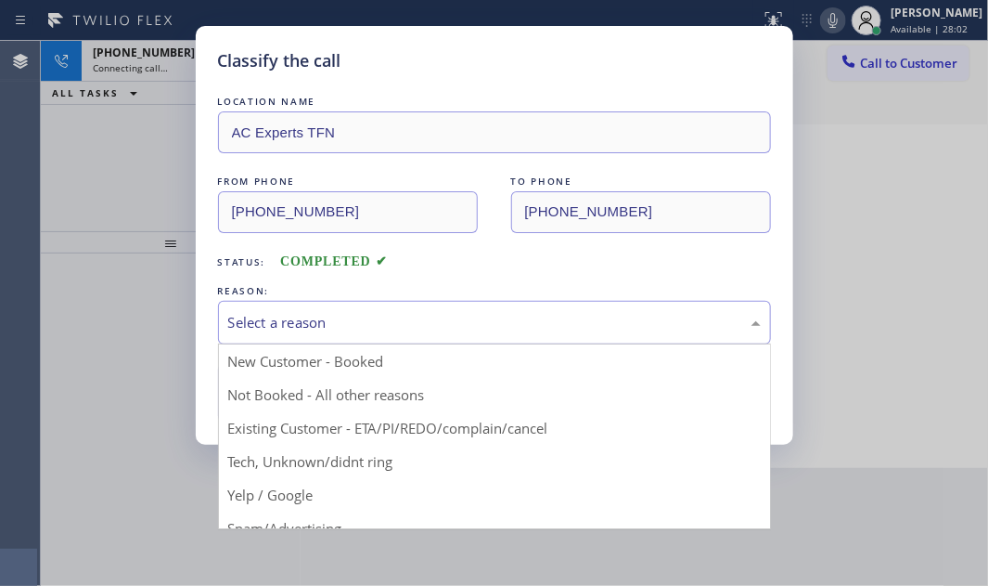
click at [426, 320] on div "Select a reason" at bounding box center [494, 322] width 533 height 21
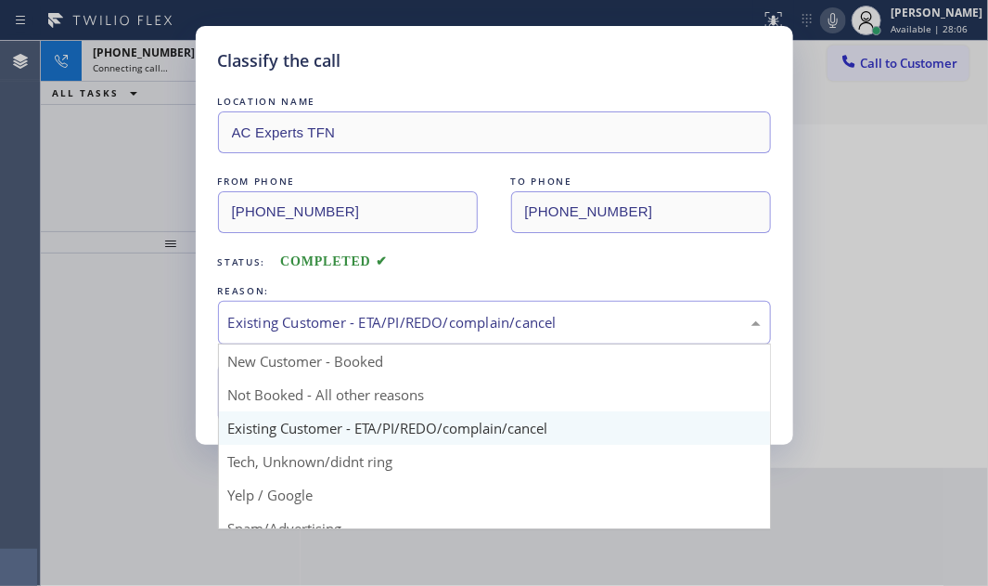
click at [344, 341] on div "Existing Customer - ETA/PI/REDO/complain/cancel" at bounding box center [494, 323] width 553 height 44
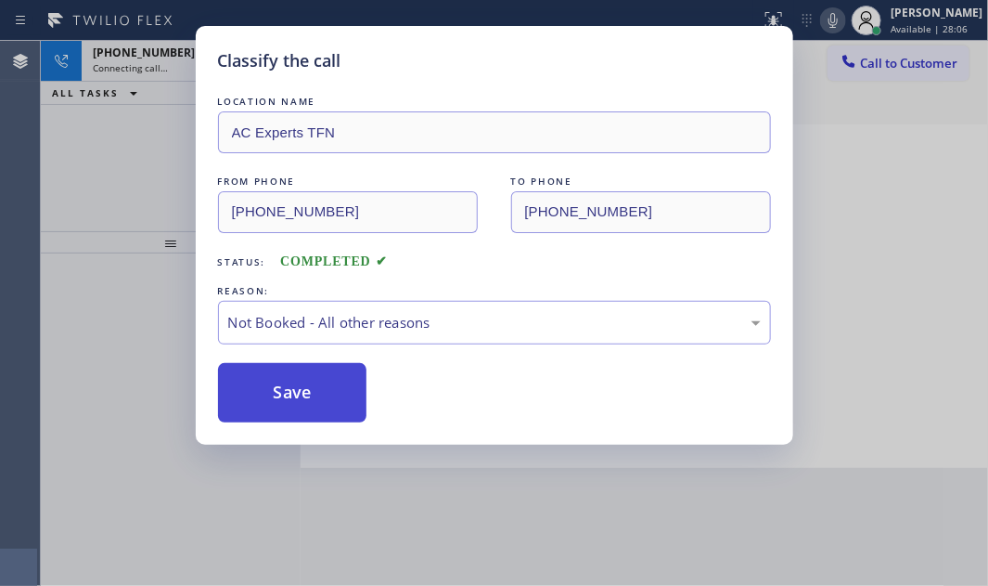
click at [308, 391] on button "Save" at bounding box center [292, 392] width 149 height 59
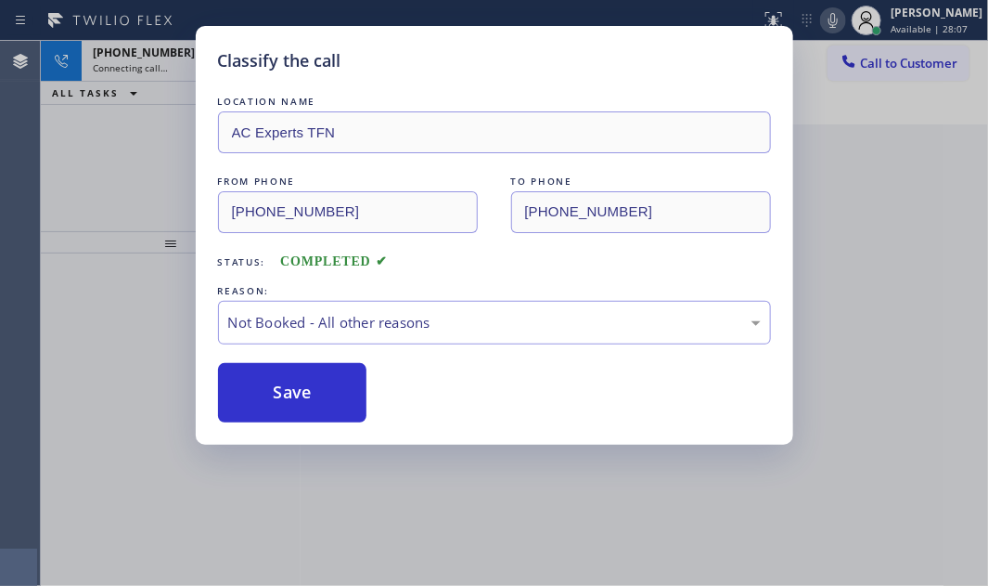
click at [183, 75] on div "Classify the call LOCATION NAME Repair Twist of [US_STATE] FROM PHONE [PHONE_NU…" at bounding box center [514, 313] width 947 height 545
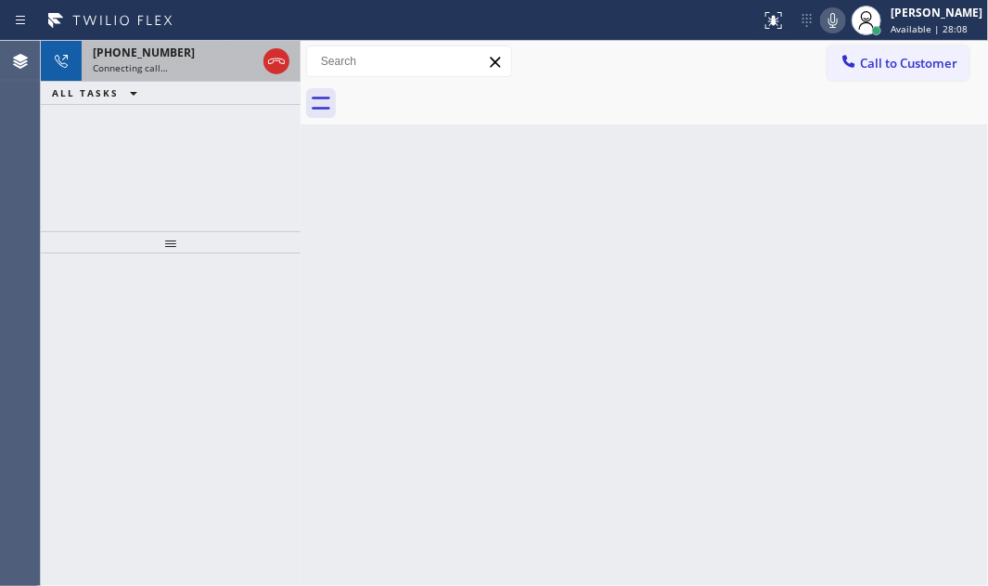
click at [183, 74] on div "[PHONE_NUMBER] Connecting call…" at bounding box center [171, 61] width 178 height 41
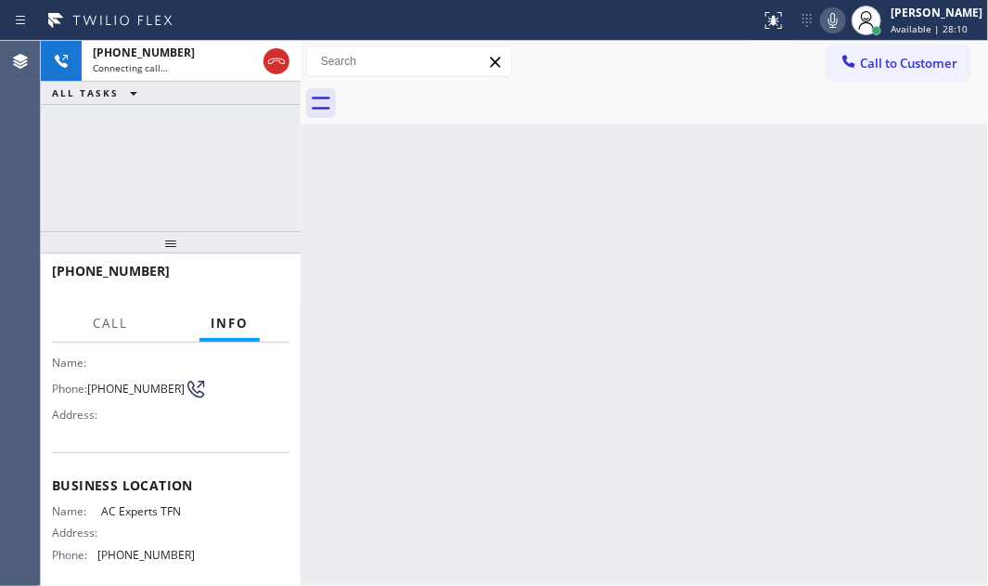
scroll to position [111, 0]
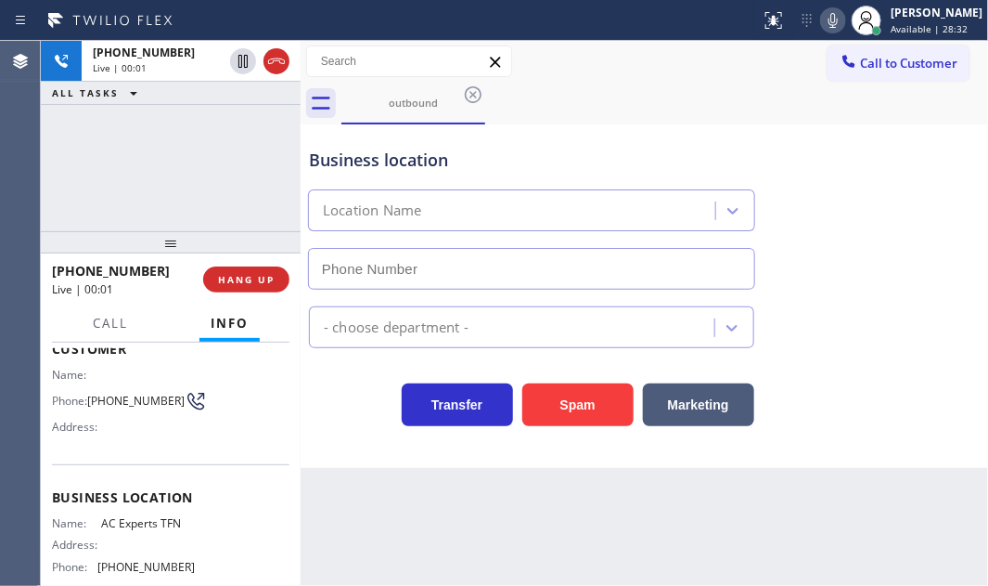
type input "[PHONE_NUMBER]"
drag, startPoint x: 237, startPoint y: 272, endPoint x: 374, endPoint y: 299, distance: 140.0
click at [238, 272] on button "HANG UP" at bounding box center [246, 279] width 86 height 26
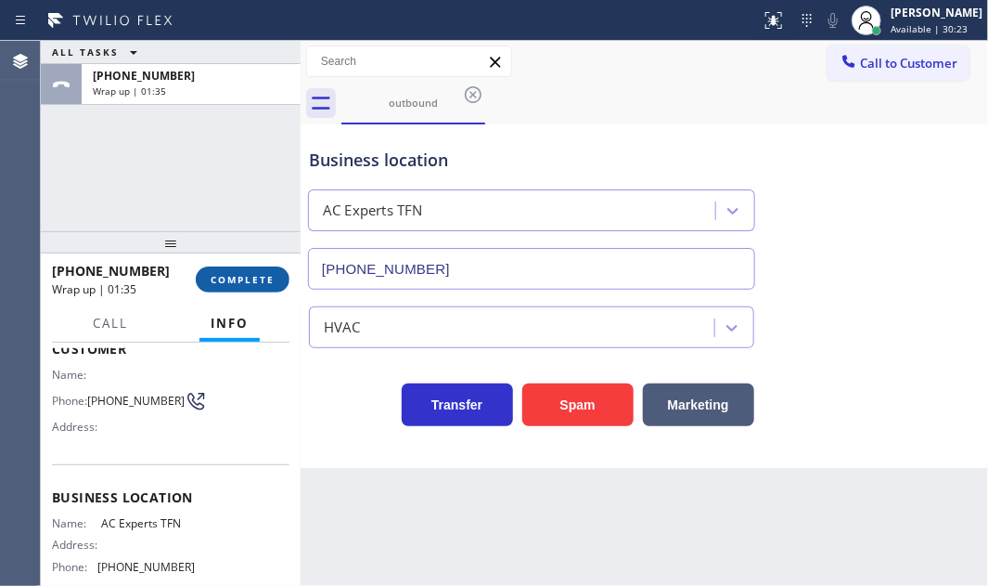
click at [254, 277] on span "COMPLETE" at bounding box center [243, 279] width 64 height 13
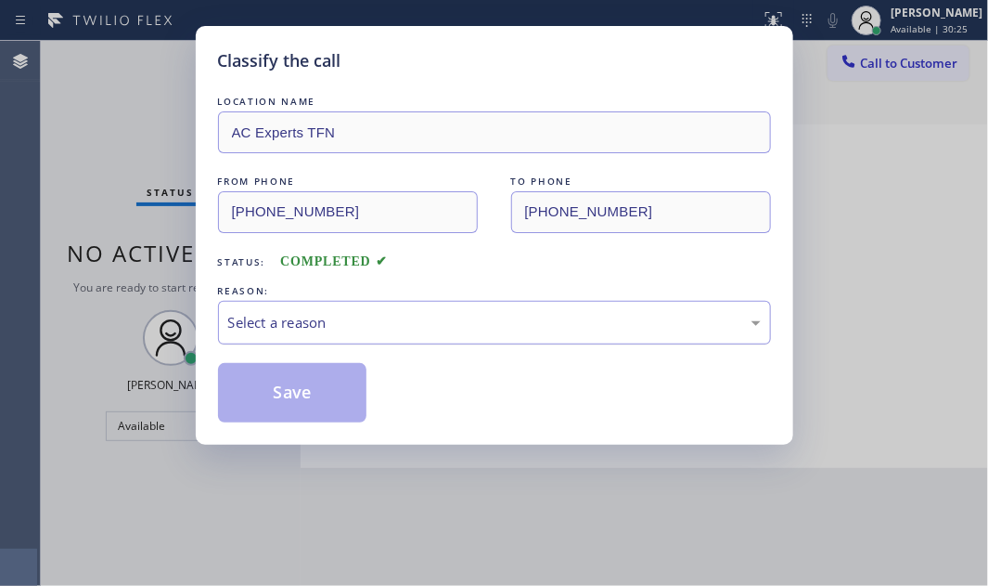
click at [374, 312] on div "Select a reason" at bounding box center [494, 322] width 533 height 21
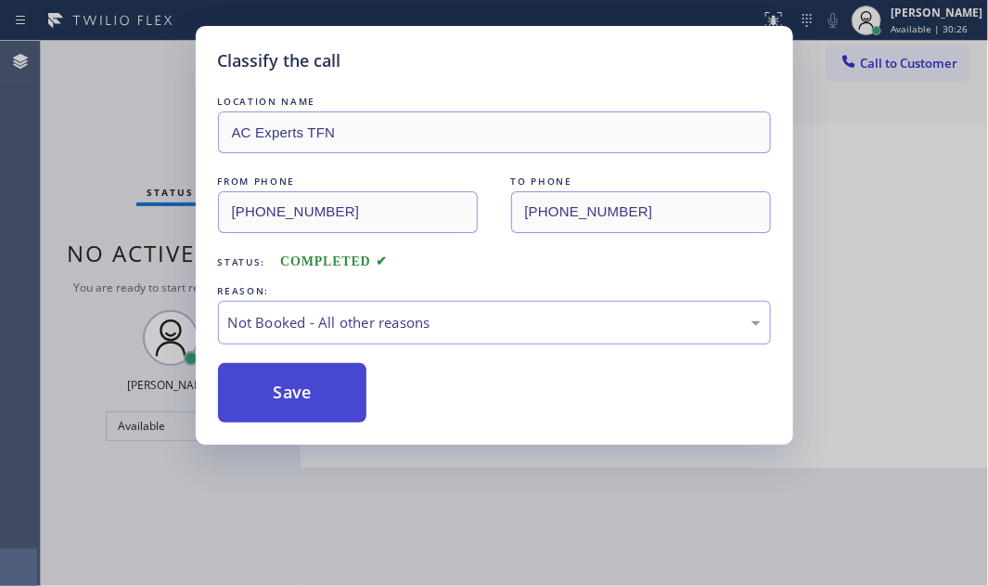
click at [257, 390] on button "Save" at bounding box center [292, 392] width 149 height 59
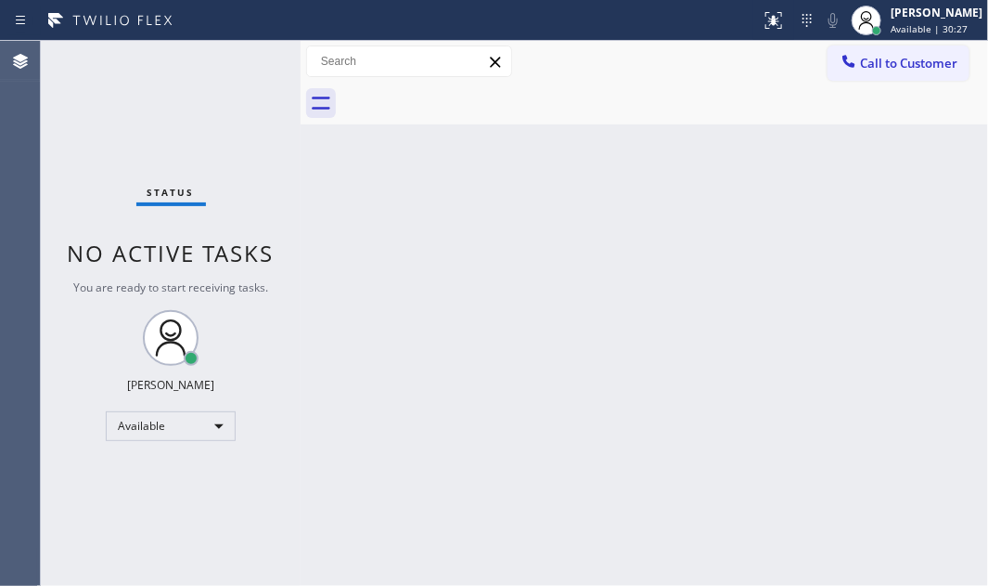
click at [865, 65] on span "Call to Customer" at bounding box center [908, 63] width 97 height 17
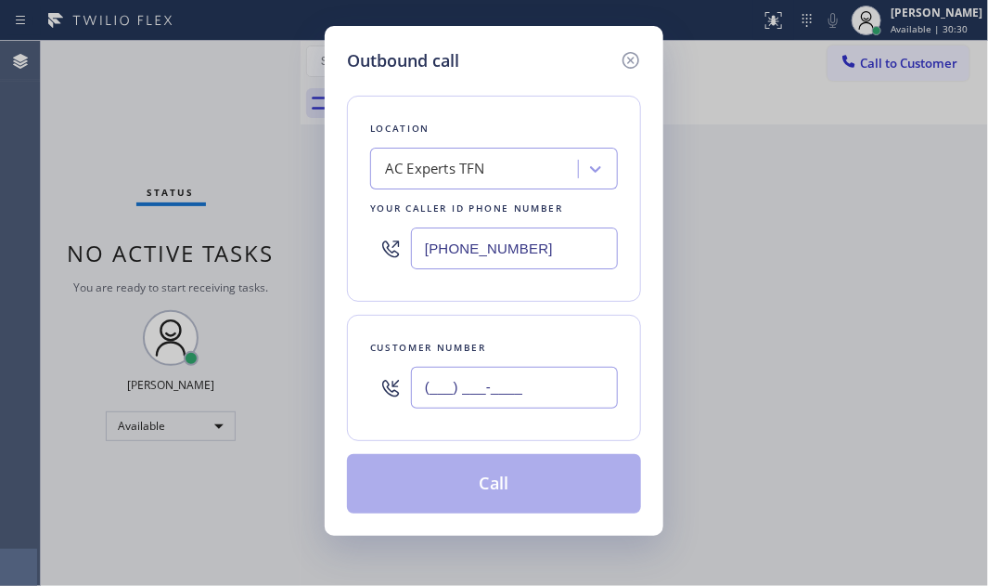
click at [473, 373] on input "(___) ___-____" at bounding box center [514, 388] width 207 height 42
paste input "818) 231-6305"
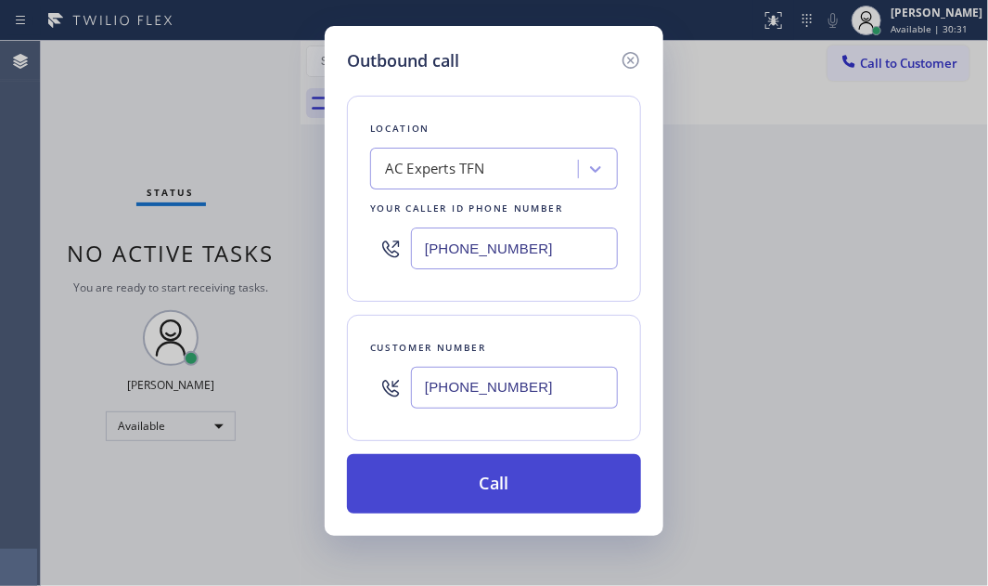
type input "[PHONE_NUMBER]"
click at [518, 473] on button "Call" at bounding box center [494, 483] width 294 height 59
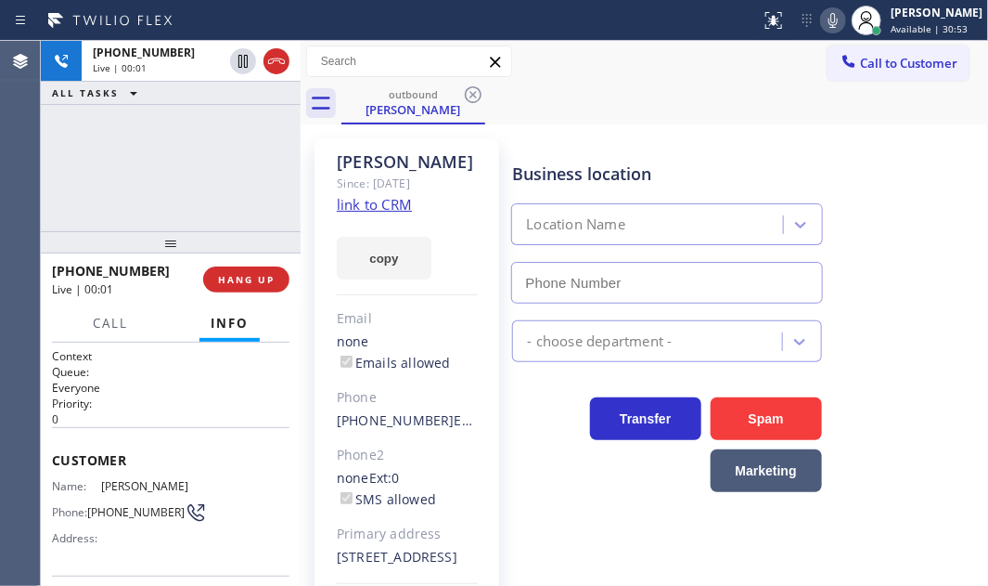
type input "[PHONE_NUMBER]"
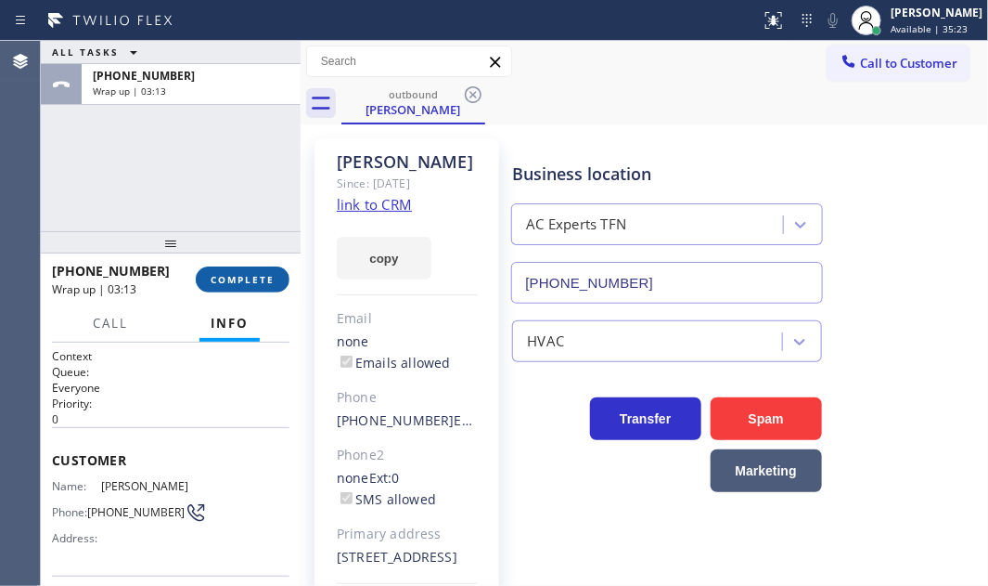
click at [242, 278] on span "COMPLETE" at bounding box center [243, 279] width 64 height 13
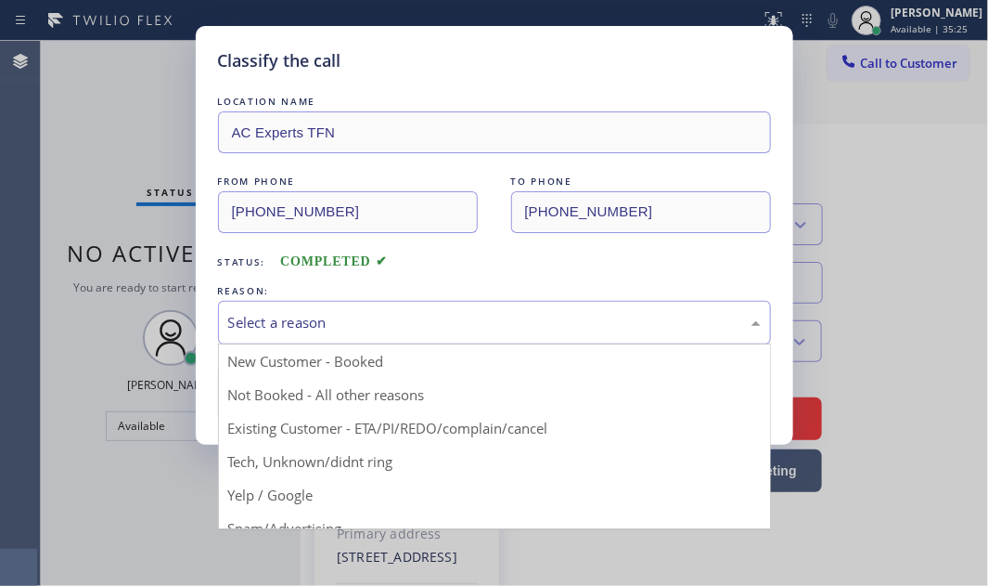
click at [380, 312] on div "Select a reason" at bounding box center [494, 322] width 533 height 21
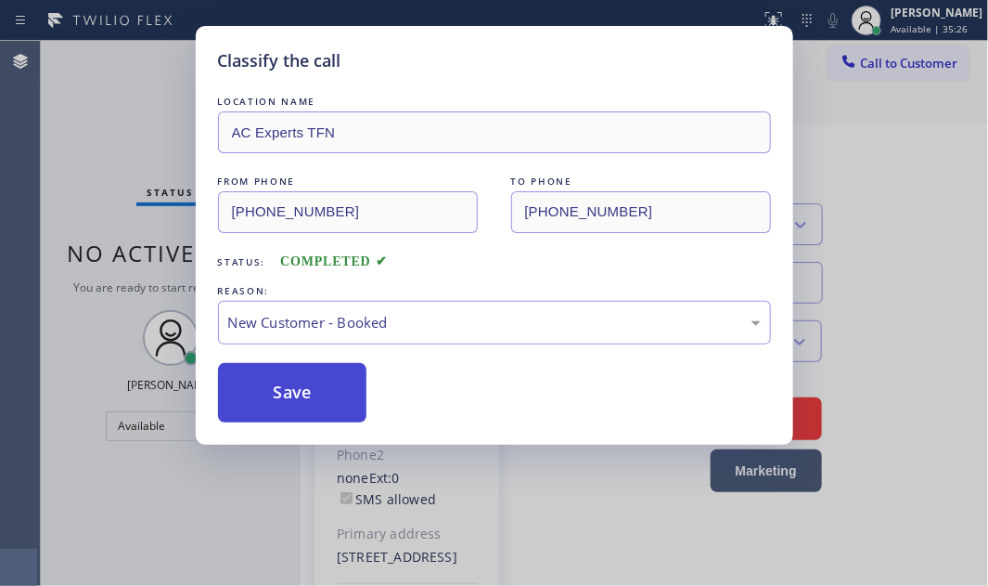
click at [295, 390] on button "Save" at bounding box center [292, 392] width 149 height 59
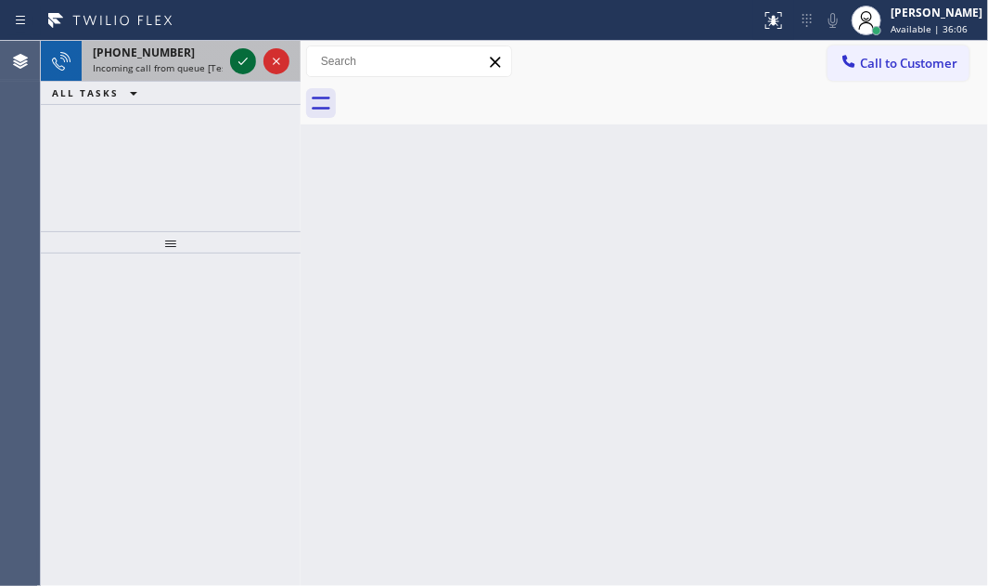
click at [240, 63] on icon at bounding box center [242, 61] width 9 height 7
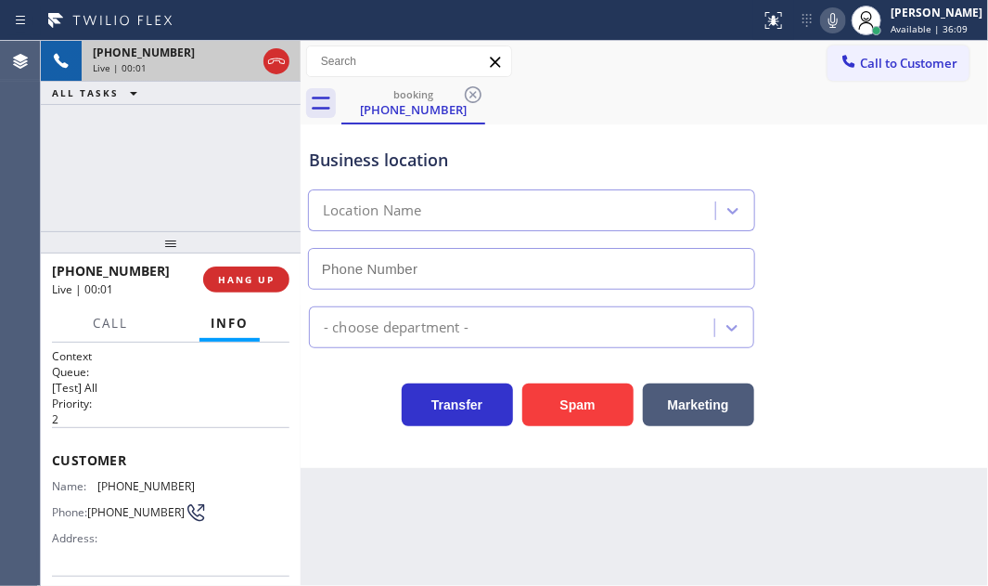
type input "[PHONE_NUMBER]"
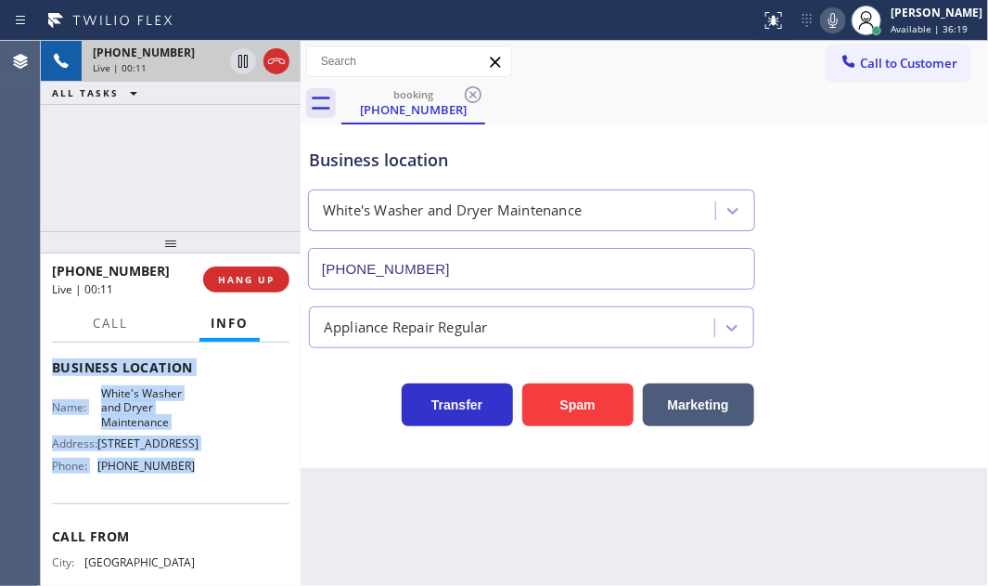
scroll to position [252, 0]
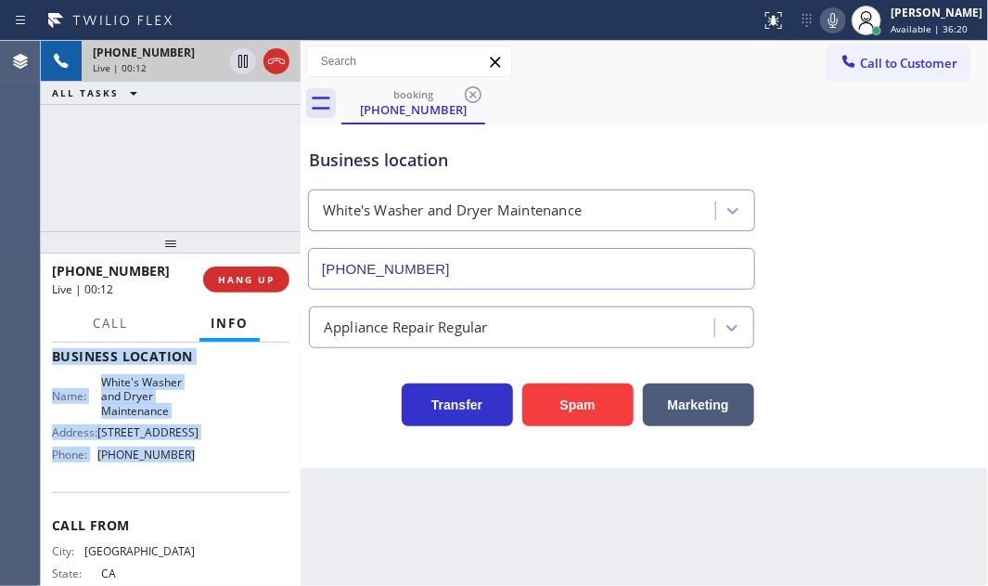
drag, startPoint x: 52, startPoint y: 369, endPoint x: 196, endPoint y: 488, distance: 186.5
click at [196, 488] on div "Context Queue: [Test] All Priority: 2 Customer Name: [PHONE_NUMBER] Phone: [PHO…" at bounding box center [171, 364] width 238 height 537
copy div "Customer Name: [PHONE_NUMBER] Phone: [PHONE_NUMBER] Address: Business location …"
click at [244, 60] on icon at bounding box center [242, 61] width 9 height 13
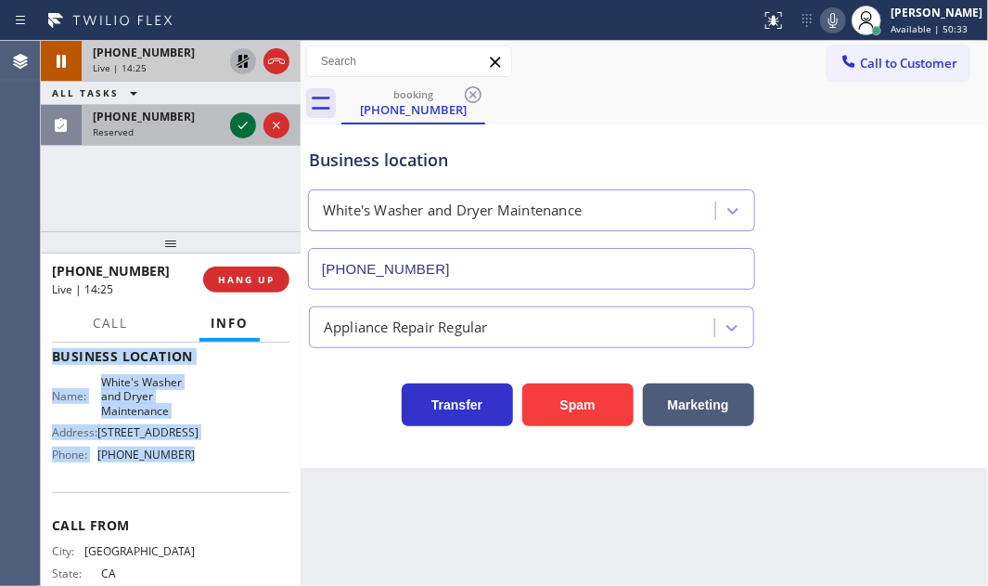
click at [241, 127] on icon at bounding box center [243, 125] width 22 height 22
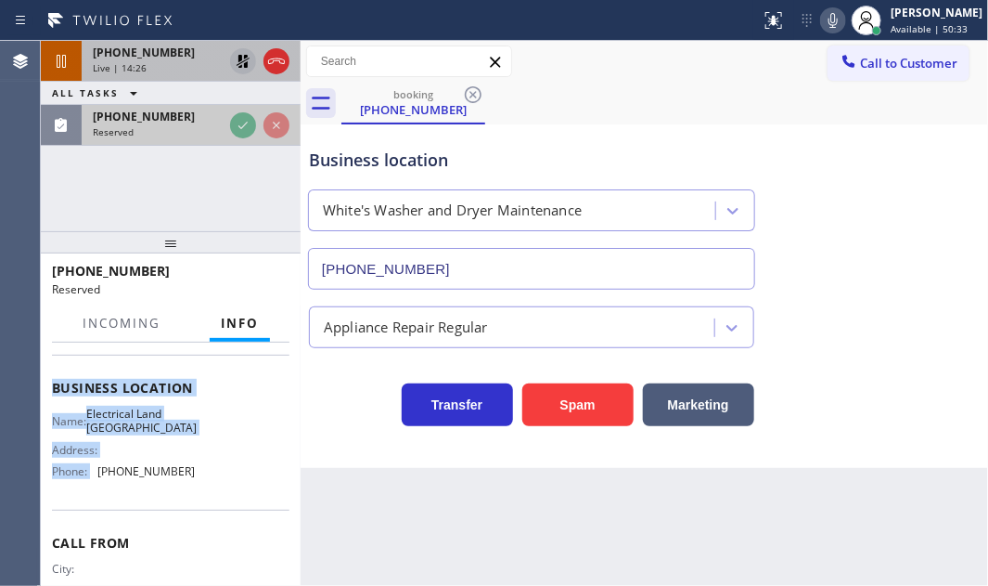
scroll to position [283, 0]
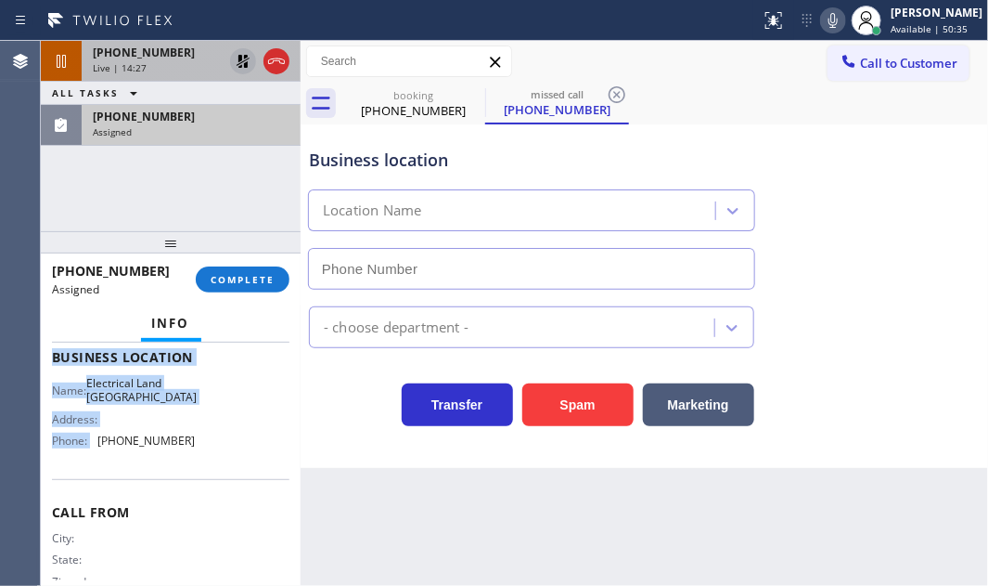
type input "[PHONE_NUMBER]"
click at [243, 61] on icon at bounding box center [243, 61] width 13 height 13
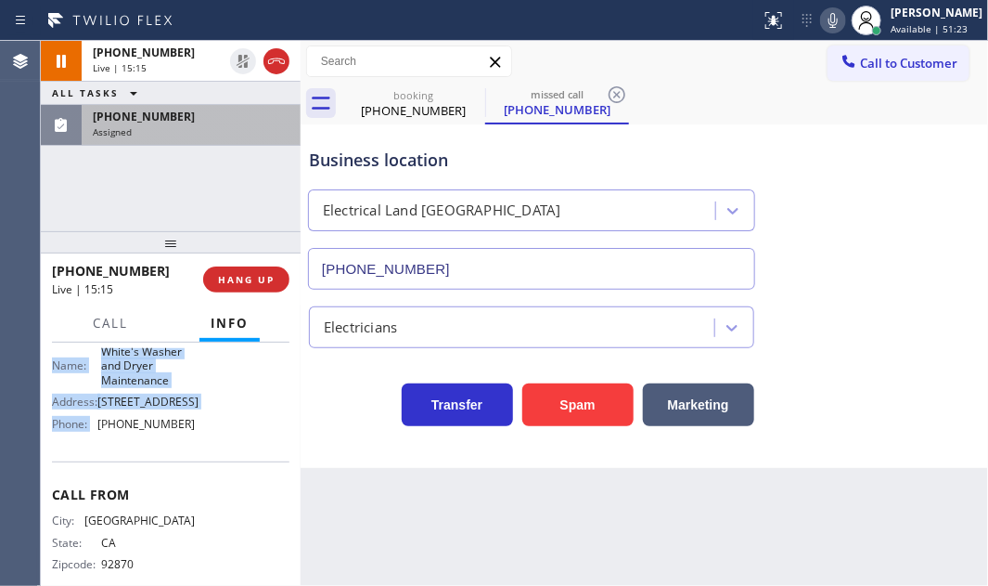
scroll to position [252, 0]
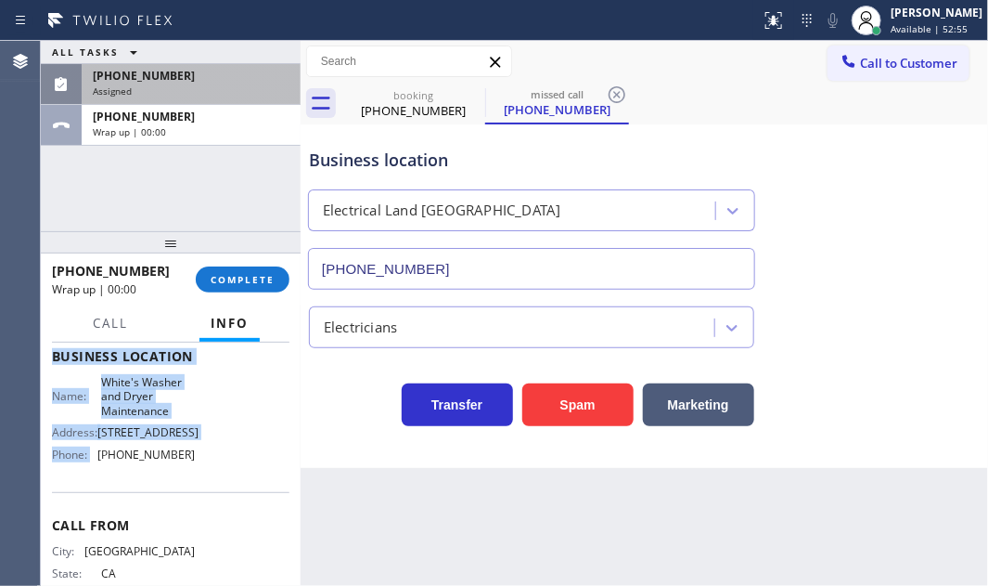
drag, startPoint x: 241, startPoint y: 290, endPoint x: 960, endPoint y: 469, distance: 740.3
click at [743, 434] on div "ALL TASKS ALL TASKS ACTIVE TASKS TASKS IN WRAP UP [PHONE_NUMBER] Assigned [PHON…" at bounding box center [514, 313] width 947 height 545
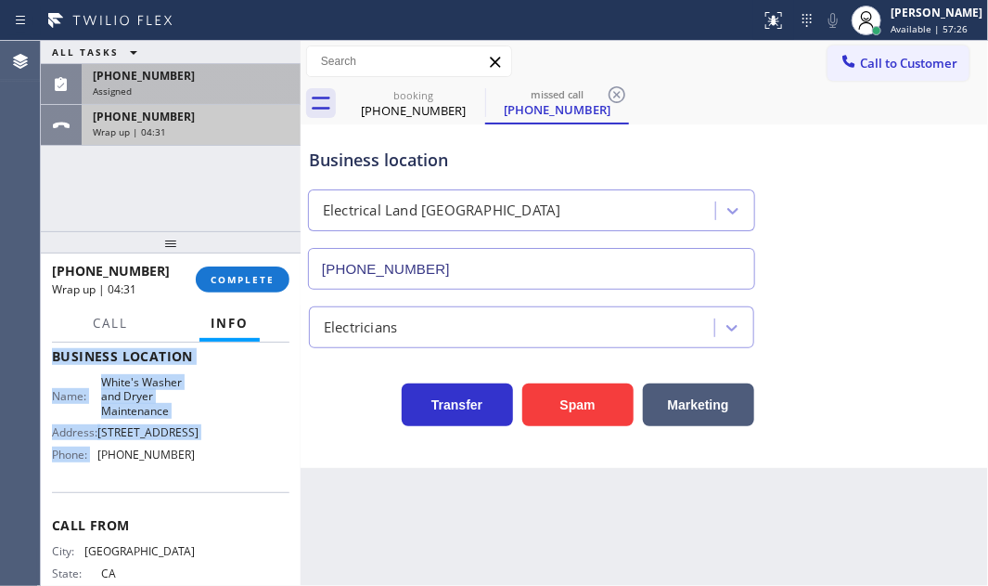
click at [205, 127] on div "Wrap up | 04:31" at bounding box center [191, 131] width 197 height 13
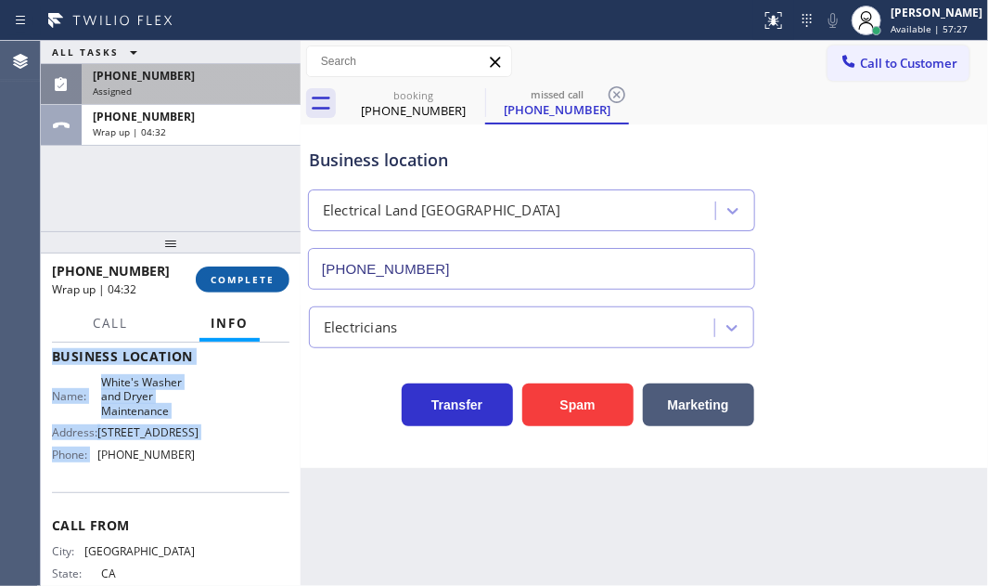
click at [265, 272] on button "COMPLETE" at bounding box center [243, 279] width 94 height 26
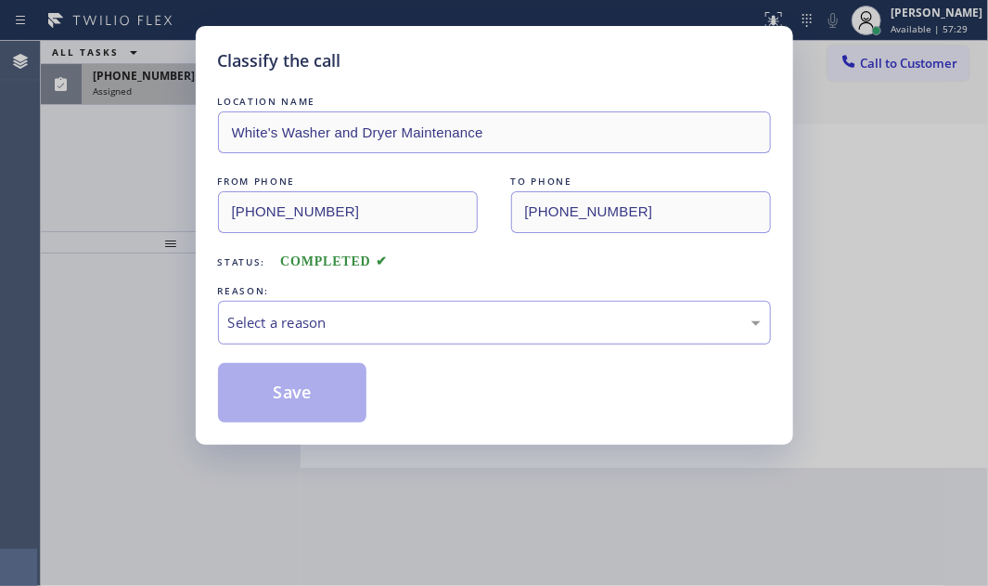
click at [367, 317] on div "Select a reason" at bounding box center [494, 322] width 533 height 21
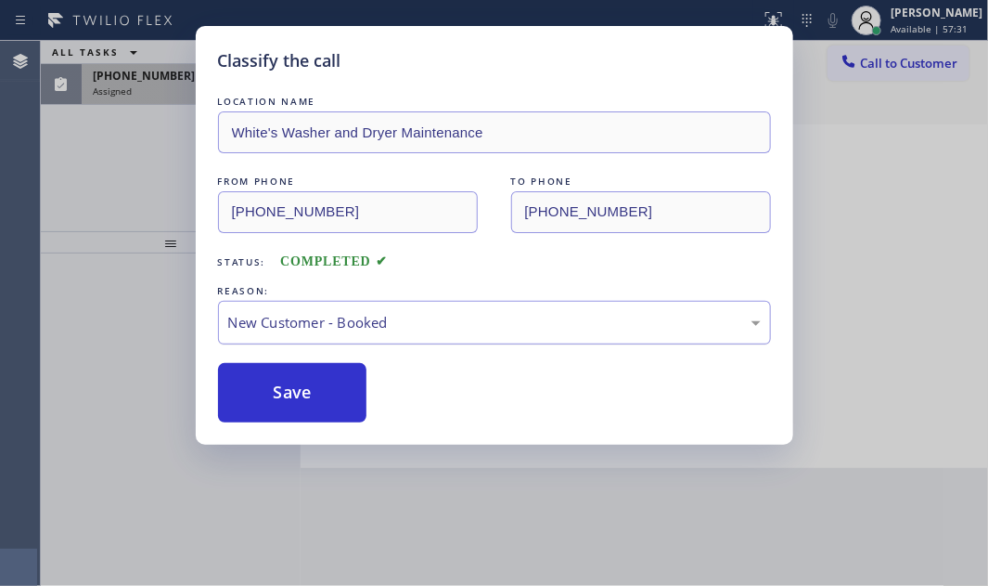
click at [413, 325] on div "New Customer - Booked" at bounding box center [494, 322] width 533 height 21
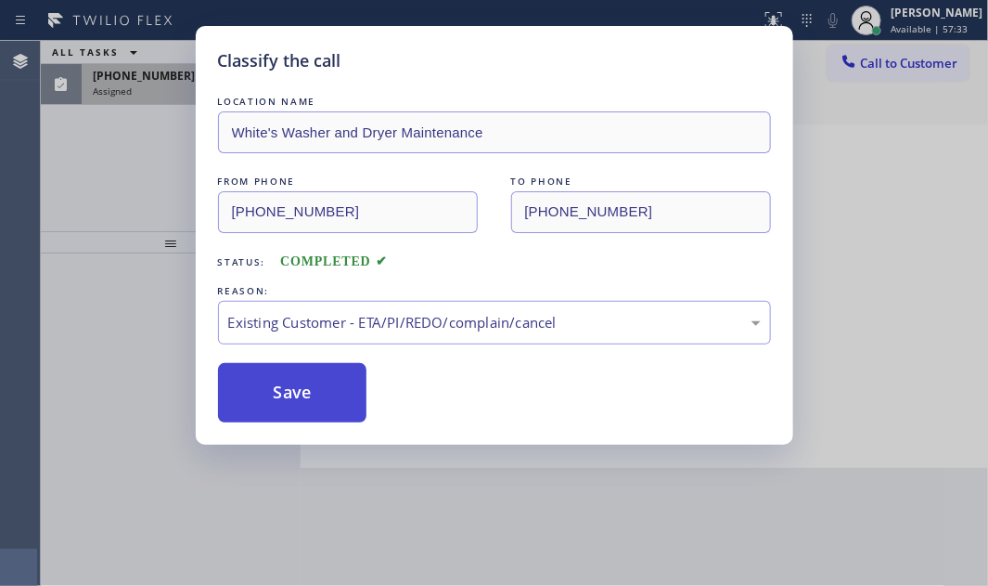
click at [278, 399] on button "Save" at bounding box center [292, 392] width 149 height 59
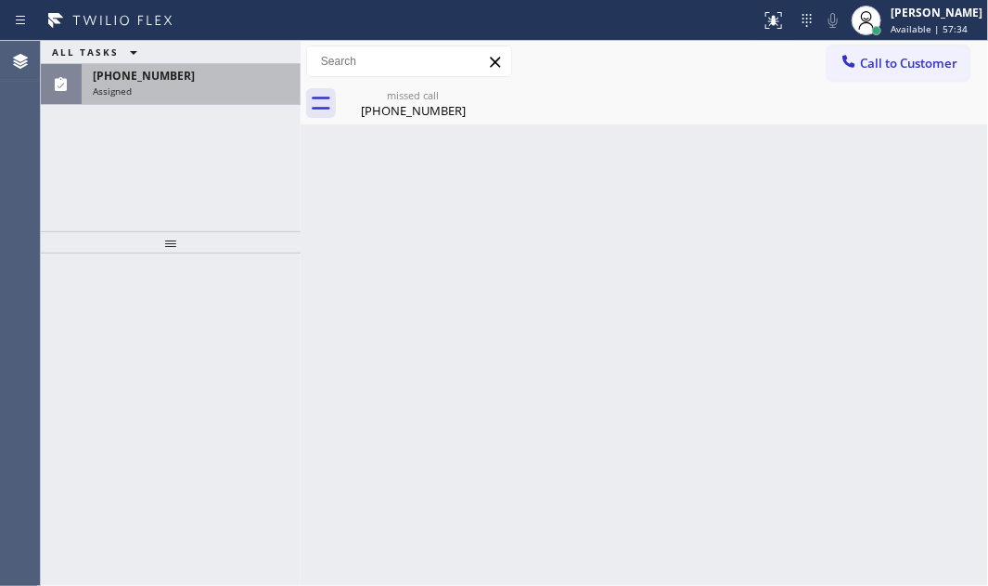
click at [221, 89] on div "Assigned" at bounding box center [191, 90] width 197 height 13
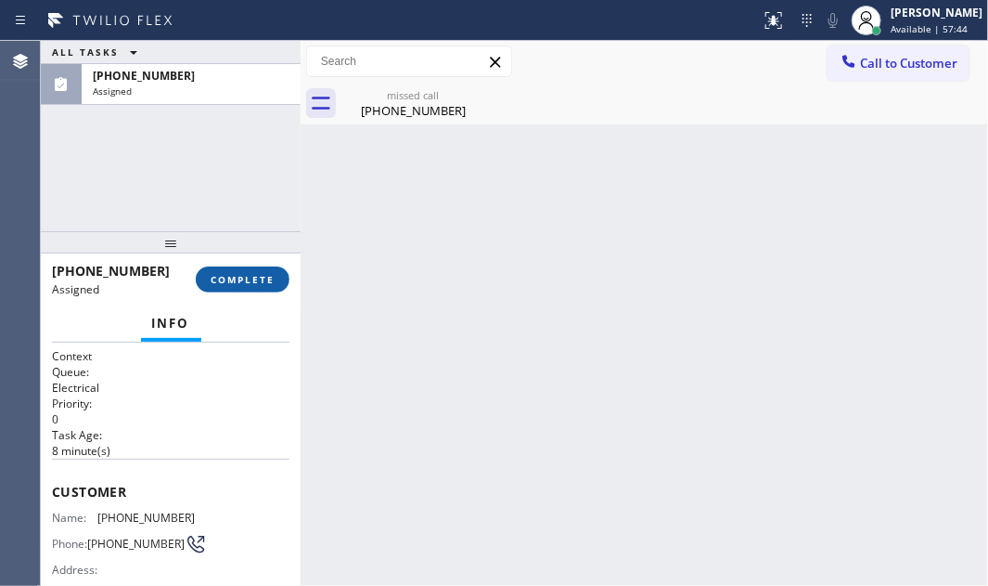
click at [233, 281] on span "COMPLETE" at bounding box center [243, 279] width 64 height 13
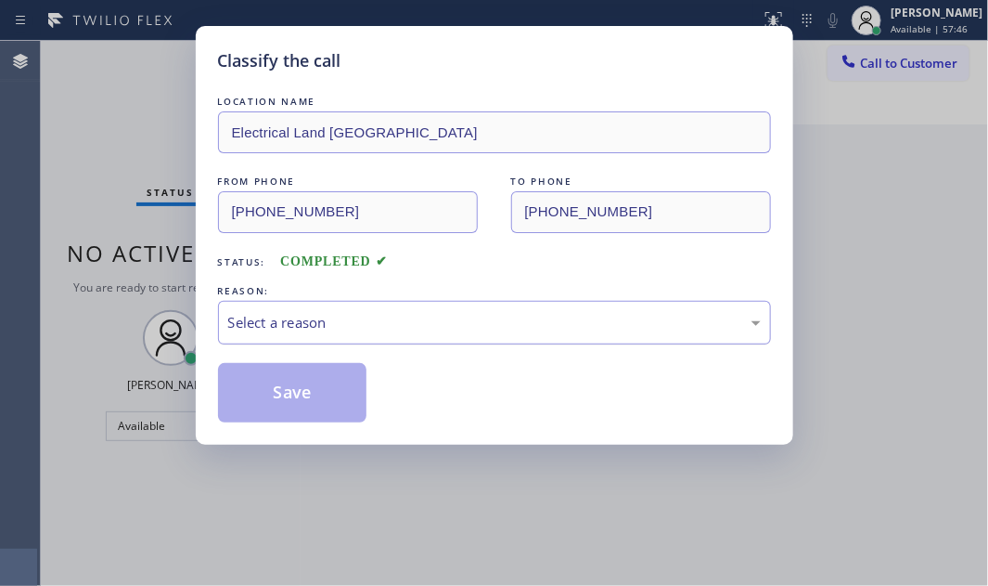
click at [367, 334] on div "Select a reason" at bounding box center [494, 323] width 553 height 44
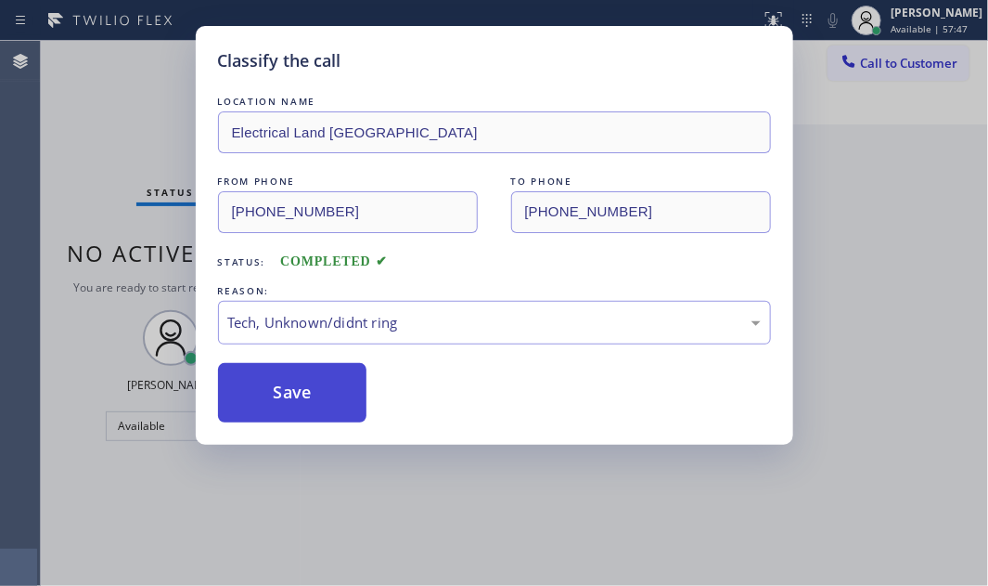
click at [295, 406] on button "Save" at bounding box center [292, 392] width 149 height 59
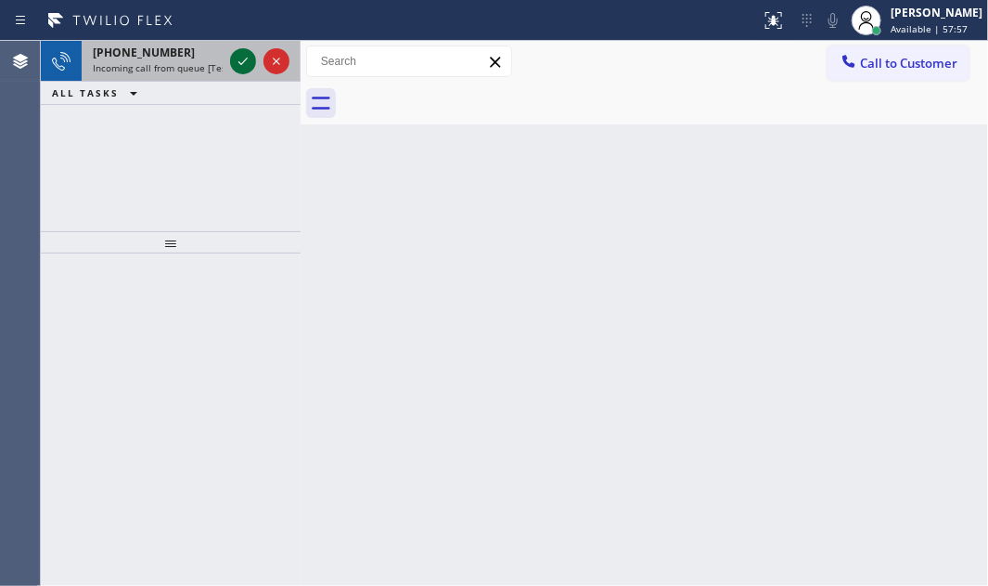
click at [240, 59] on icon at bounding box center [243, 61] width 22 height 22
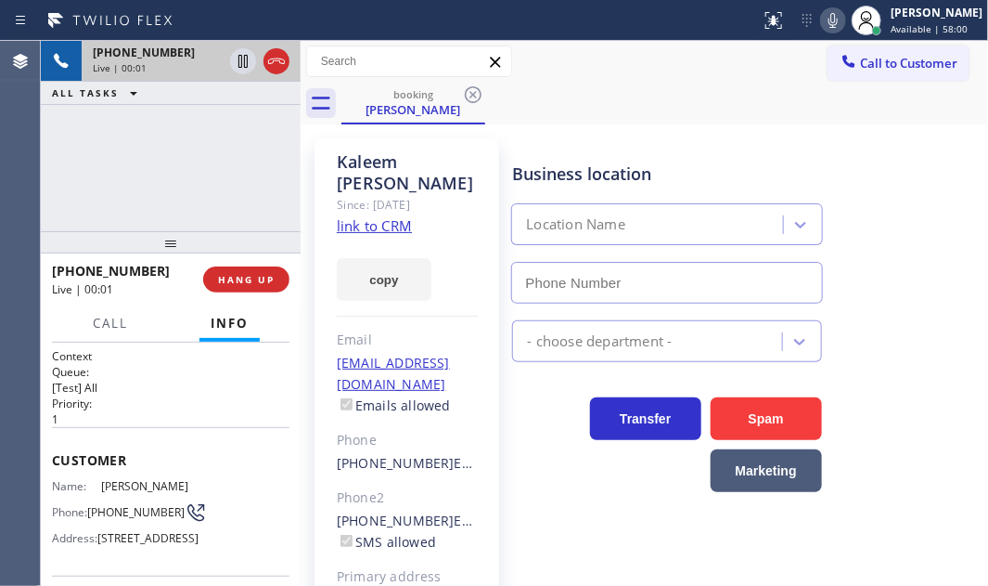
type input "[PHONE_NUMBER]"
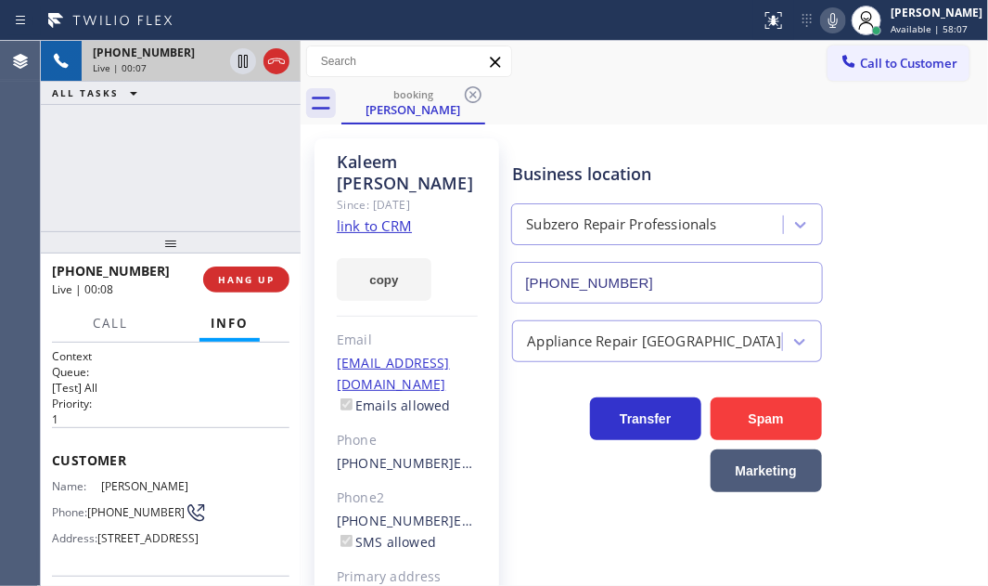
click at [366, 216] on link "link to CRM" at bounding box center [374, 225] width 75 height 19
click at [275, 63] on icon at bounding box center [276, 61] width 22 height 22
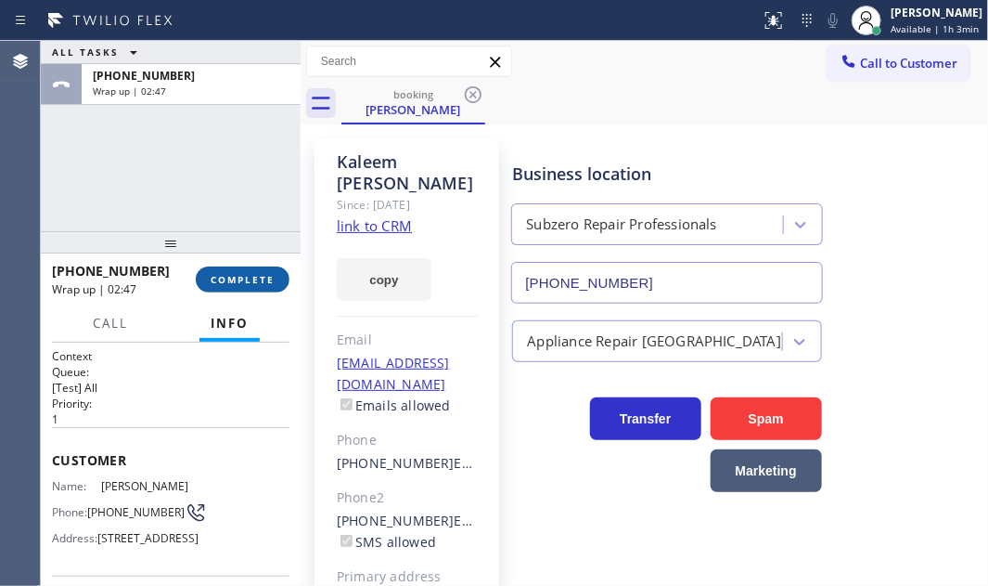
click at [250, 272] on button "COMPLETE" at bounding box center [243, 279] width 94 height 26
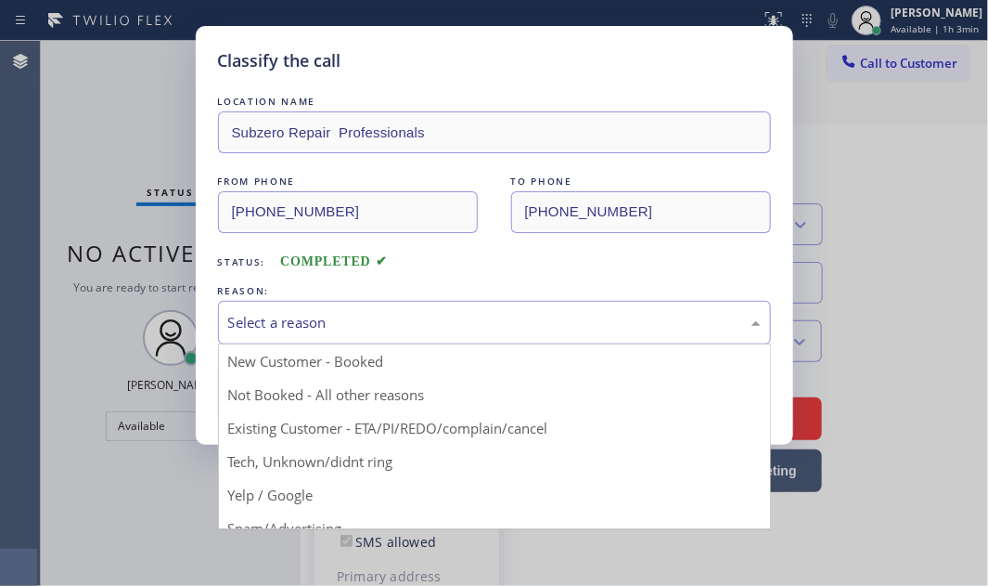
click at [454, 325] on div "Select a reason" at bounding box center [494, 322] width 533 height 21
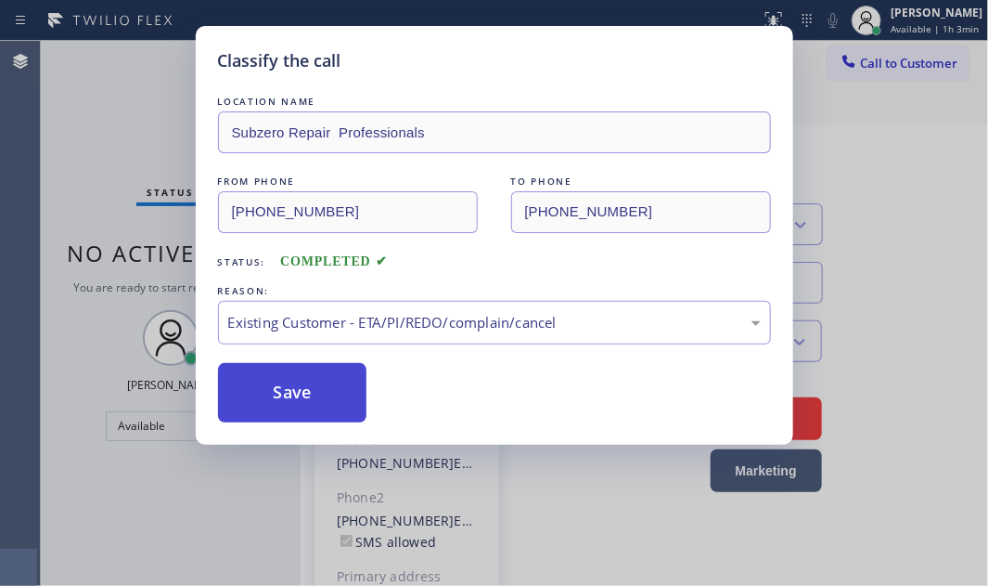
click at [306, 390] on button "Save" at bounding box center [292, 392] width 149 height 59
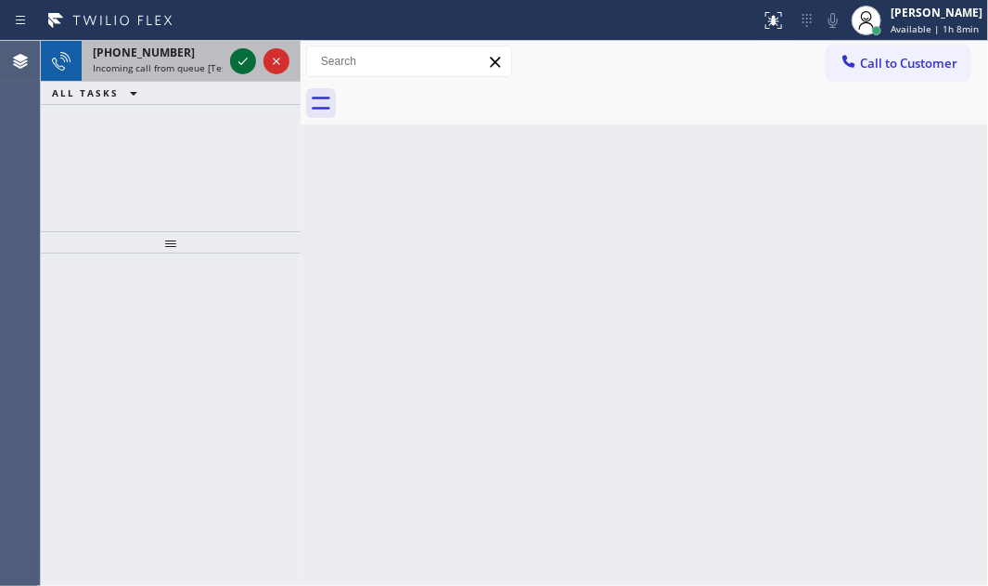
drag, startPoint x: 225, startPoint y: 59, endPoint x: 241, endPoint y: 55, distance: 17.3
click at [241, 55] on icon at bounding box center [243, 61] width 22 height 22
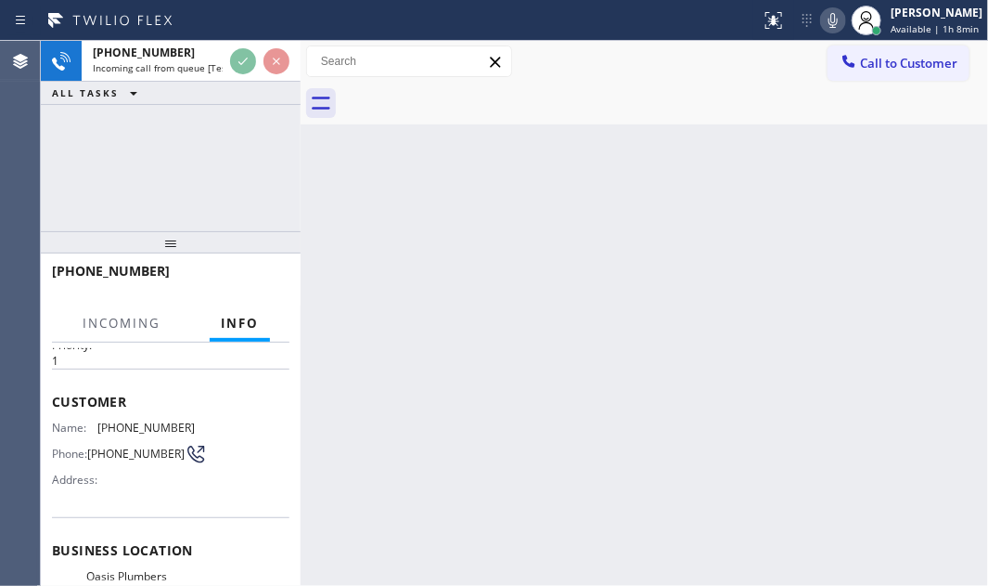
scroll to position [168, 0]
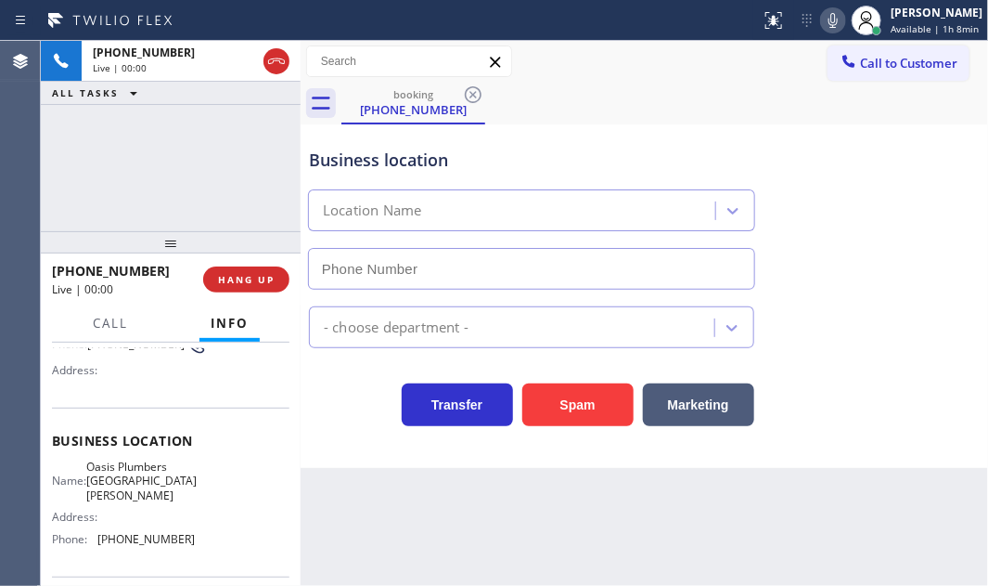
type input "[PHONE_NUMBER]"
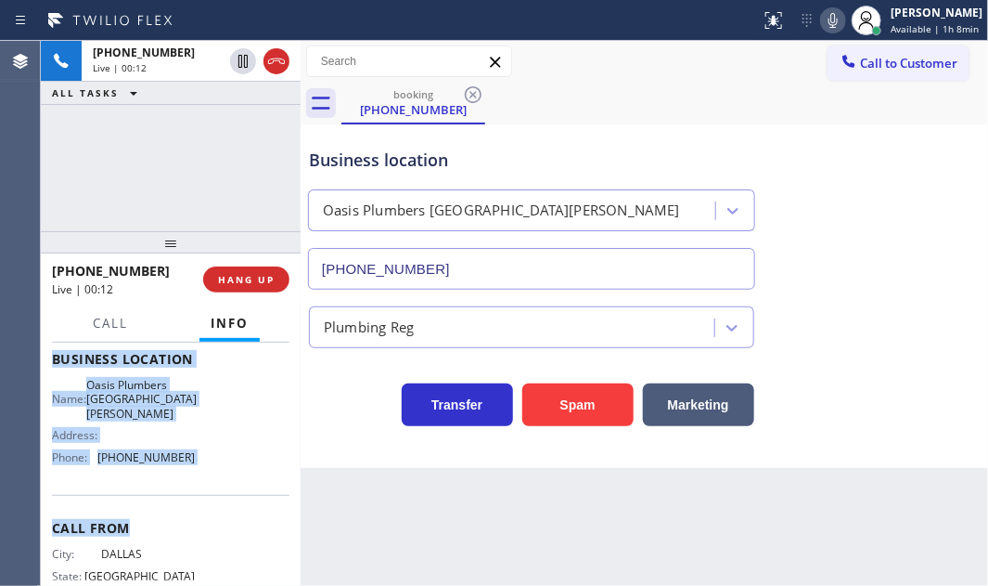
scroll to position [252, 0]
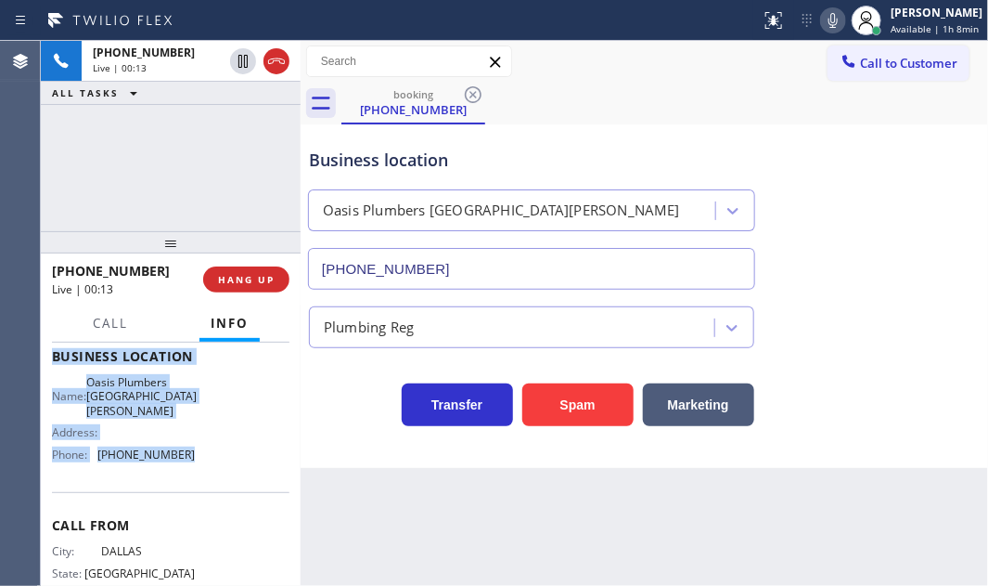
drag, startPoint x: 48, startPoint y: 453, endPoint x: 408, endPoint y: 497, distance: 362.8
click at [203, 475] on div "Context Queue: [Test] All Priority: 1 Customer Name: [PHONE_NUMBER] Phone: [PHO…" at bounding box center [171, 463] width 260 height 243
copy div "Customer Name: [PHONE_NUMBER] Phone: [PHONE_NUMBER] Address: Business location …"
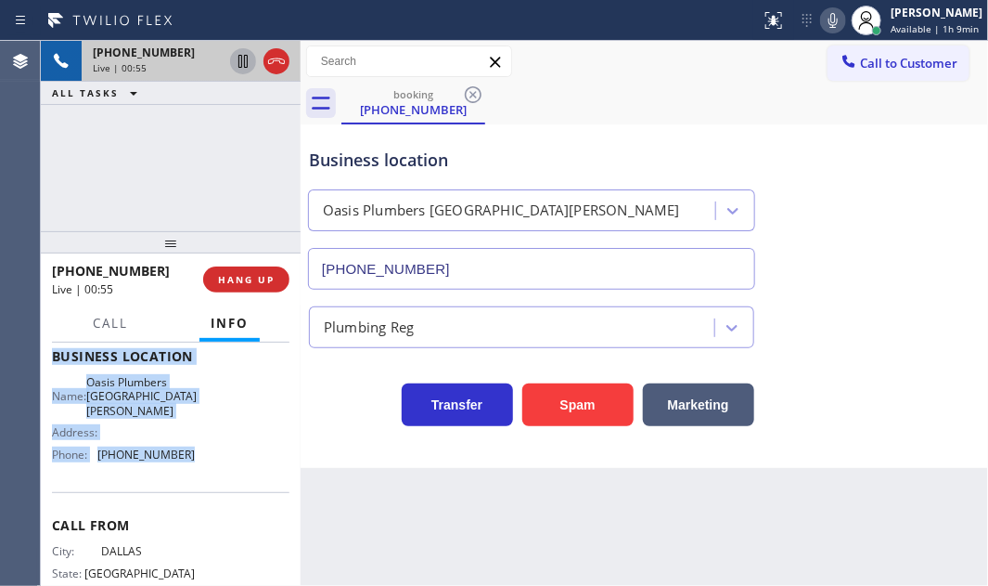
click at [245, 60] on icon at bounding box center [243, 61] width 22 height 22
click at [247, 53] on icon at bounding box center [243, 61] width 22 height 22
click at [271, 65] on icon at bounding box center [276, 61] width 22 height 22
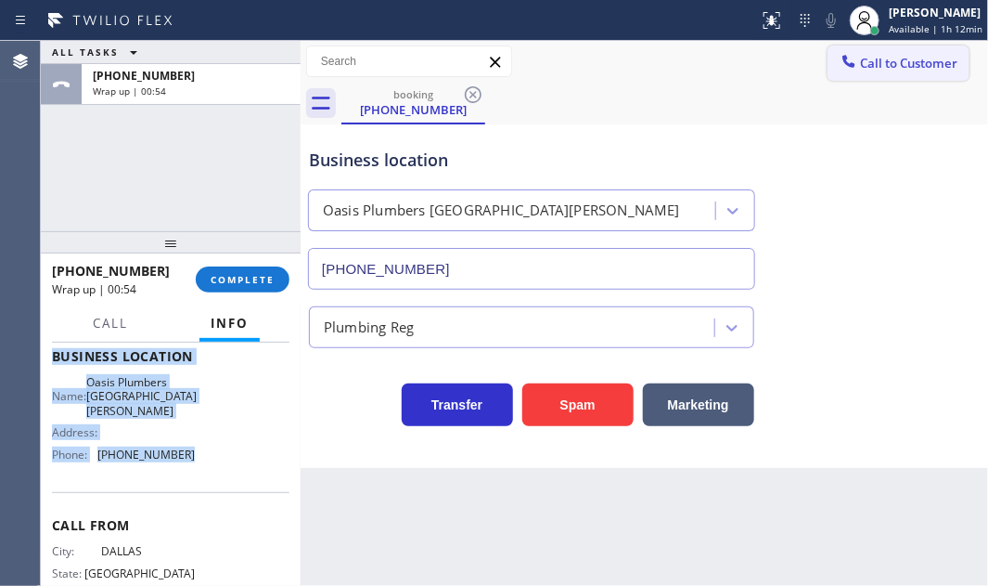
click at [913, 68] on span "Call to Customer" at bounding box center [908, 63] width 97 height 17
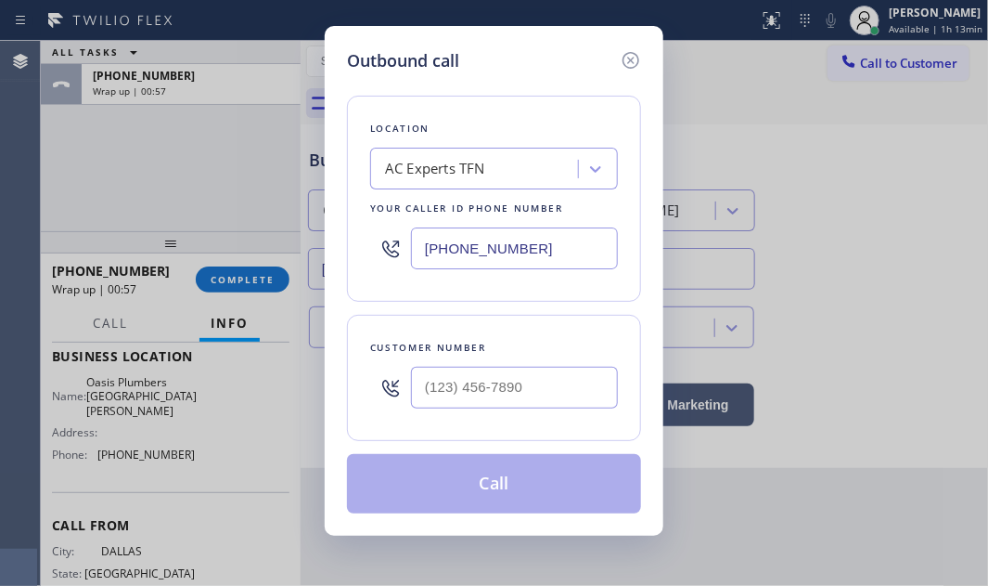
click at [548, 250] on input "[PHONE_NUMBER]" at bounding box center [514, 248] width 207 height 42
paste input "310) 818-7582"
type input "[PHONE_NUMBER]"
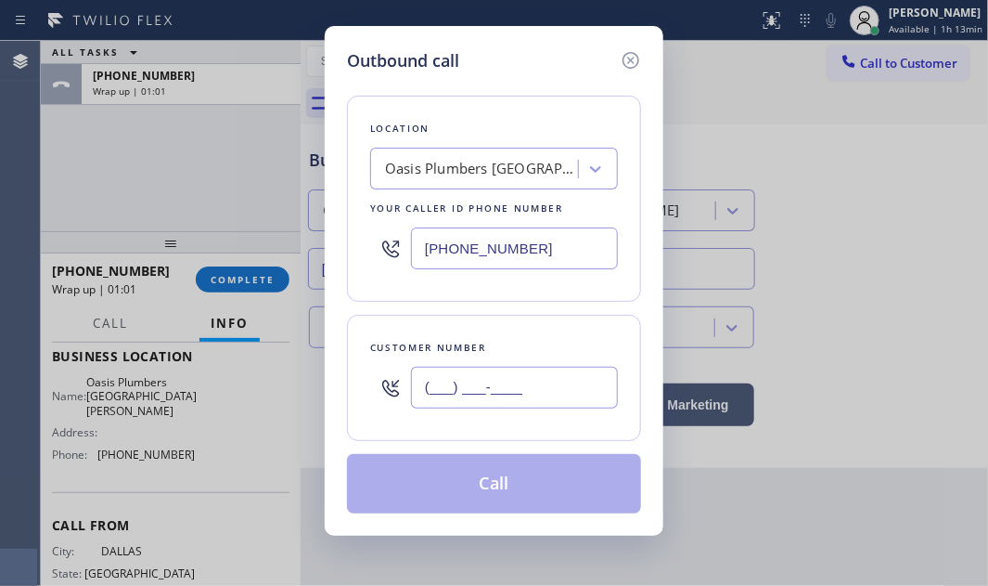
click at [460, 387] on input "(___) ___-____" at bounding box center [514, 388] width 207 height 42
paste input "214) 394-0290"
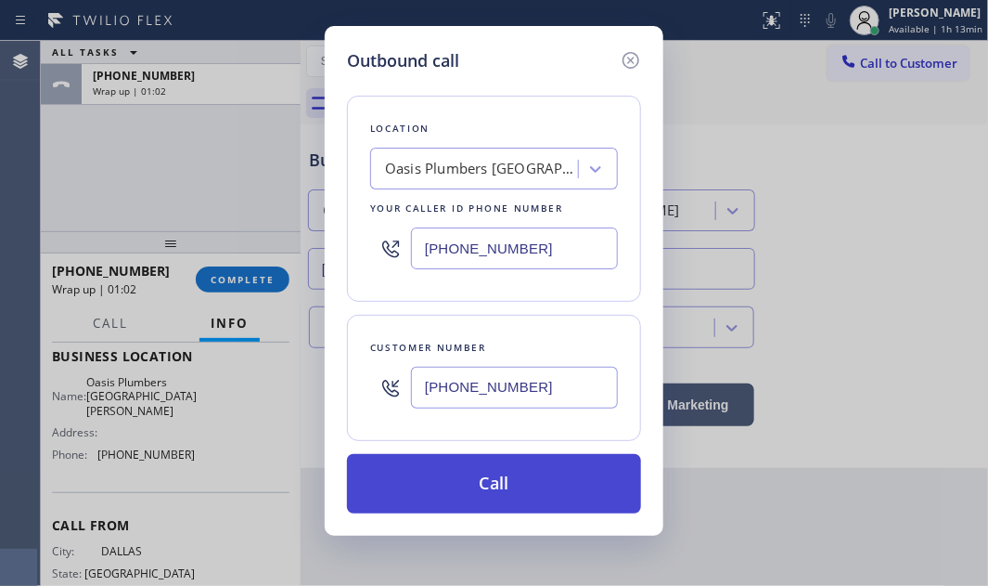
type input "[PHONE_NUMBER]"
click at [519, 478] on button "Call" at bounding box center [494, 483] width 294 height 59
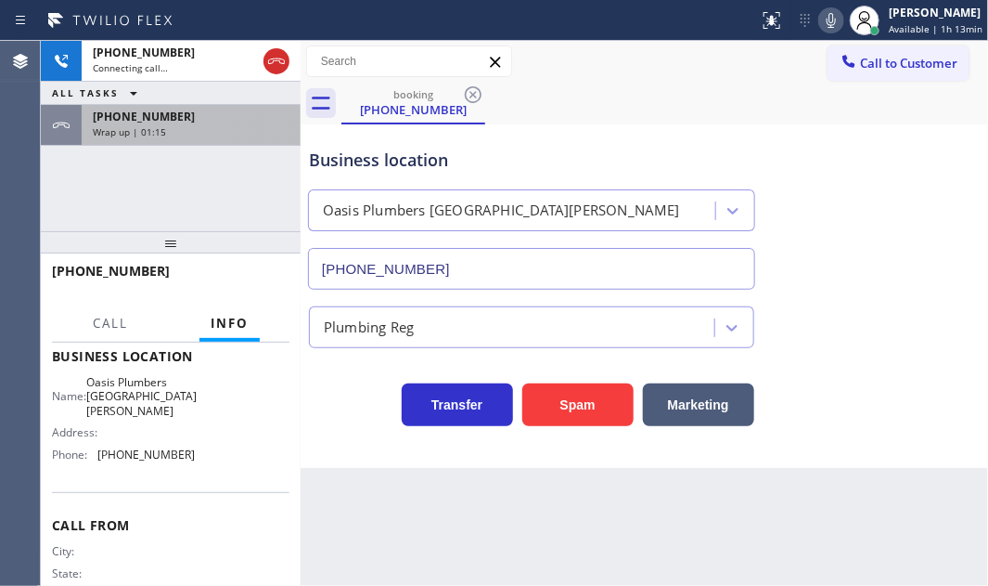
click at [223, 125] on div "Wrap up | 01:15" at bounding box center [191, 131] width 197 height 13
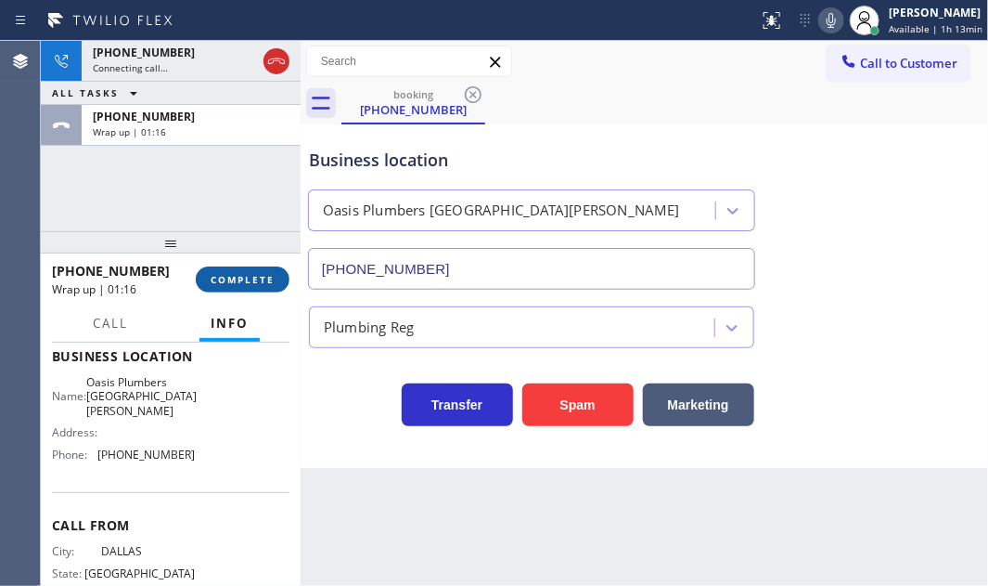
click at [228, 280] on span "COMPLETE" at bounding box center [243, 279] width 64 height 13
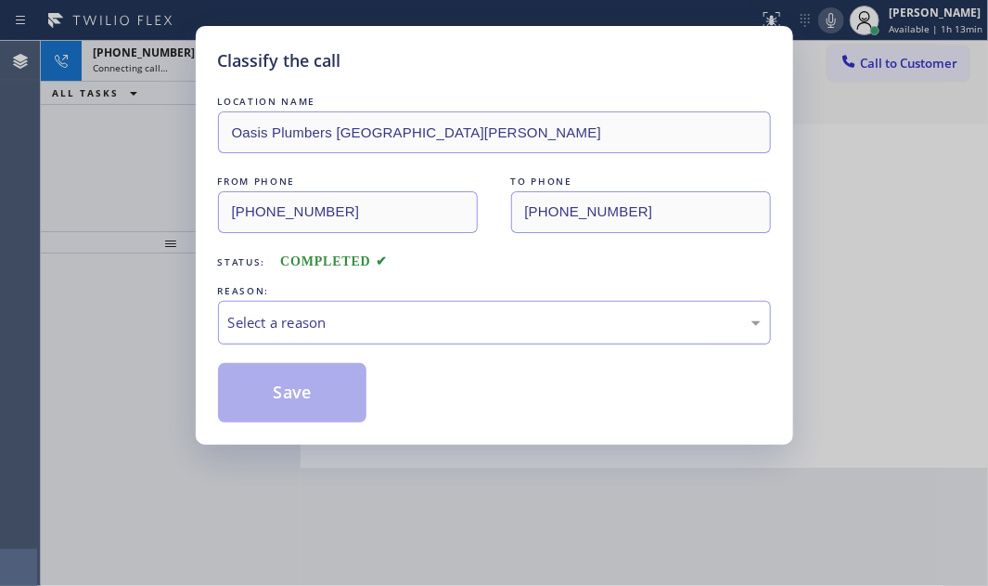
click at [444, 312] on div "Select a reason" at bounding box center [494, 322] width 533 height 21
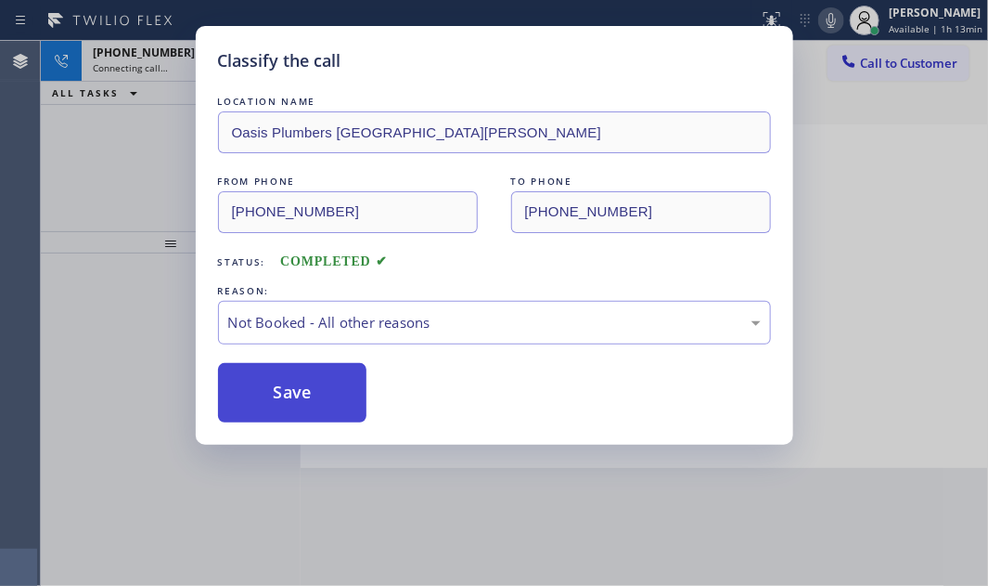
click at [299, 395] on button "Save" at bounding box center [292, 392] width 149 height 59
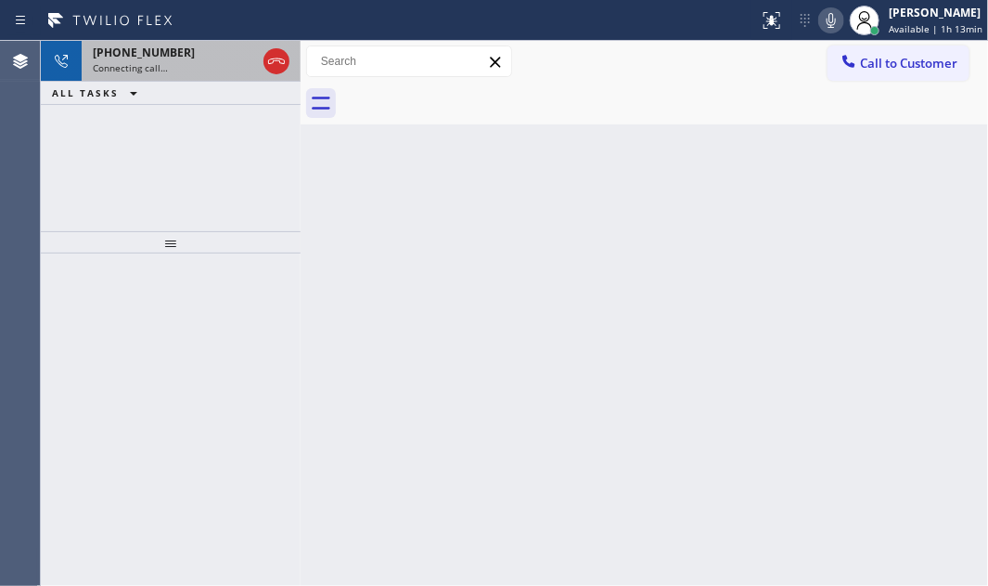
click at [209, 68] on div "Connecting call…" at bounding box center [174, 67] width 163 height 13
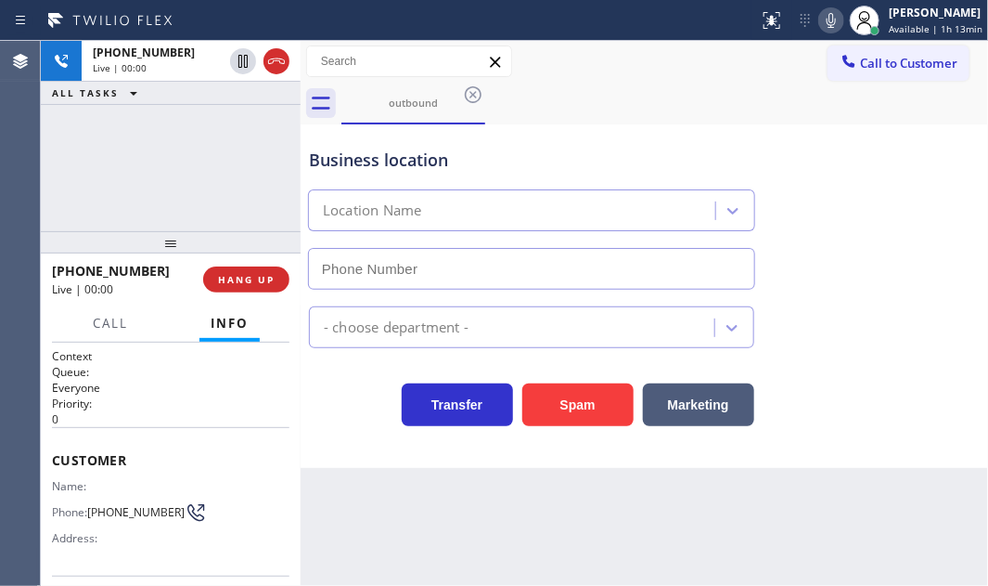
type input "[PHONE_NUMBER]"
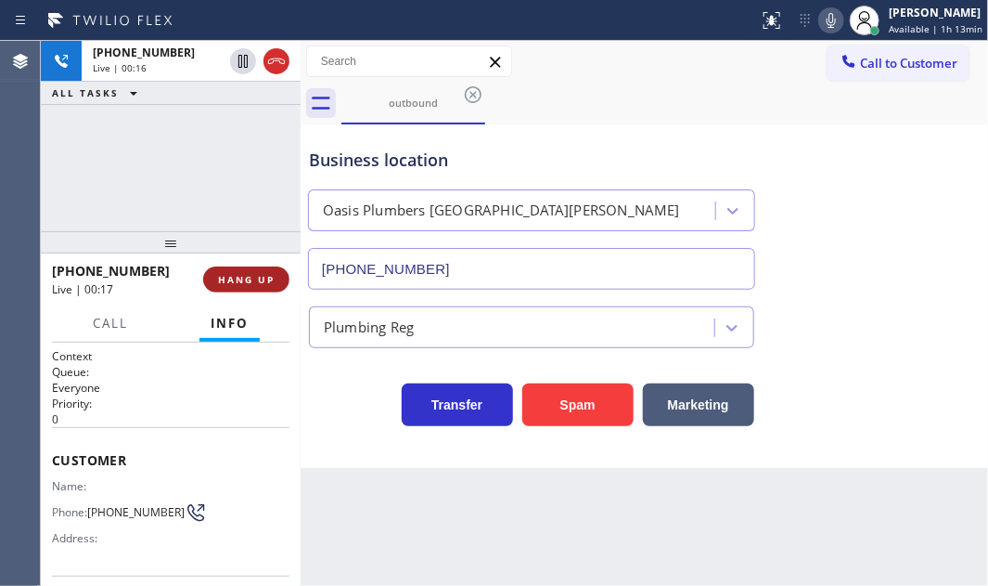
click at [251, 275] on span "HANG UP" at bounding box center [246, 279] width 57 height 13
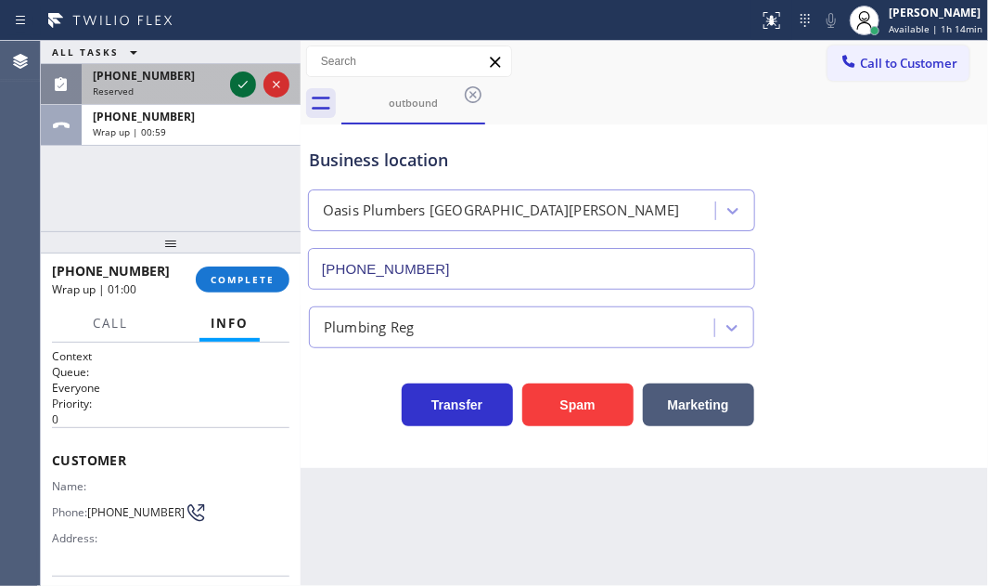
click at [241, 84] on icon at bounding box center [243, 84] width 22 height 22
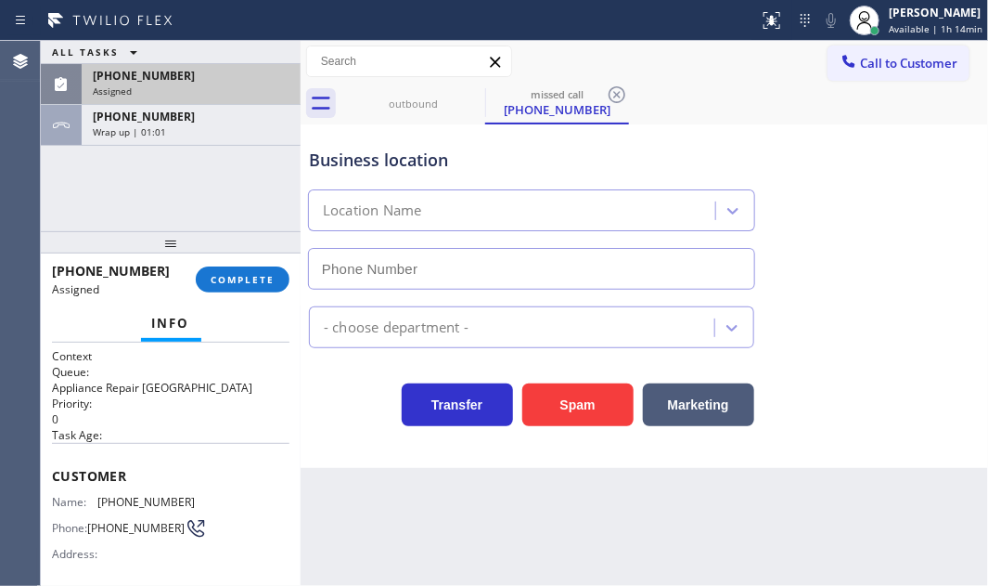
type input "[PHONE_NUMBER]"
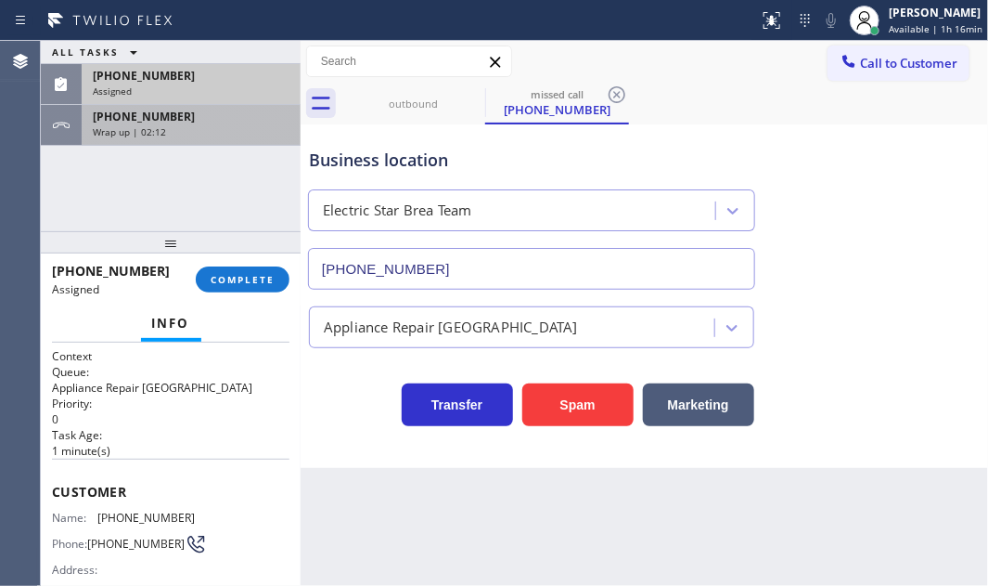
click at [196, 114] on div "[PHONE_NUMBER]" at bounding box center [191, 117] width 197 height 16
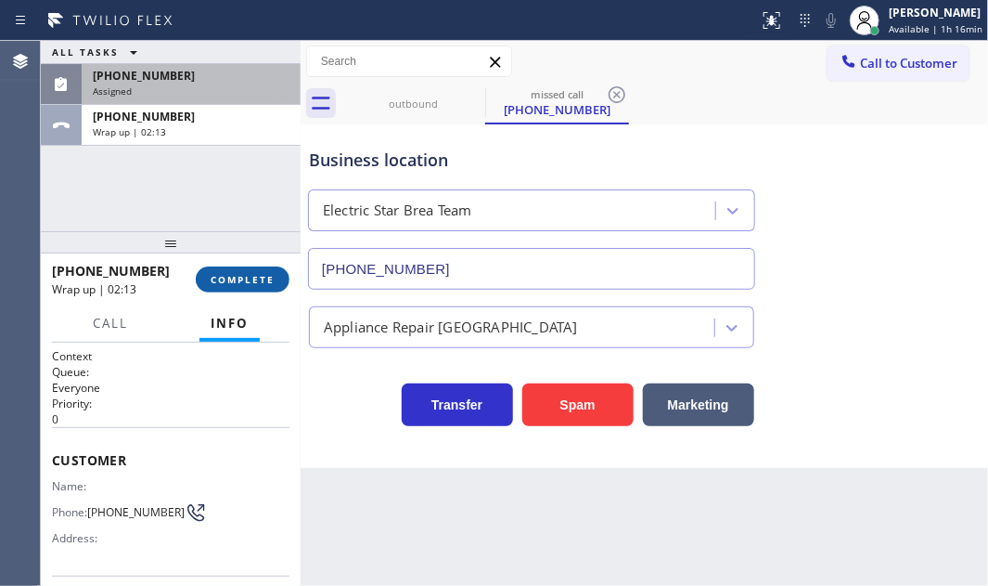
drag, startPoint x: 237, startPoint y: 278, endPoint x: 278, endPoint y: 278, distance: 41.8
click at [236, 278] on span "COMPLETE" at bounding box center [243, 279] width 64 height 13
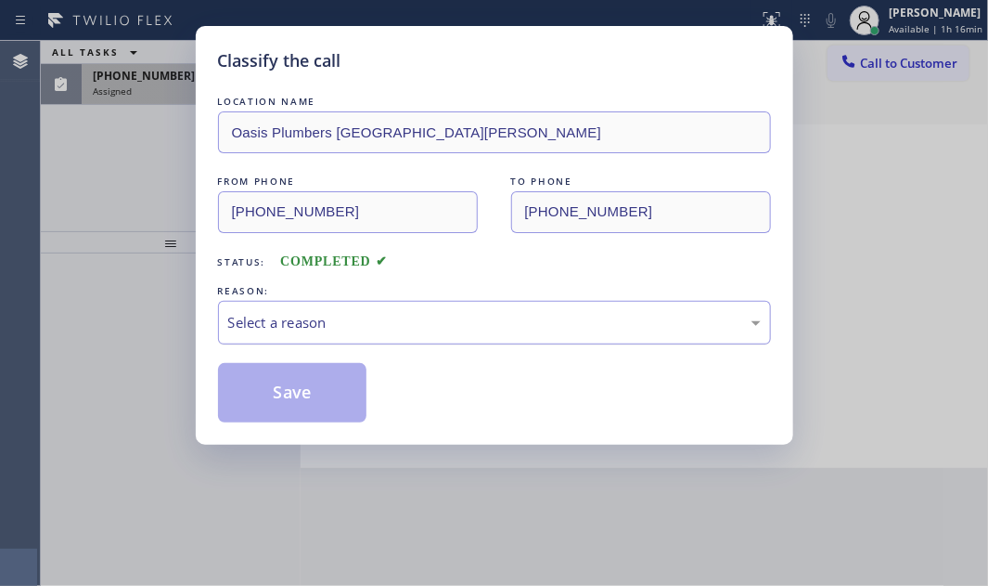
click at [343, 310] on div "Select a reason" at bounding box center [494, 323] width 553 height 44
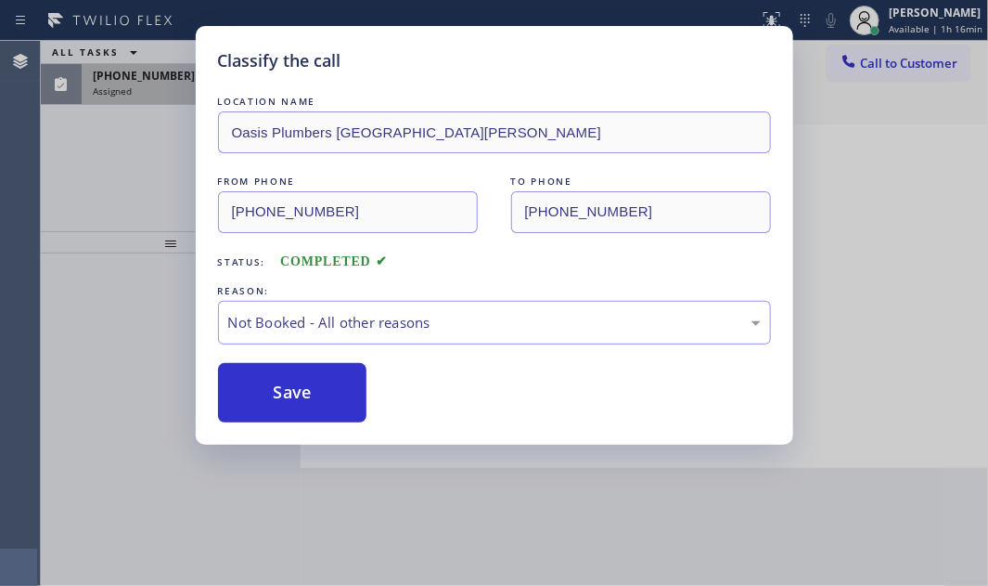
drag, startPoint x: 280, startPoint y: 381, endPoint x: 257, endPoint y: 305, distance: 79.6
click at [279, 380] on button "Save" at bounding box center [292, 392] width 149 height 59
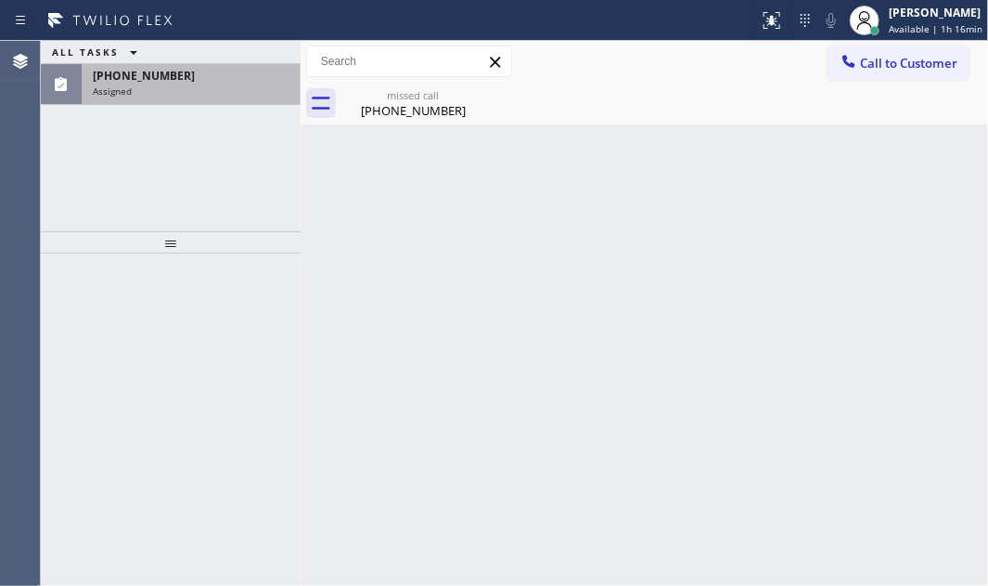
click at [155, 94] on div "Assigned" at bounding box center [191, 90] width 197 height 13
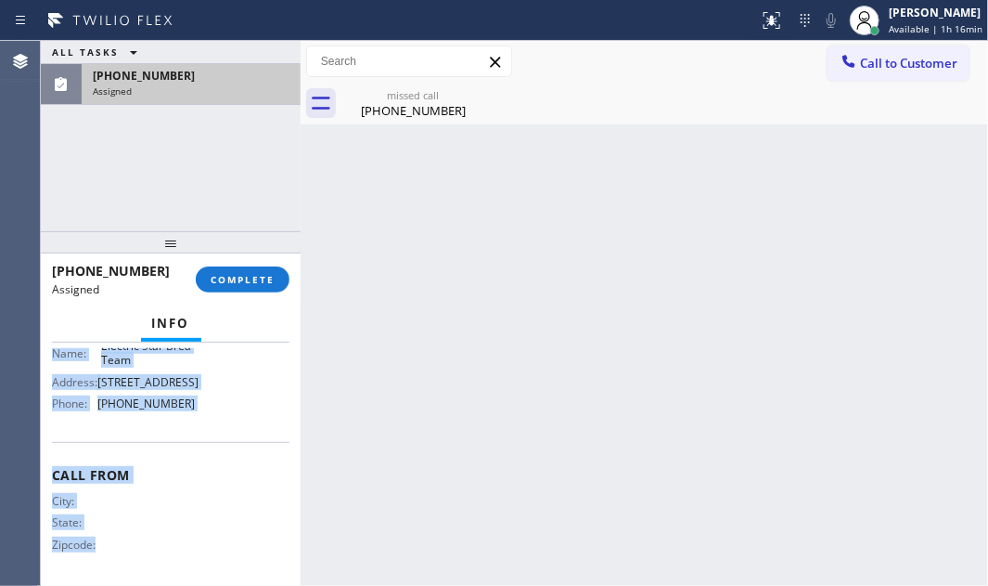
scroll to position [325, 0]
drag, startPoint x: 47, startPoint y: 466, endPoint x: 157, endPoint y: 532, distance: 127.8
click at [157, 540] on div "Context Queue: Appliance Repair High End Priority: 0 Task Age: [DEMOGRAPHIC_DAT…" at bounding box center [171, 463] width 260 height 243
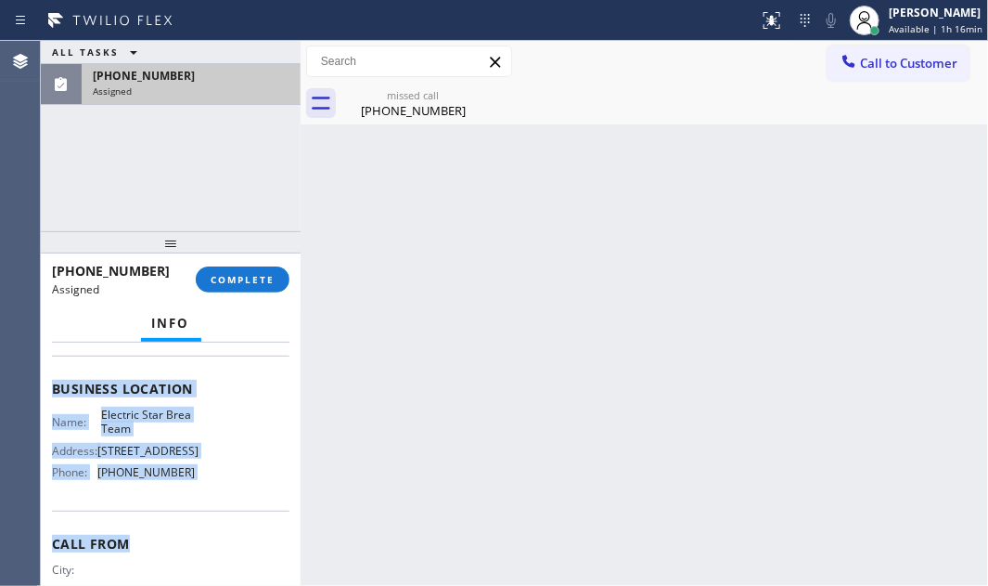
scroll to position [252, 0]
drag, startPoint x: 53, startPoint y: 483, endPoint x: 234, endPoint y: 513, distance: 183.5
click at [234, 513] on div "Context Queue: Appliance Repair High End Priority: 0 Task Age: [DEMOGRAPHIC_DAT…" at bounding box center [171, 373] width 238 height 554
copy div "Customer Name: [PHONE_NUMBER] Phone: [PHONE_NUMBER] Address: Business location …"
click at [234, 284] on span "COMPLETE" at bounding box center [243, 279] width 64 height 13
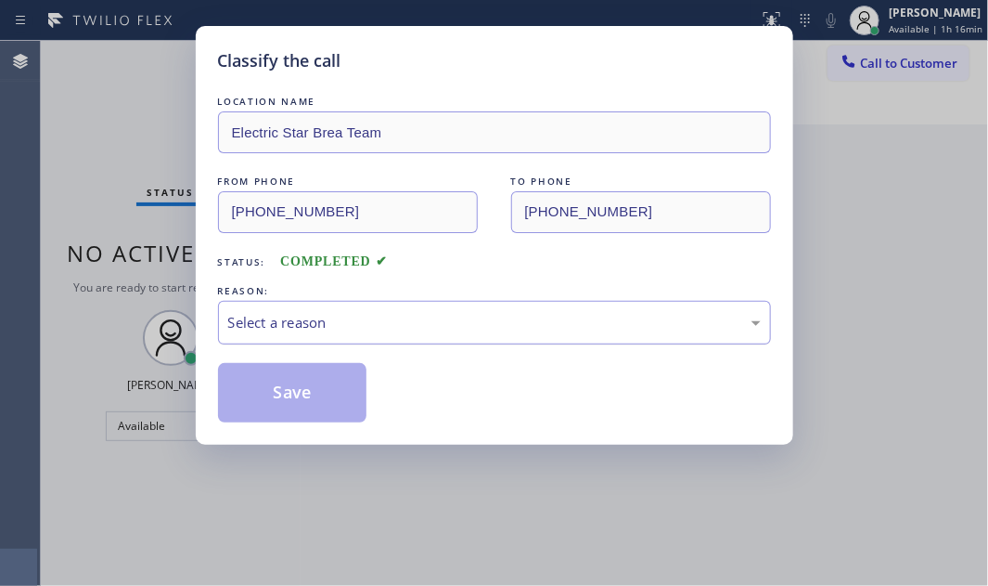
drag, startPoint x: 398, startPoint y: 321, endPoint x: 386, endPoint y: 332, distance: 16.4
click at [398, 321] on div "Select a reason" at bounding box center [494, 322] width 533 height 21
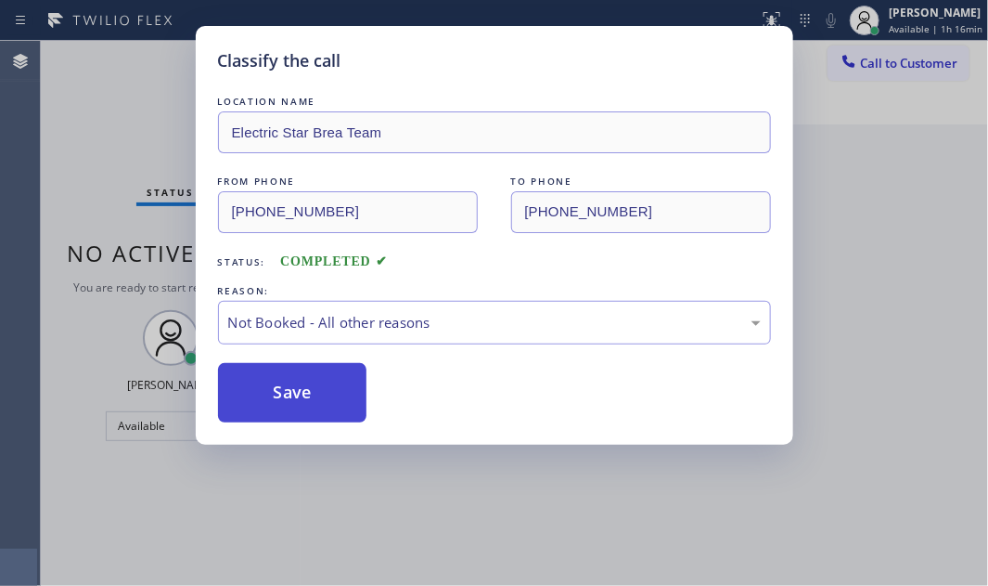
click at [290, 390] on button "Save" at bounding box center [292, 392] width 149 height 59
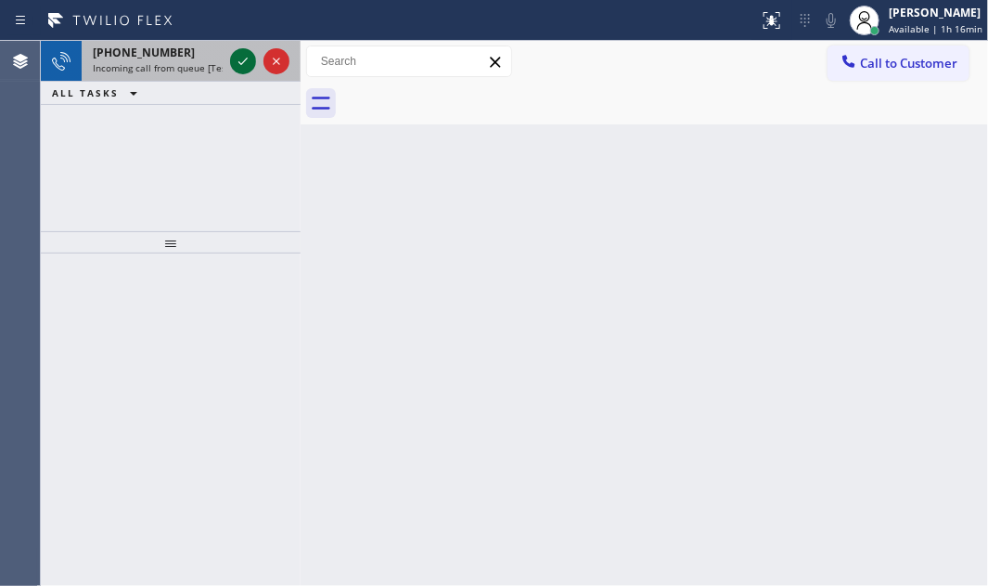
click at [245, 58] on icon at bounding box center [243, 61] width 22 height 22
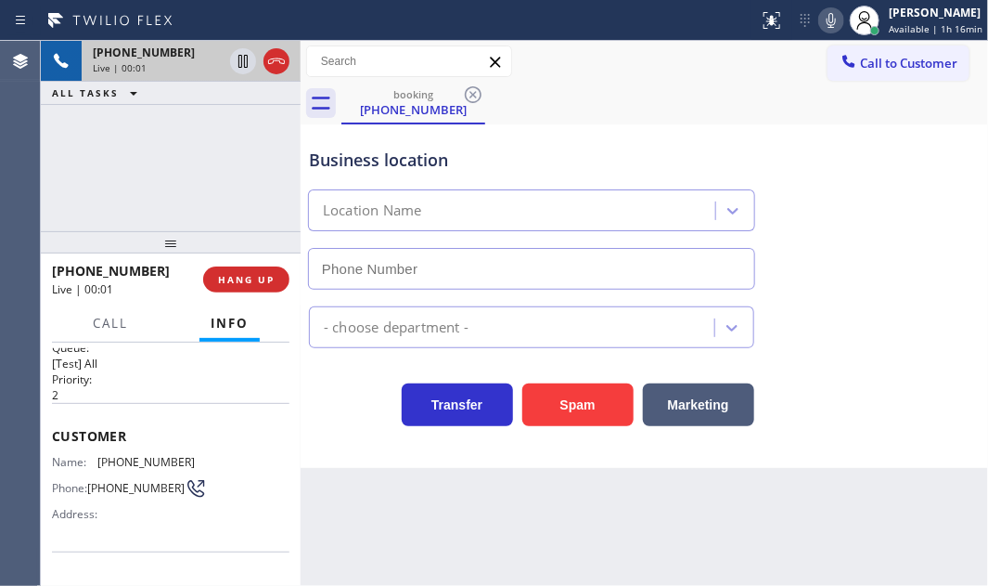
scroll to position [252, 0]
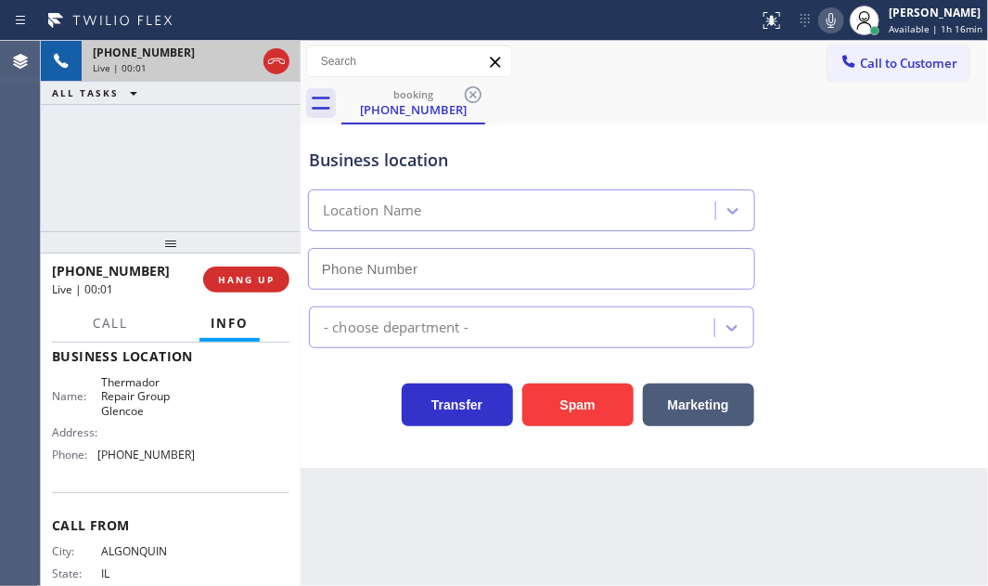
type input "[PHONE_NUMBER]"
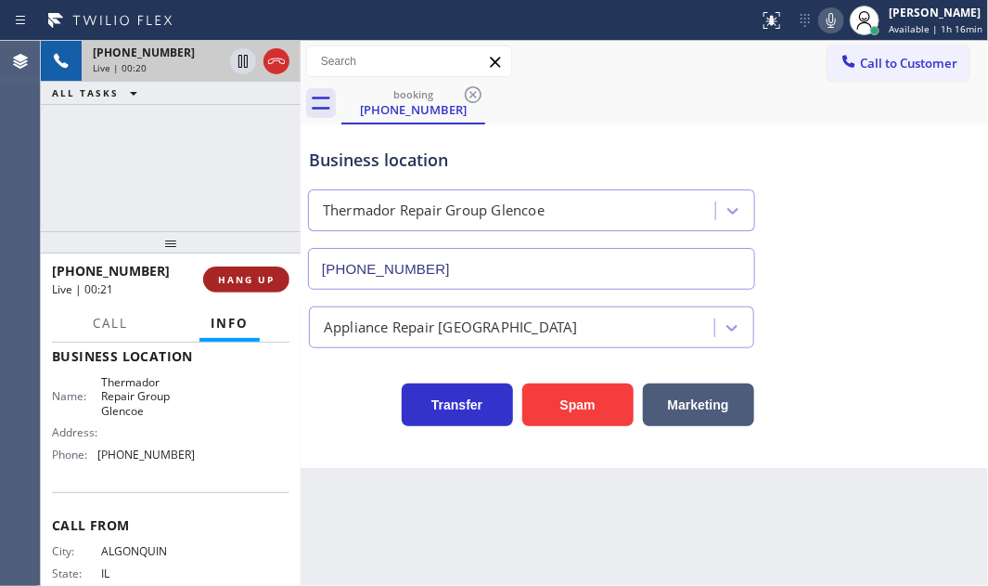
click at [257, 275] on span "HANG UP" at bounding box center [246, 279] width 57 height 13
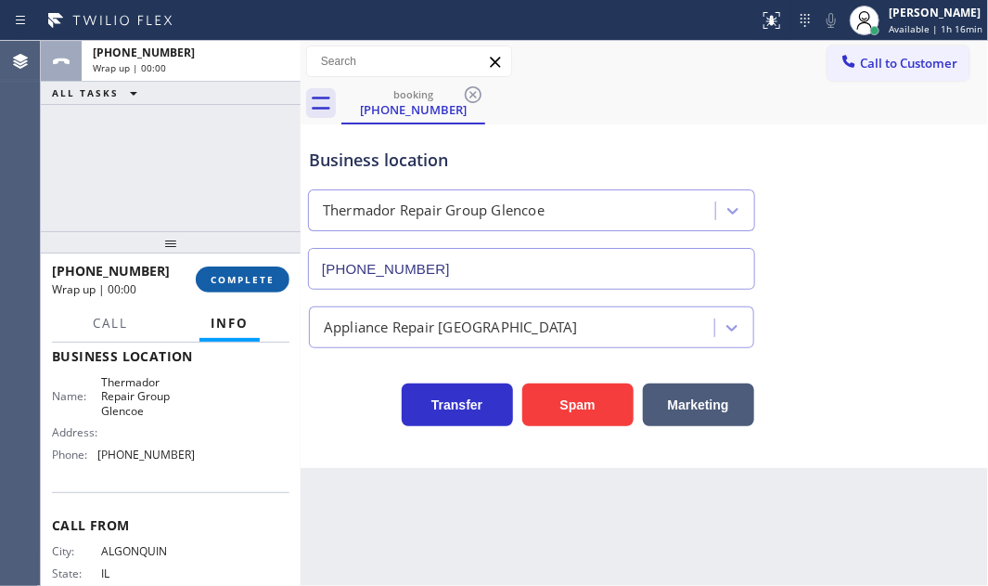
click at [256, 279] on span "COMPLETE" at bounding box center [243, 279] width 64 height 13
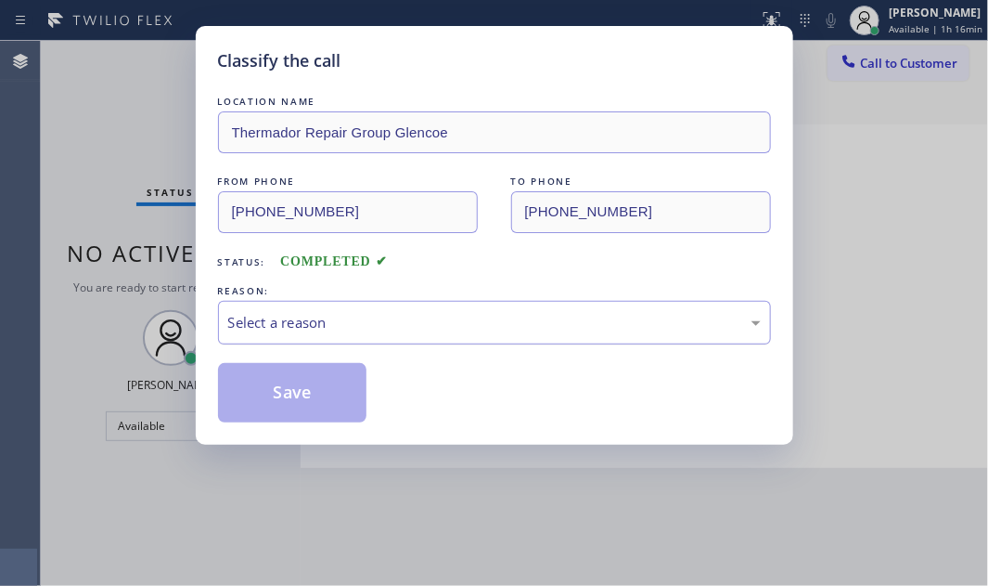
drag, startPoint x: 449, startPoint y: 316, endPoint x: 460, endPoint y: 334, distance: 21.6
click at [453, 319] on div "Select a reason" at bounding box center [494, 322] width 533 height 21
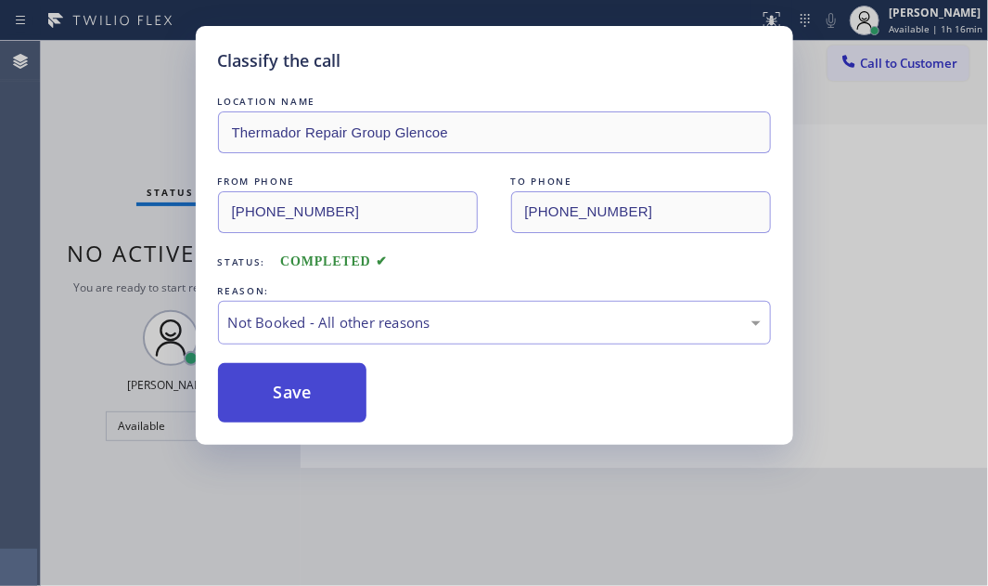
drag, startPoint x: 315, startPoint y: 393, endPoint x: 304, endPoint y: 396, distance: 10.9
click at [304, 396] on button "Save" at bounding box center [292, 392] width 149 height 59
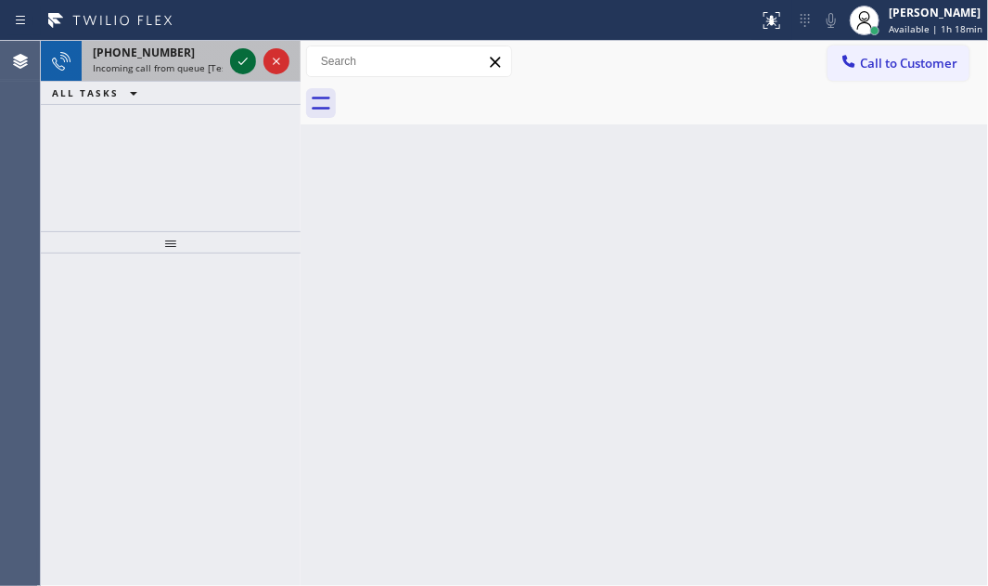
click at [240, 66] on icon at bounding box center [243, 61] width 22 height 22
click at [240, 61] on icon at bounding box center [243, 61] width 22 height 22
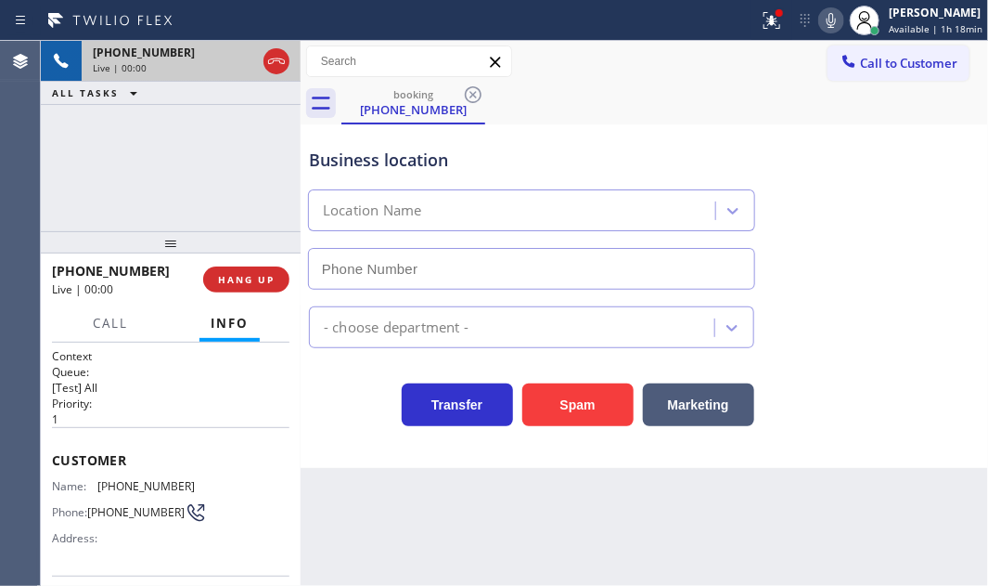
type input "[PHONE_NUMBER]"
click at [767, 25] on icon at bounding box center [772, 20] width 22 height 22
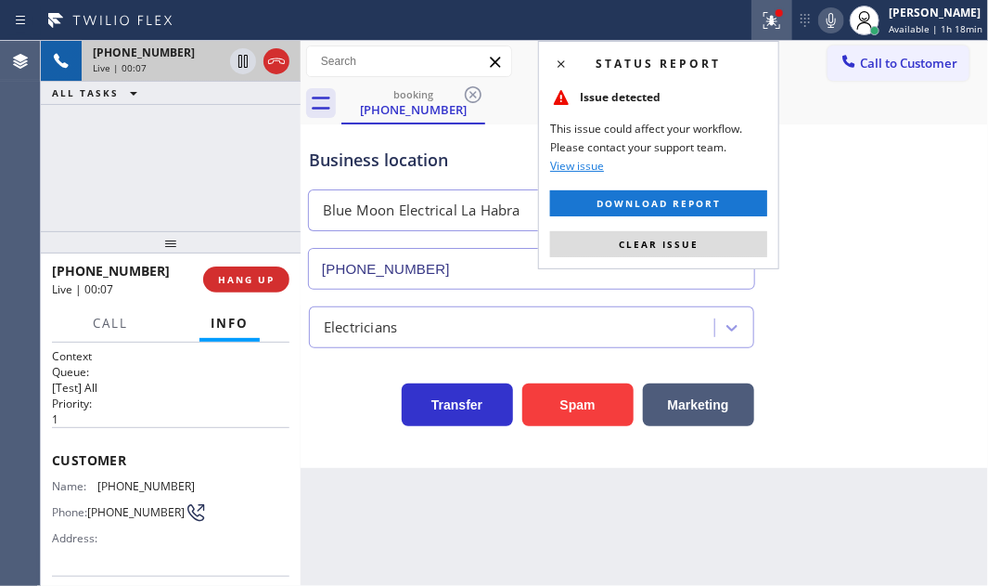
click at [724, 234] on button "Clear issue" at bounding box center [658, 244] width 217 height 26
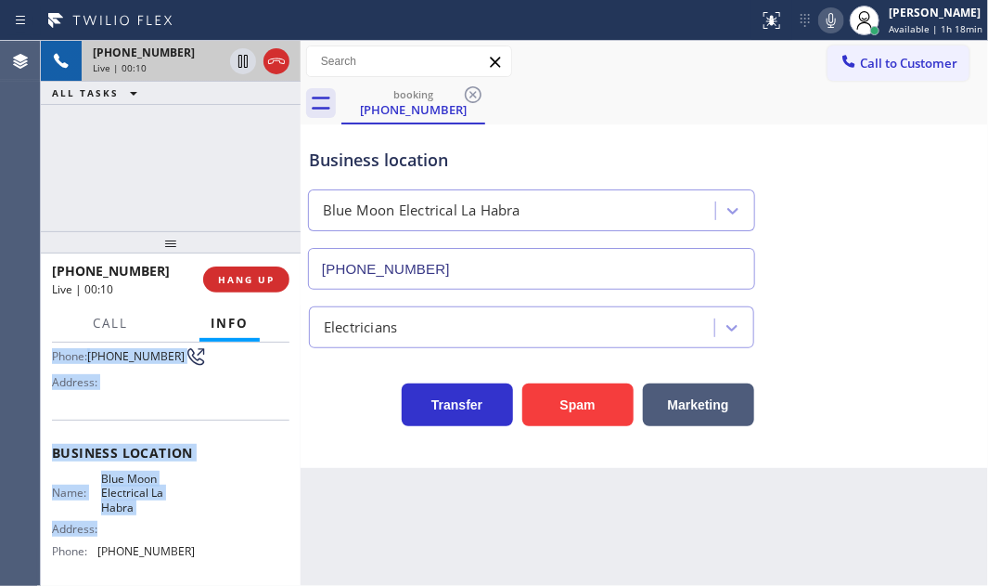
scroll to position [168, 0]
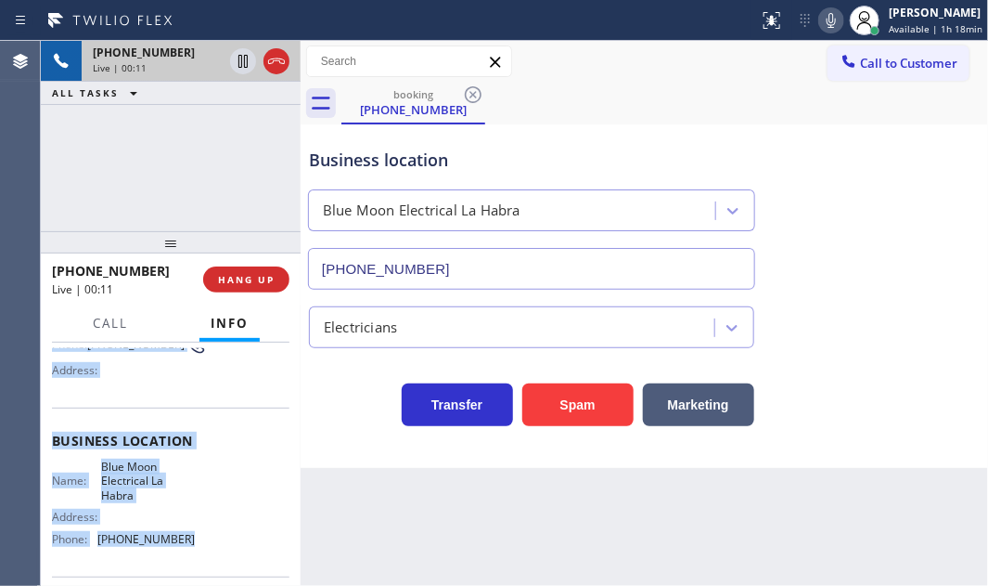
drag, startPoint x: 54, startPoint y: 454, endPoint x: 208, endPoint y: 545, distance: 178.9
click at [208, 545] on div "Context Queue: [Test] All Priority: 1 Customer Name: [PHONE_NUMBER] Phone: [PHO…" at bounding box center [171, 448] width 238 height 537
copy div "Customer Name: [PHONE_NUMBER] Phone: [PHONE_NUMBER] Address: Business location …"
click at [243, 69] on icon at bounding box center [243, 61] width 22 height 22
click at [240, 65] on icon at bounding box center [243, 61] width 22 height 22
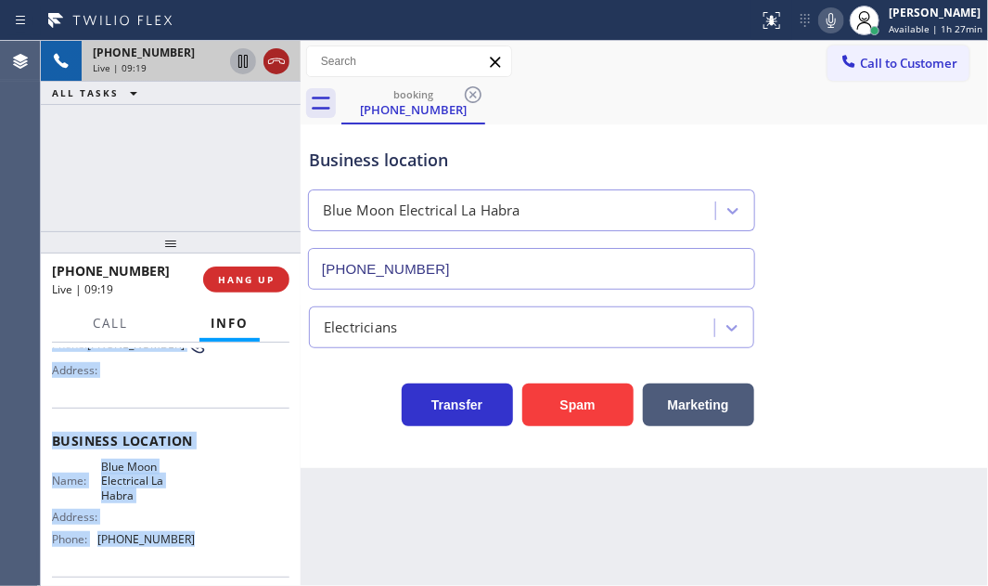
click at [274, 70] on icon at bounding box center [276, 61] width 22 height 22
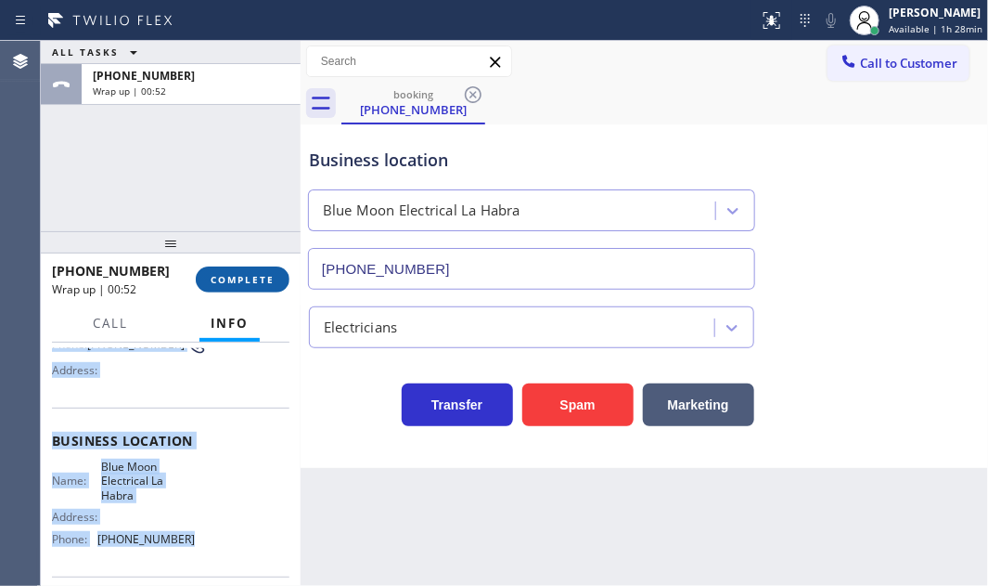
click at [266, 290] on button "COMPLETE" at bounding box center [243, 279] width 94 height 26
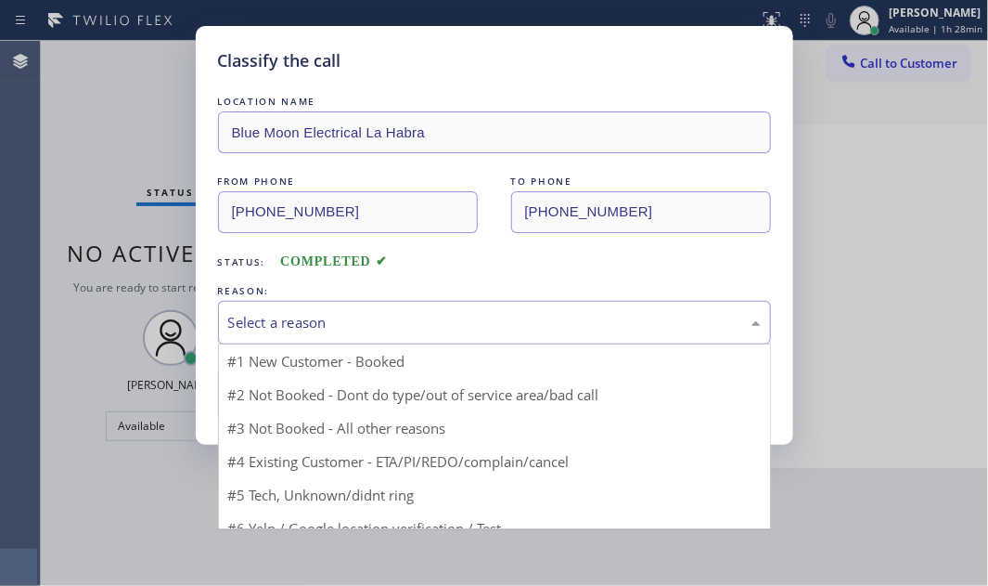
click at [457, 325] on div "Select a reason" at bounding box center [494, 322] width 533 height 21
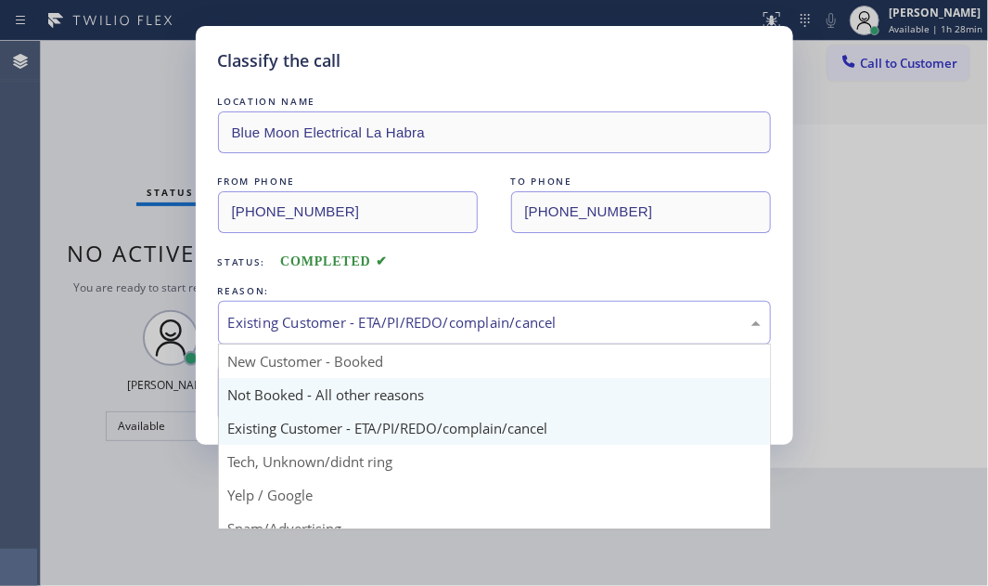
drag, startPoint x: 353, startPoint y: 322, endPoint x: 290, endPoint y: 383, distance: 87.3
click at [351, 324] on div "Existing Customer - ETA/PI/REDO/complain/cancel" at bounding box center [494, 322] width 533 height 21
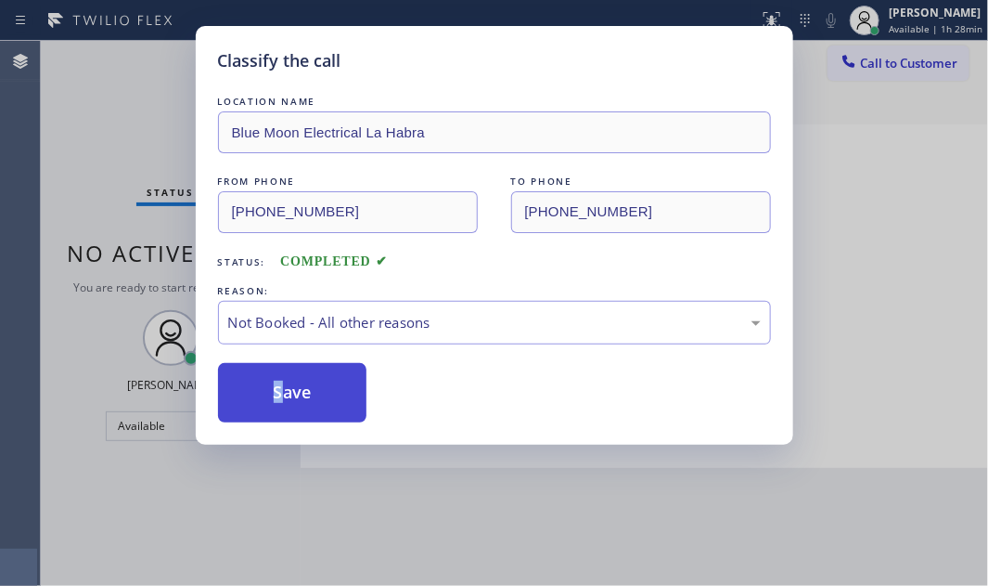
click at [263, 398] on button "Save" at bounding box center [292, 392] width 149 height 59
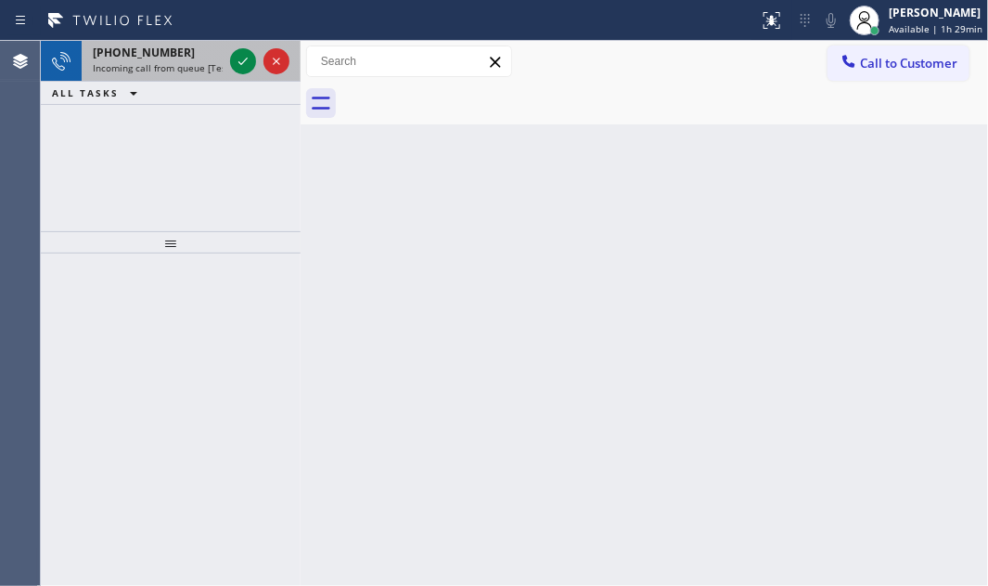
click at [183, 58] on div "[PHONE_NUMBER]" at bounding box center [158, 53] width 130 height 16
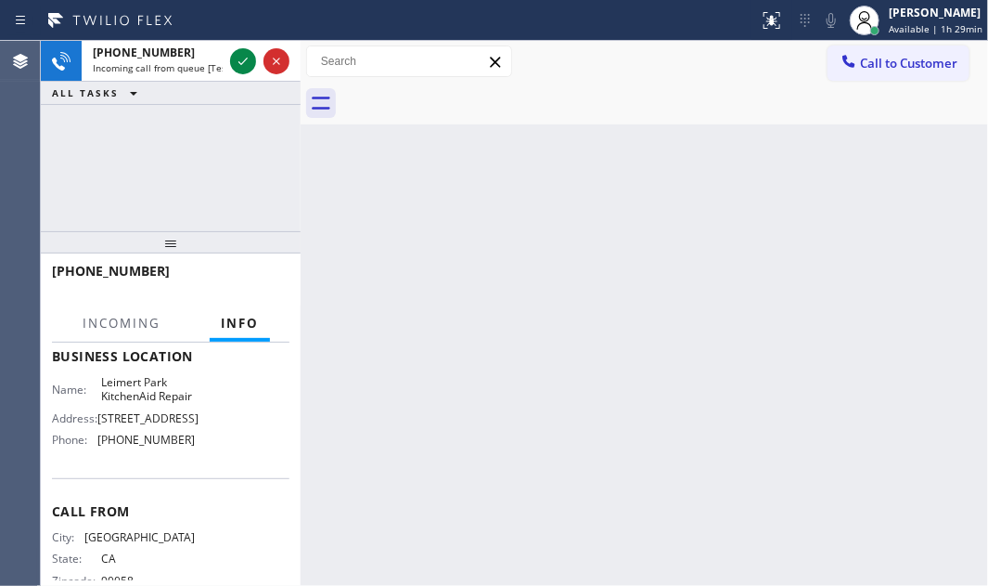
scroll to position [224, 0]
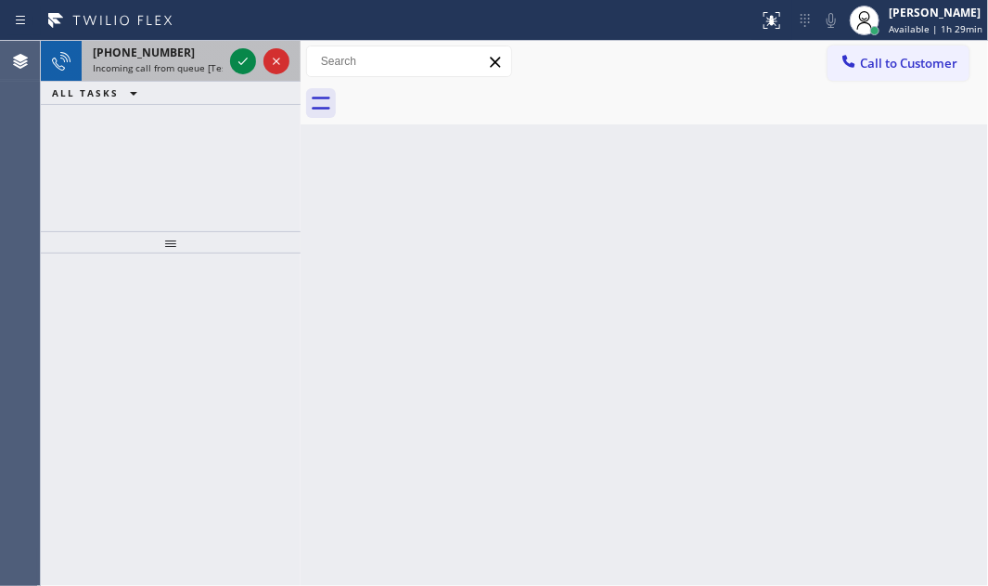
click at [193, 66] on span "Incoming call from queue [Test] All" at bounding box center [170, 67] width 154 height 13
click at [243, 57] on icon at bounding box center [243, 61] width 22 height 22
click at [239, 55] on icon at bounding box center [243, 61] width 22 height 22
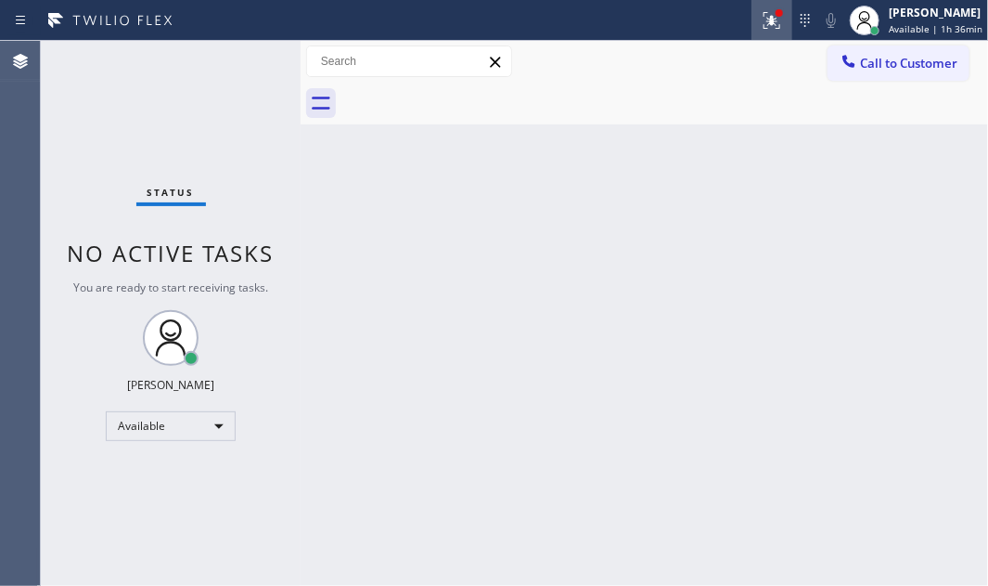
click at [764, 18] on icon at bounding box center [772, 20] width 17 height 17
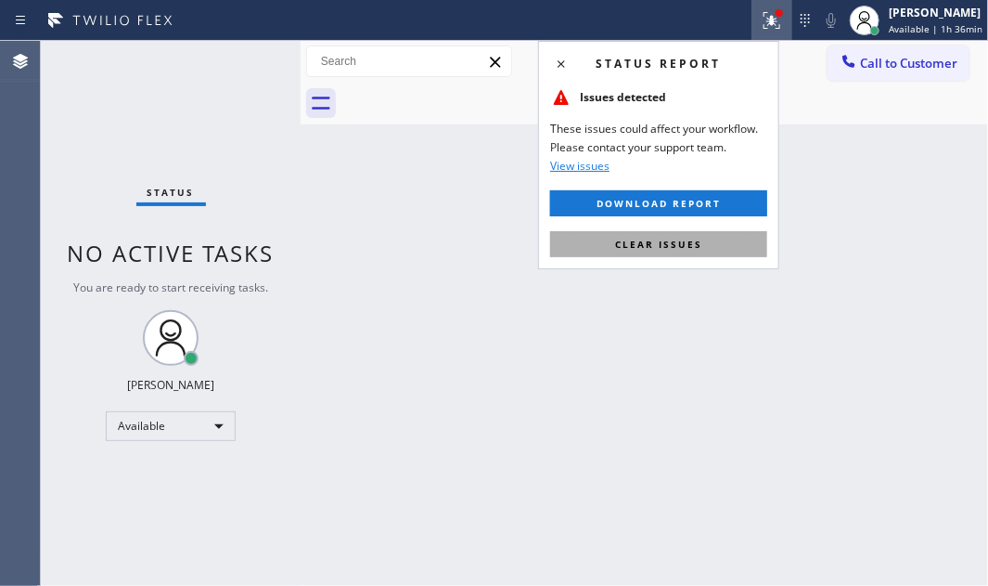
click at [693, 241] on span "Clear issues" at bounding box center [658, 244] width 87 height 13
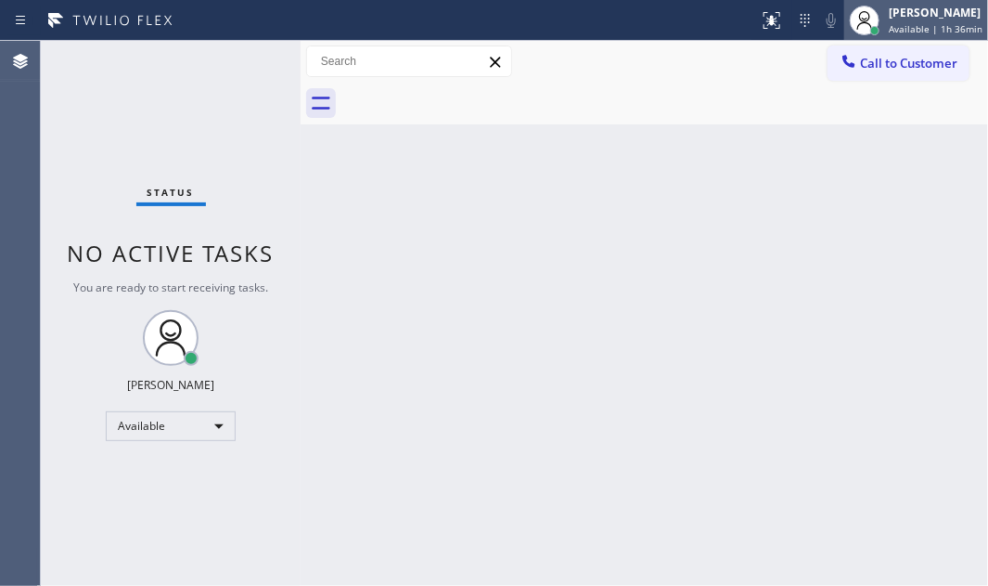
click at [889, 17] on div "[PERSON_NAME]" at bounding box center [936, 13] width 94 height 16
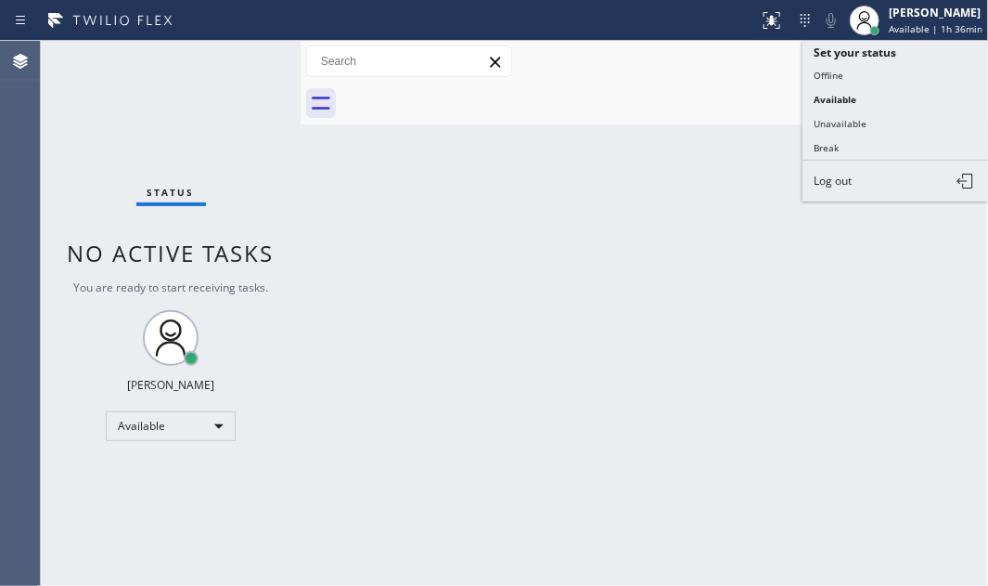
drag, startPoint x: 835, startPoint y: 141, endPoint x: 975, endPoint y: 147, distance: 140.2
click at [841, 140] on button "Break" at bounding box center [896, 147] width 186 height 24
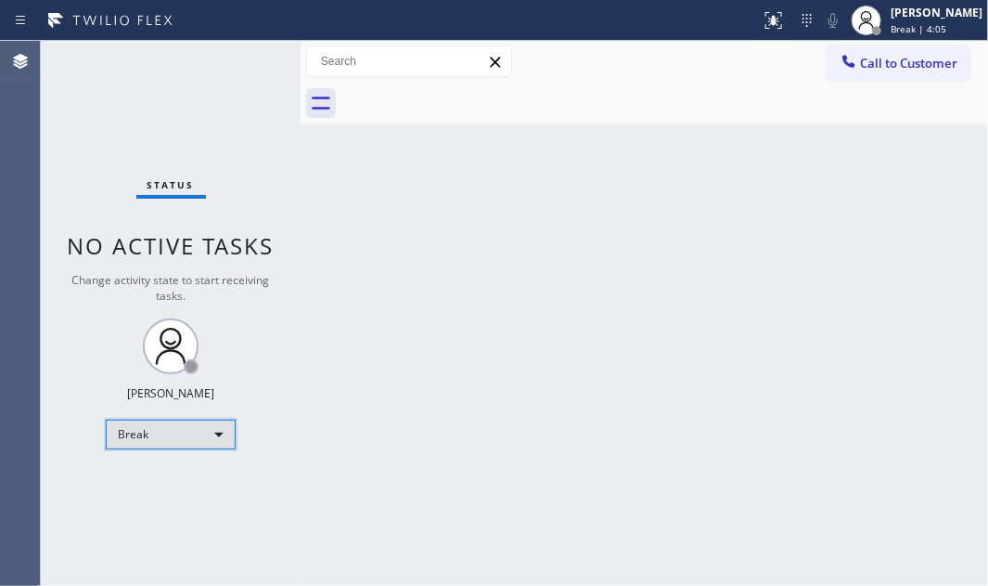
click at [223, 424] on div "Break" at bounding box center [171, 434] width 130 height 30
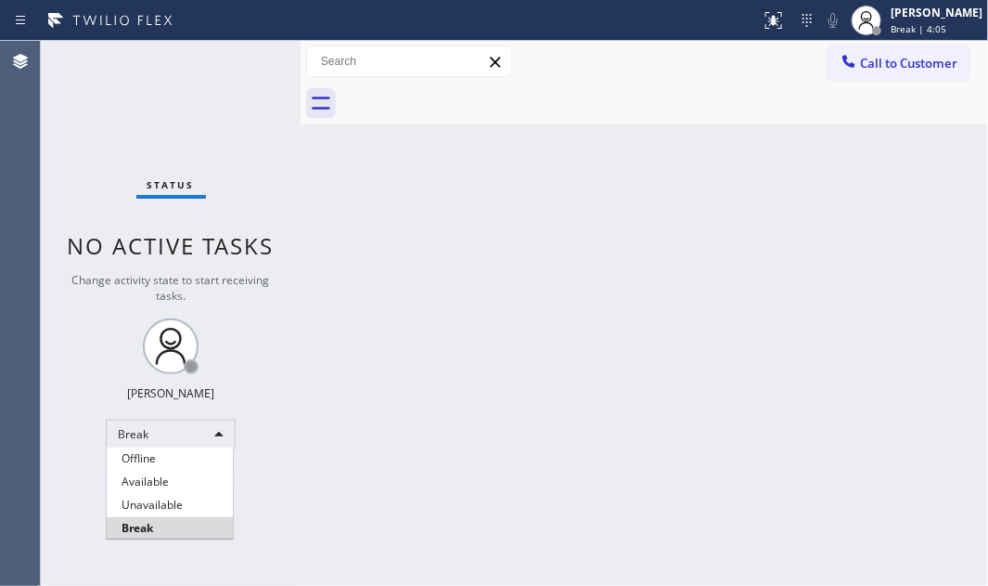
click at [182, 481] on li "Available" at bounding box center [170, 481] width 126 height 22
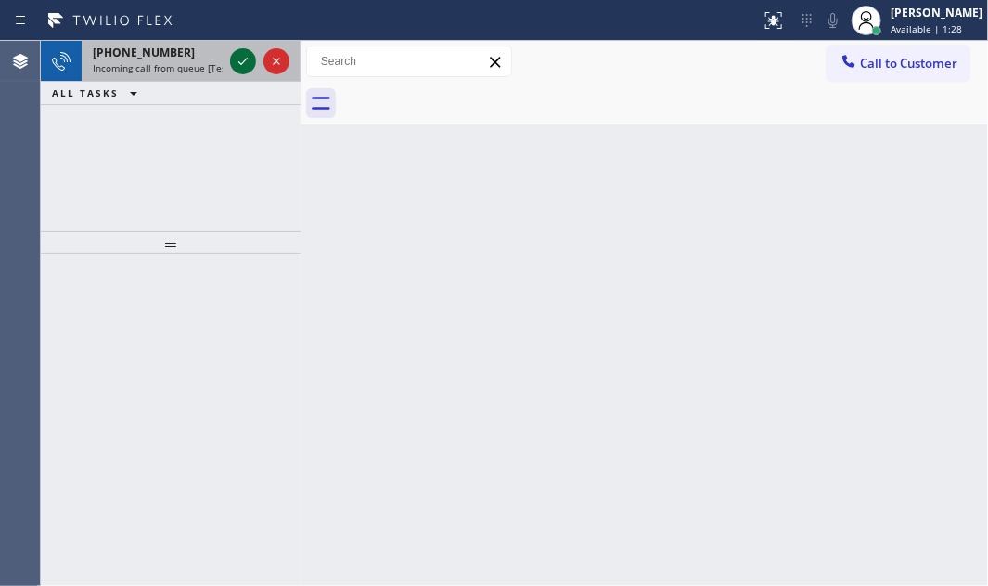
click at [248, 50] on icon at bounding box center [243, 61] width 22 height 22
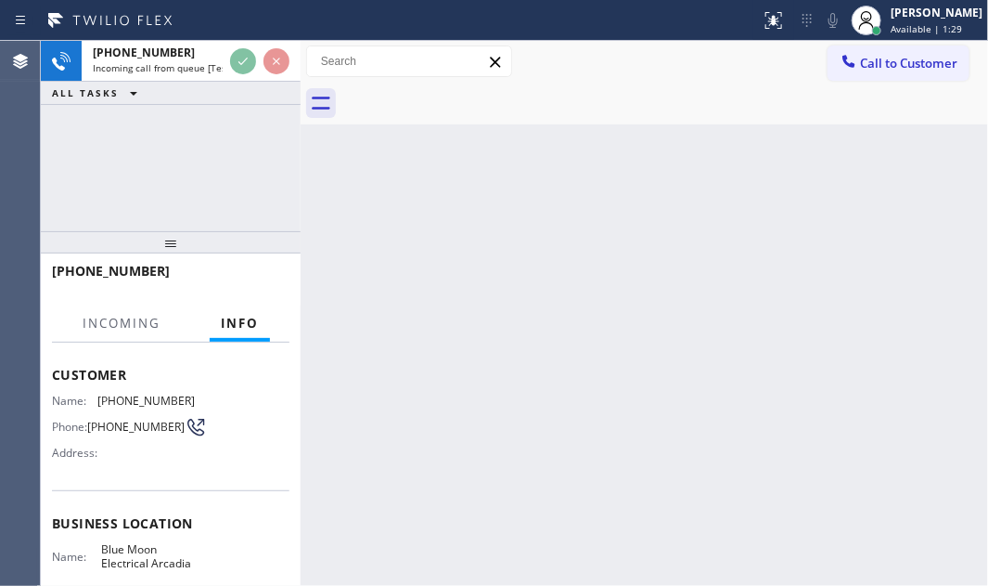
scroll to position [168, 0]
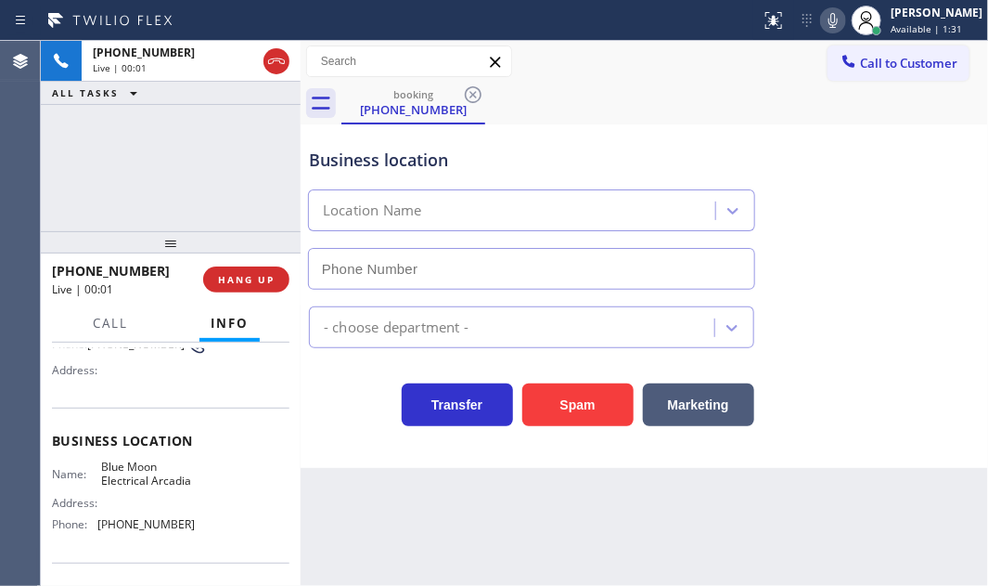
type input "[PHONE_NUMBER]"
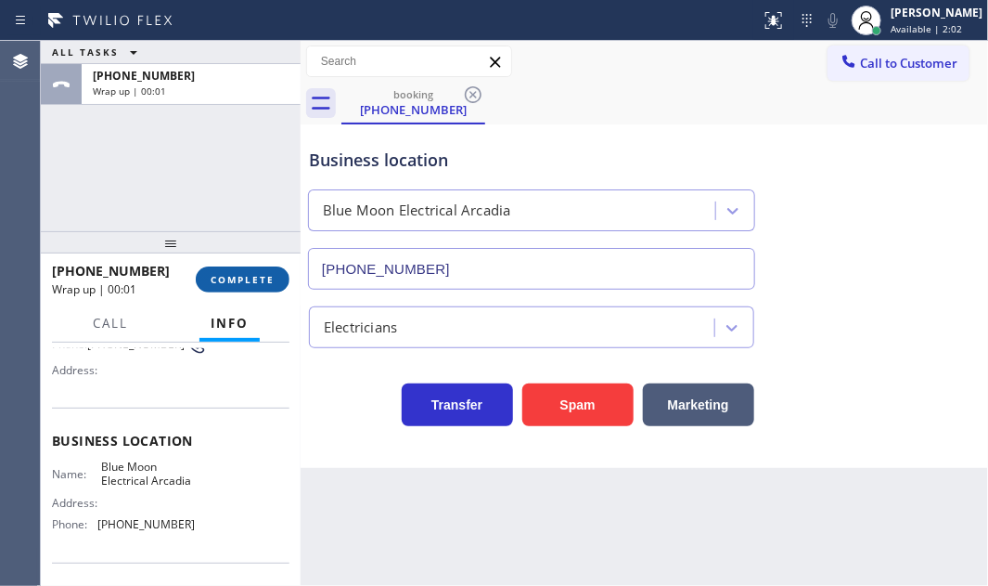
click at [262, 282] on span "COMPLETE" at bounding box center [243, 279] width 64 height 13
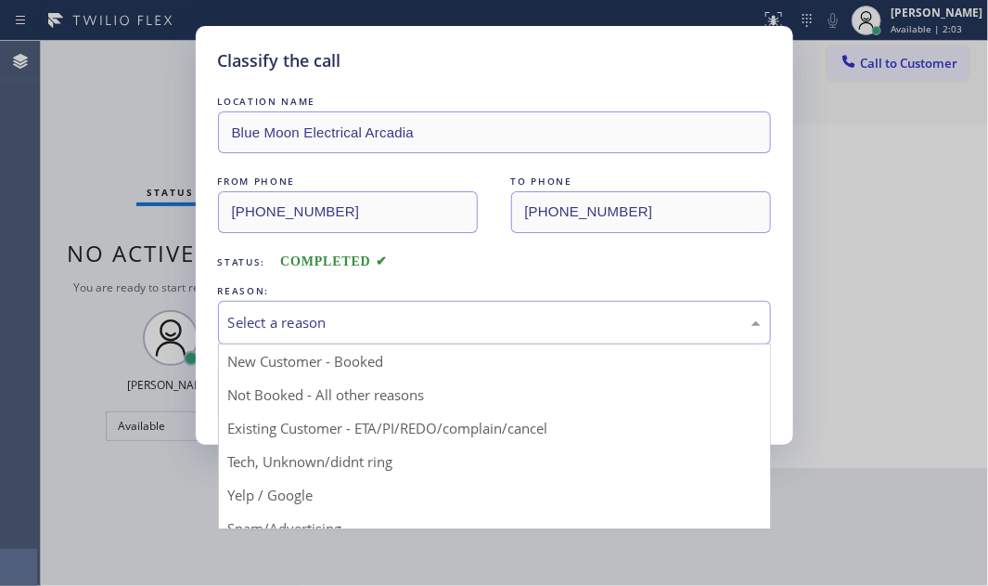
click at [556, 328] on div "Select a reason" at bounding box center [494, 322] width 533 height 21
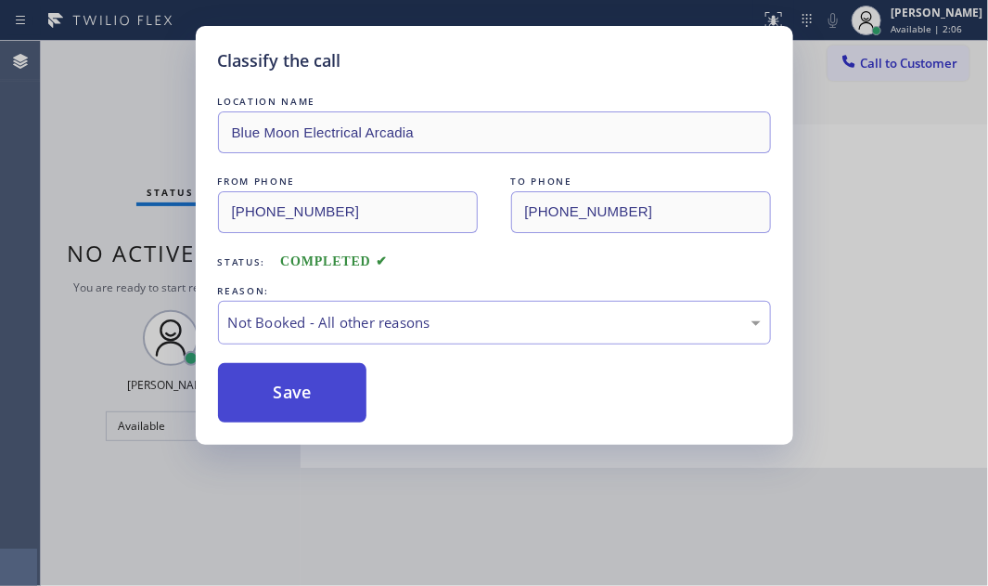
click at [275, 394] on button "Save" at bounding box center [292, 392] width 149 height 59
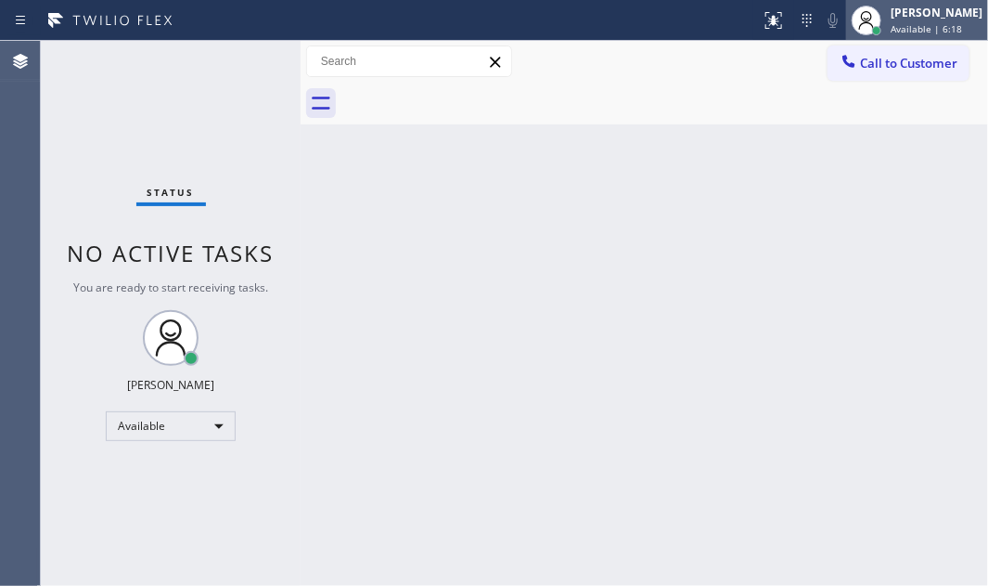
click at [901, 23] on span "Available | 6:18" at bounding box center [926, 28] width 71 height 13
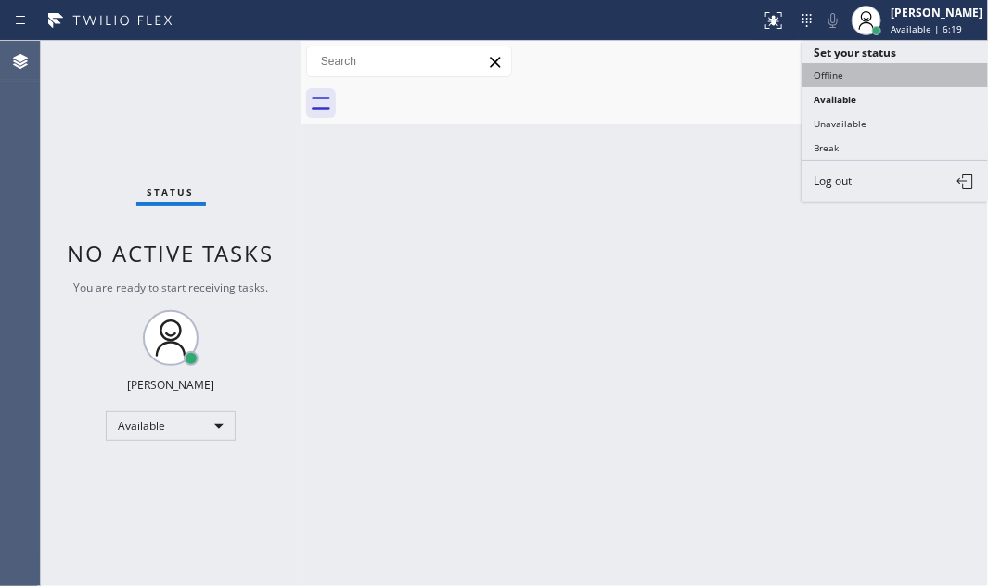
click at [830, 71] on button "Offline" at bounding box center [896, 75] width 186 height 24
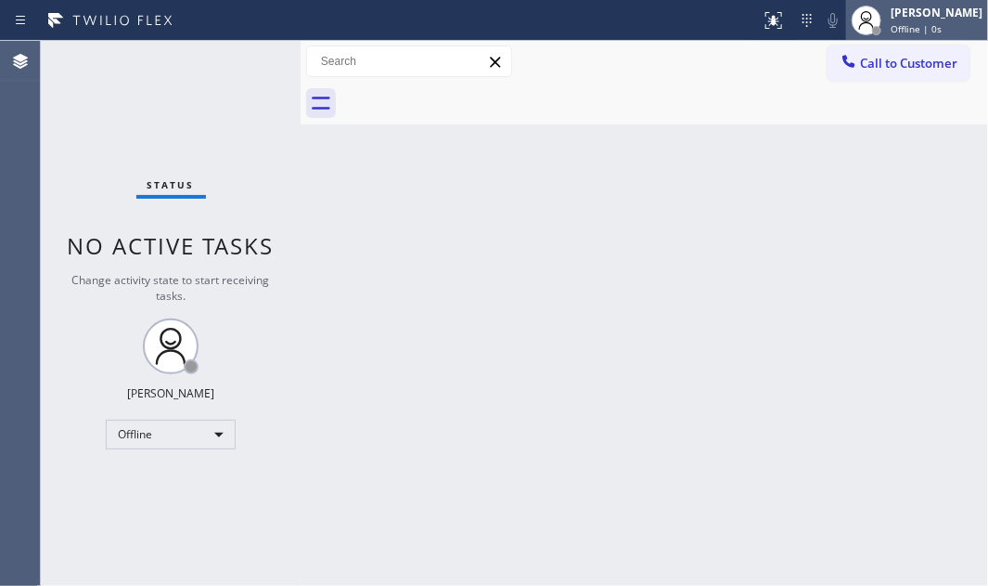
click at [891, 27] on span "Offline | 0s" at bounding box center [916, 28] width 51 height 13
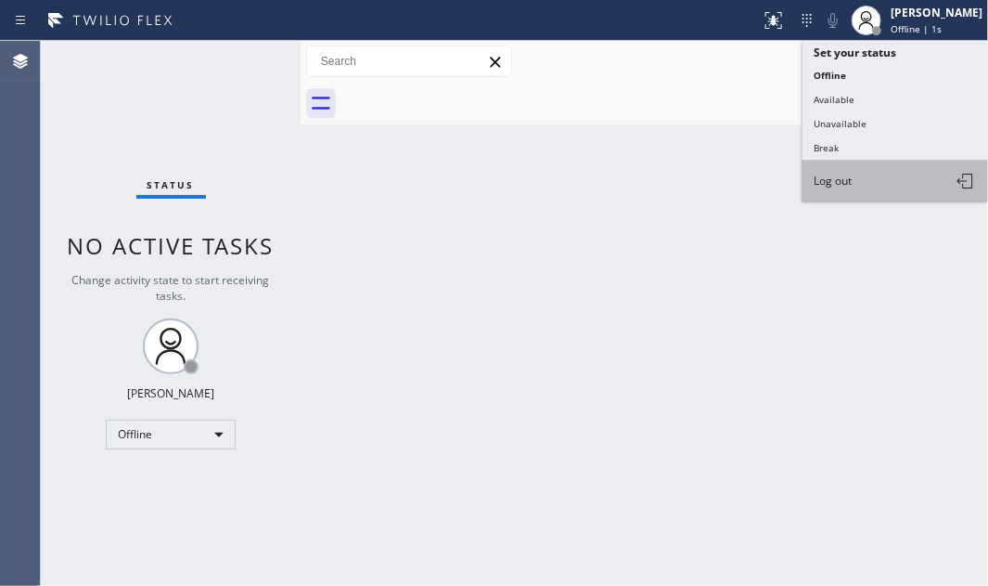
click at [834, 188] on button "Log out" at bounding box center [896, 181] width 186 height 41
